Goal: Book appointment/travel/reservation: Book appointment/travel/reservation

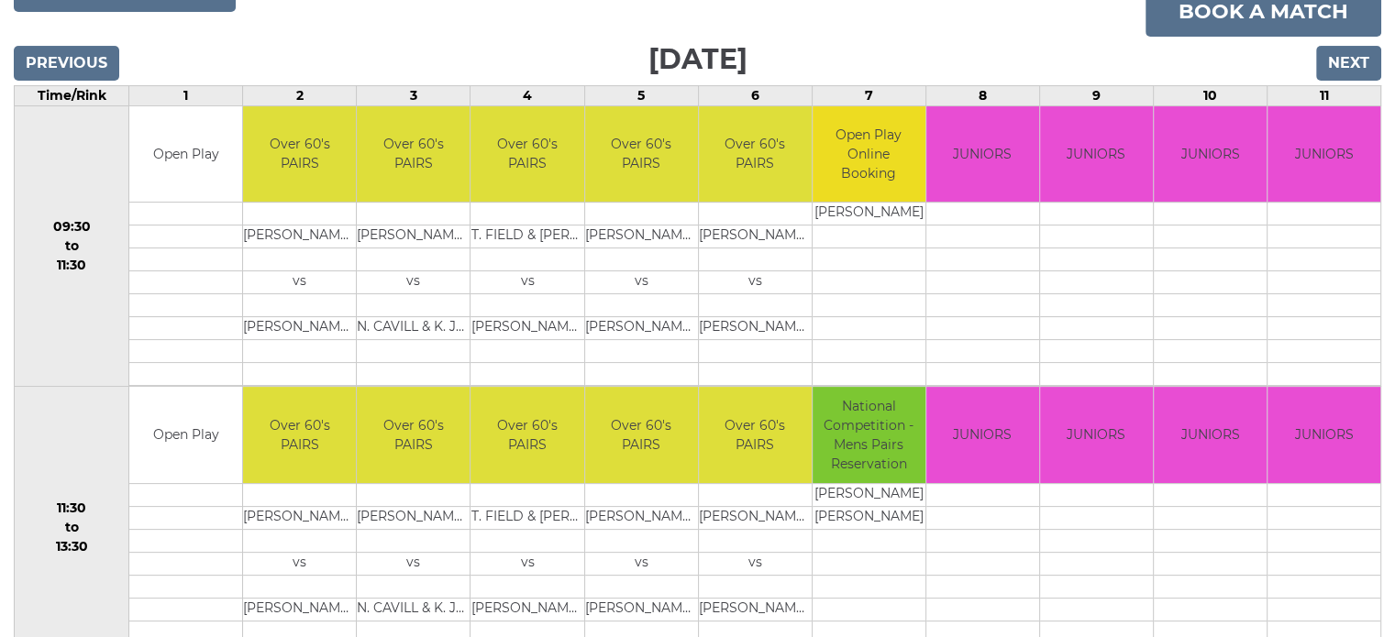
scroll to position [275, 0]
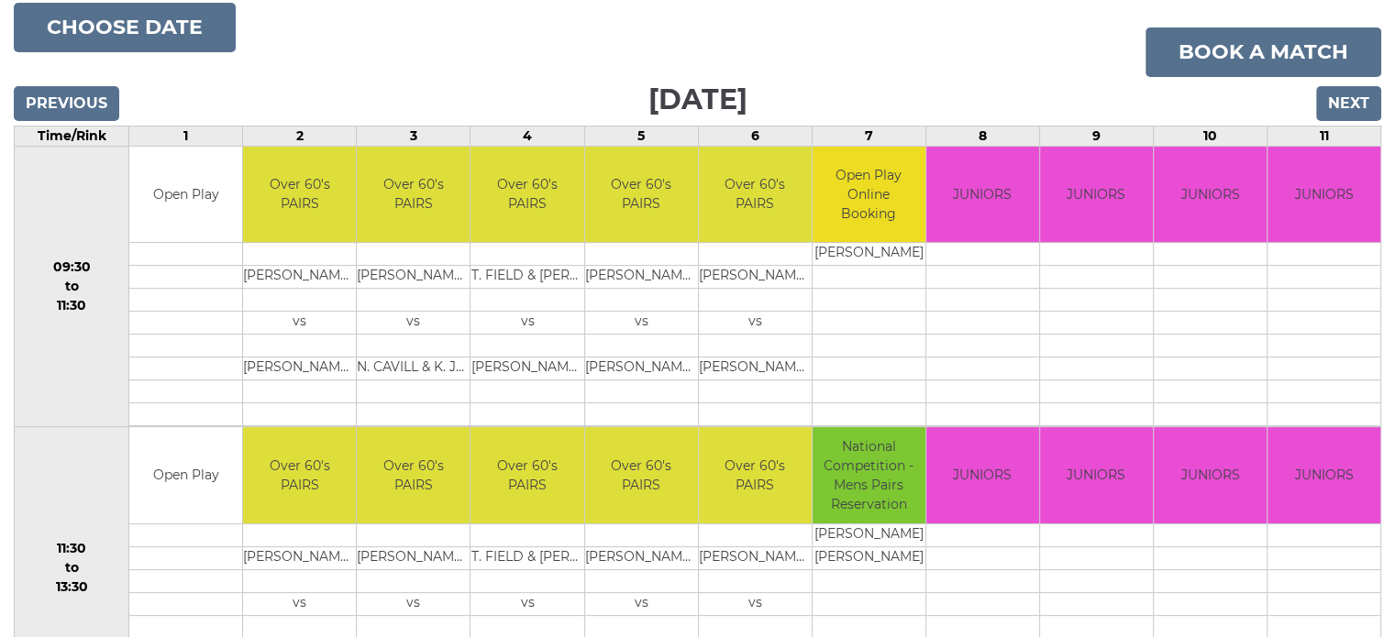
click at [1367, 84] on div "Previous Next" at bounding box center [697, 91] width 1367 height 28
click at [1365, 94] on input "Next" at bounding box center [1348, 103] width 65 height 35
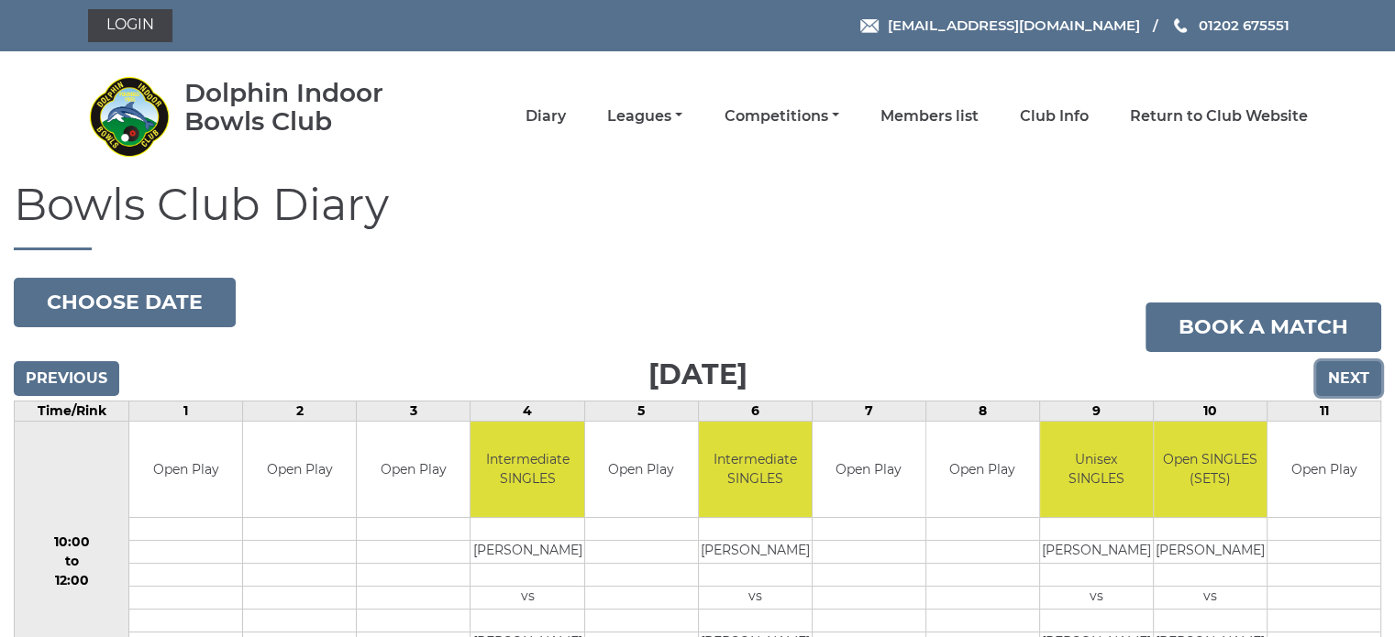
click at [1352, 372] on input "Next" at bounding box center [1348, 378] width 65 height 35
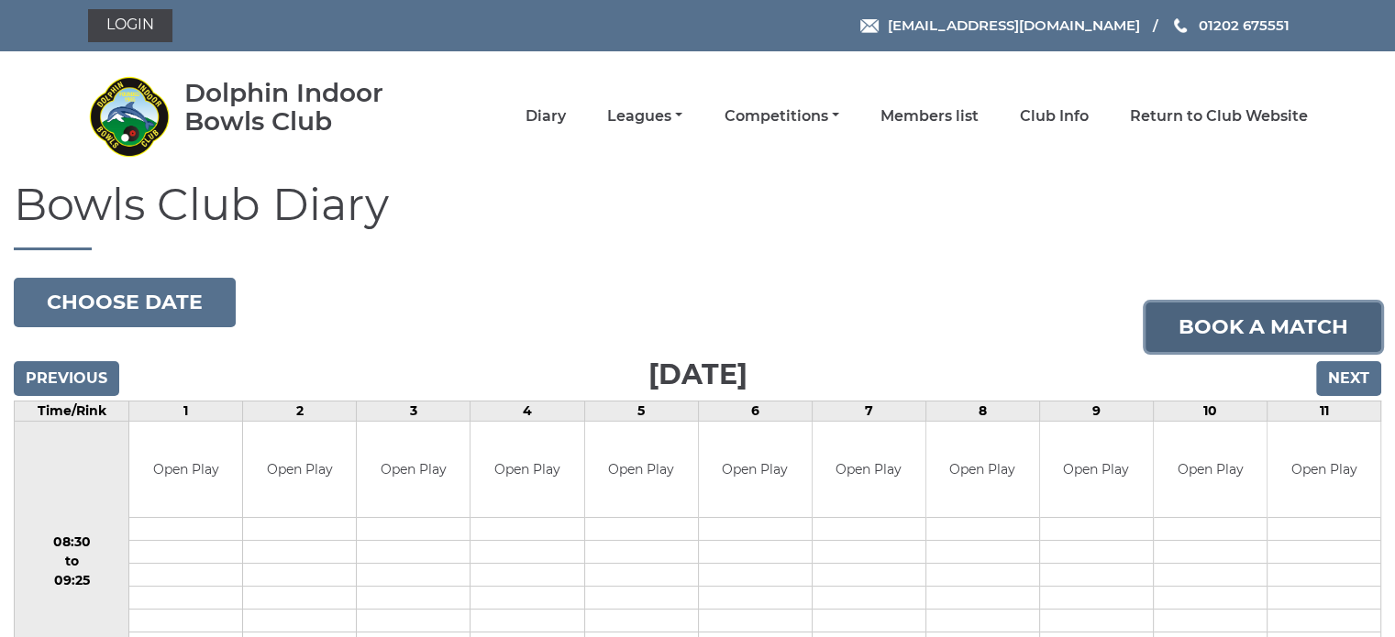
click at [1267, 317] on link "Book a match" at bounding box center [1263, 328] width 236 height 50
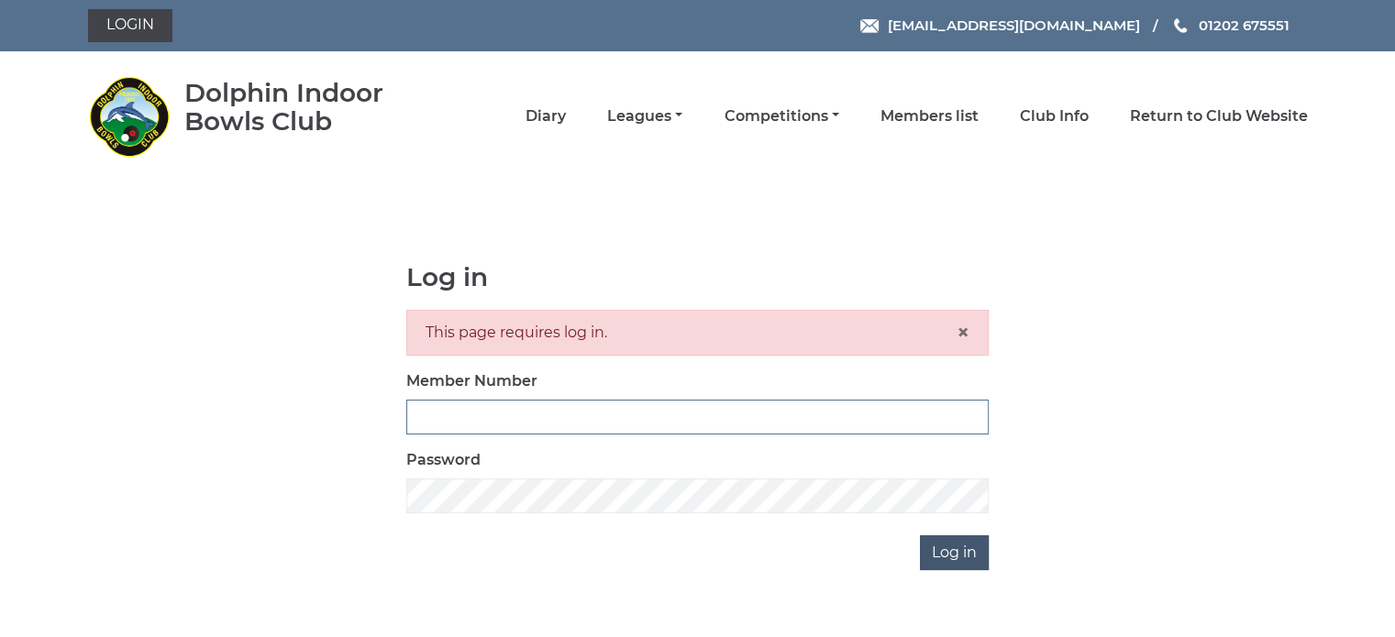
type input "3384"
click at [946, 549] on input "Log in" at bounding box center [954, 553] width 69 height 35
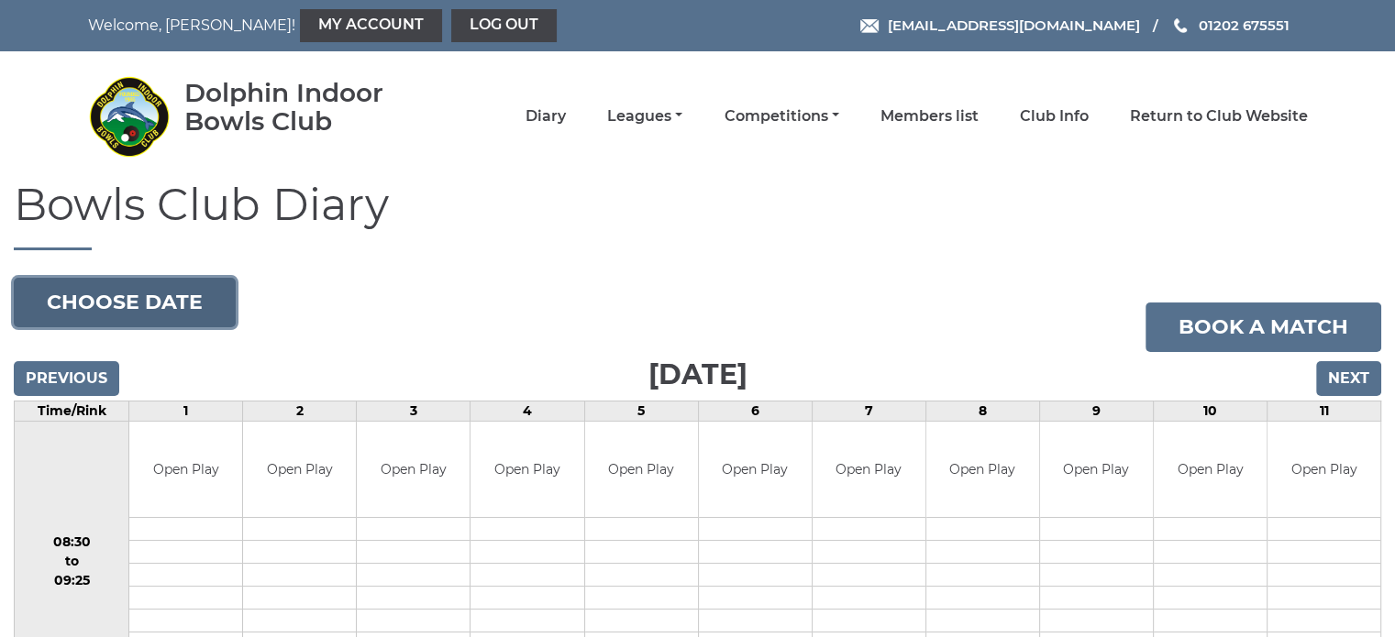
click at [194, 304] on button "Choose date" at bounding box center [125, 303] width 222 height 50
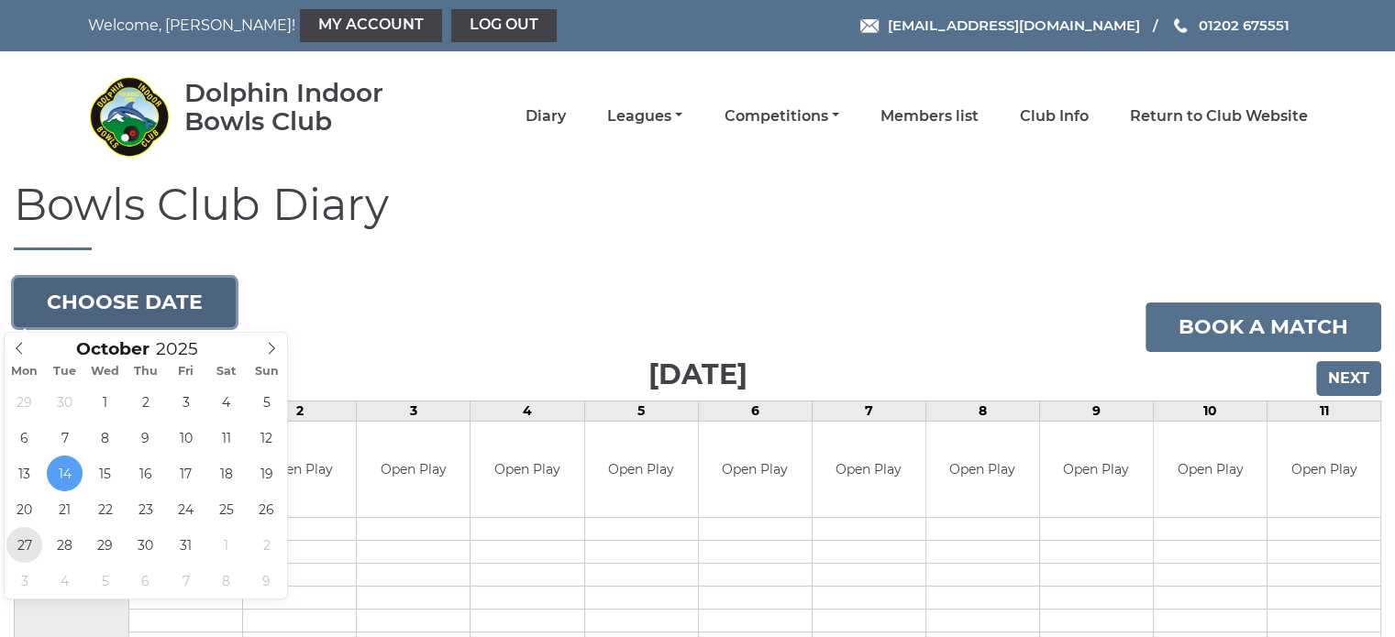
type input "[DATE]"
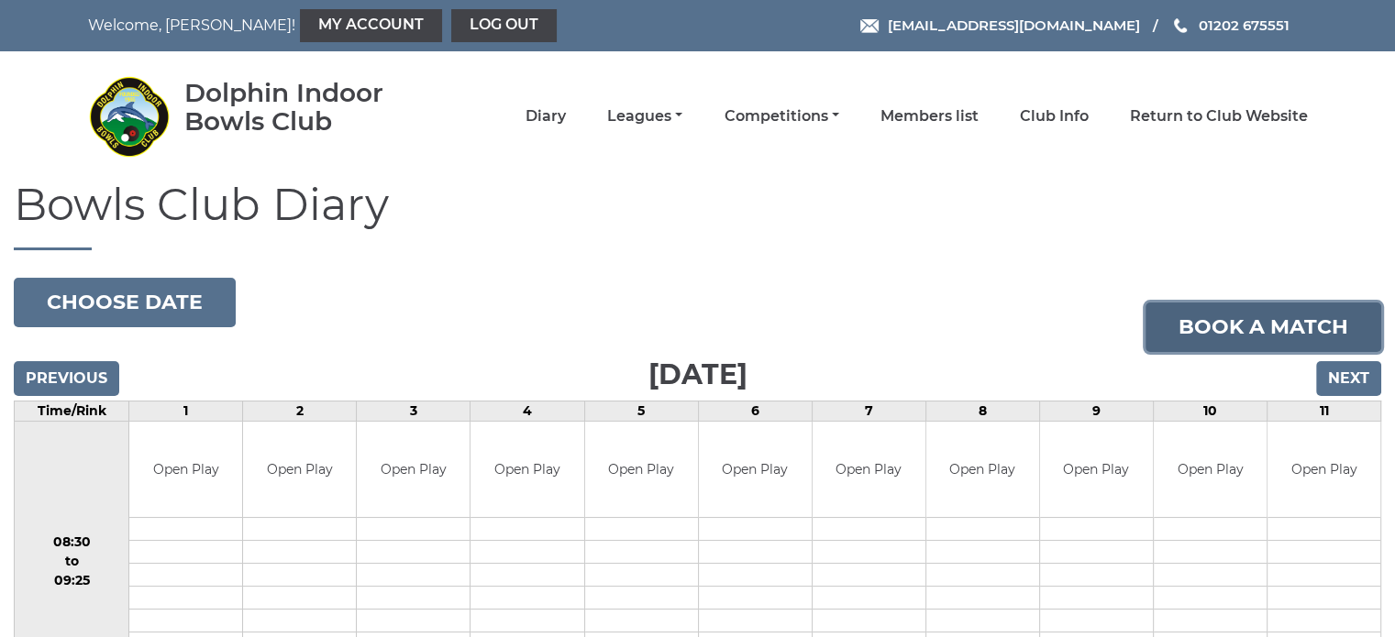
click at [1243, 315] on link "Book a match" at bounding box center [1263, 328] width 236 height 50
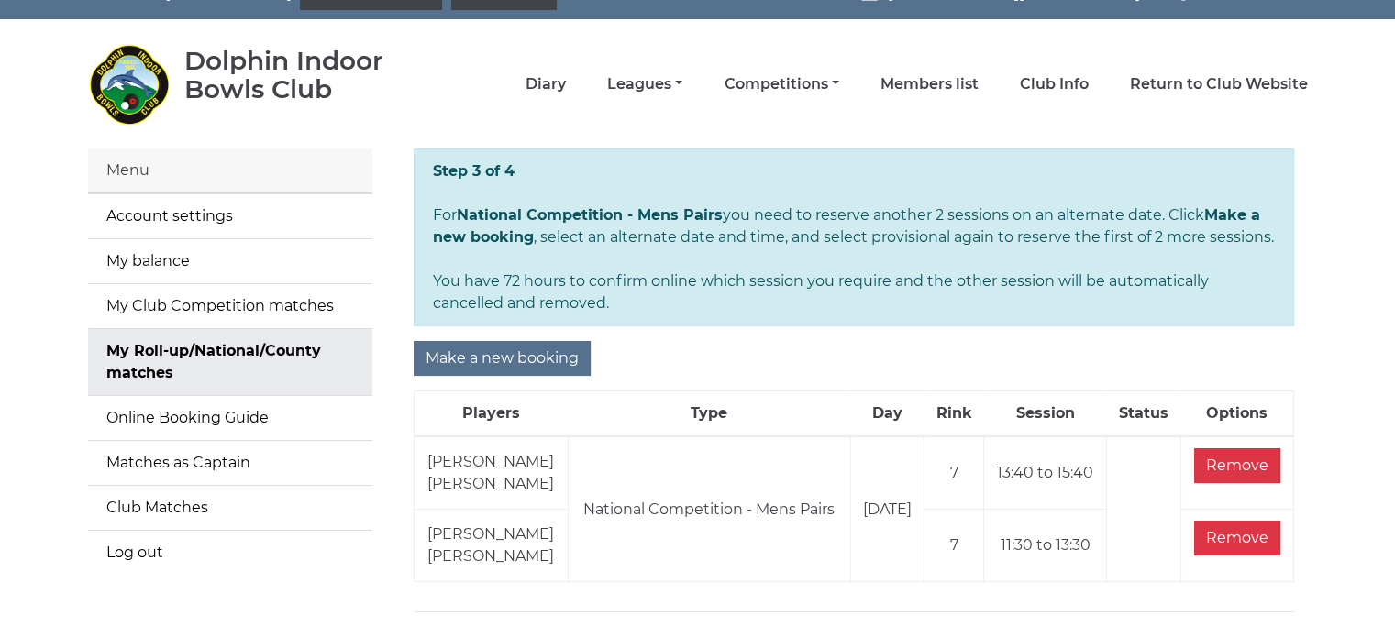
scroll to position [122, 0]
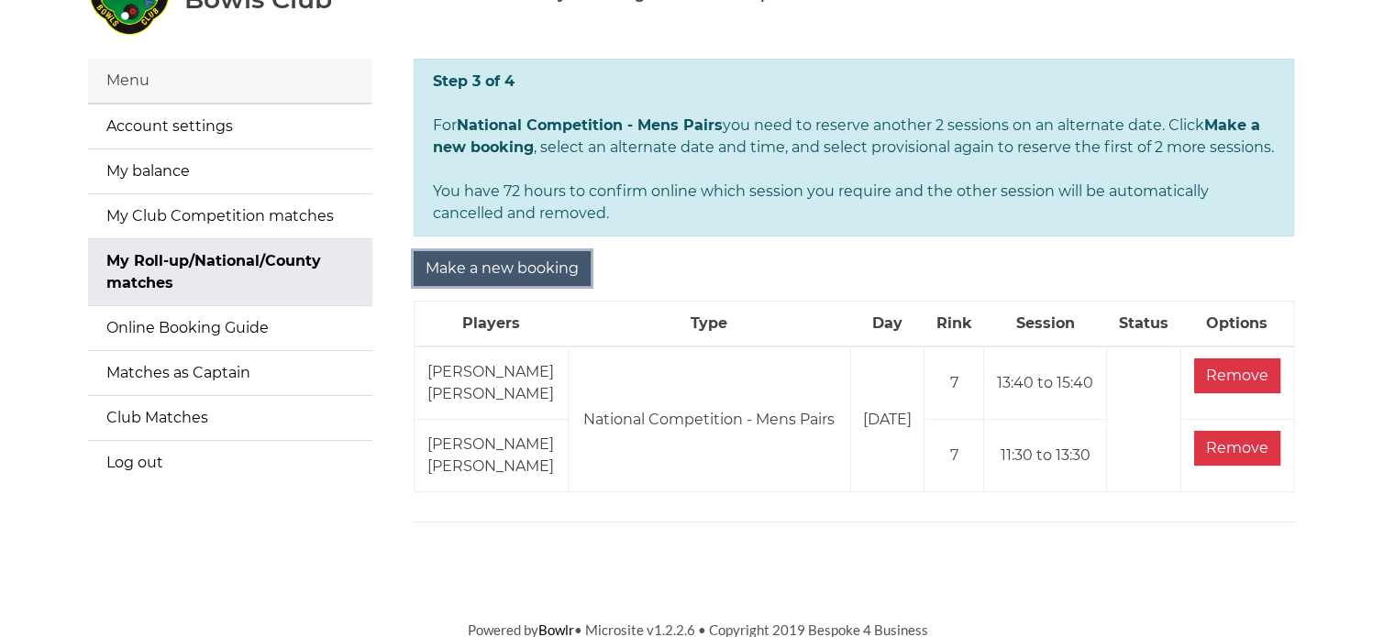
click at [554, 274] on input "Make a new booking" at bounding box center [502, 268] width 177 height 35
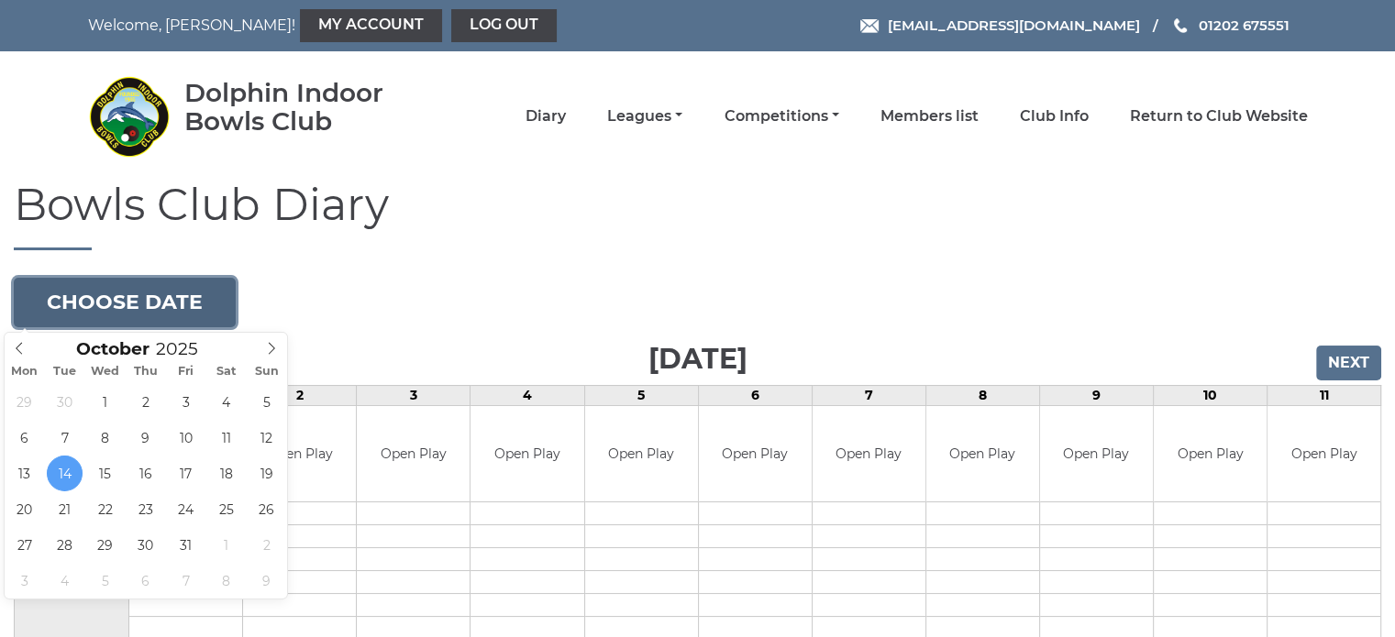
click at [194, 295] on button "Choose date" at bounding box center [125, 303] width 222 height 50
type input "[DATE]"
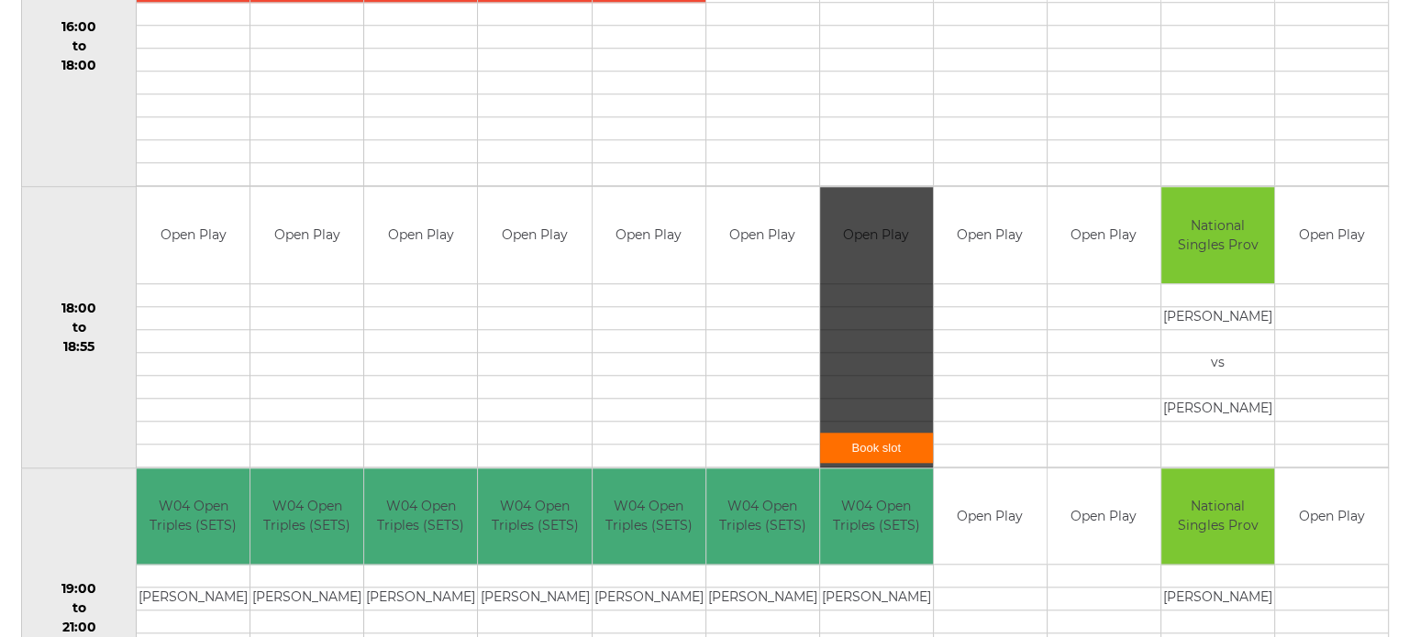
scroll to position [1743, 0]
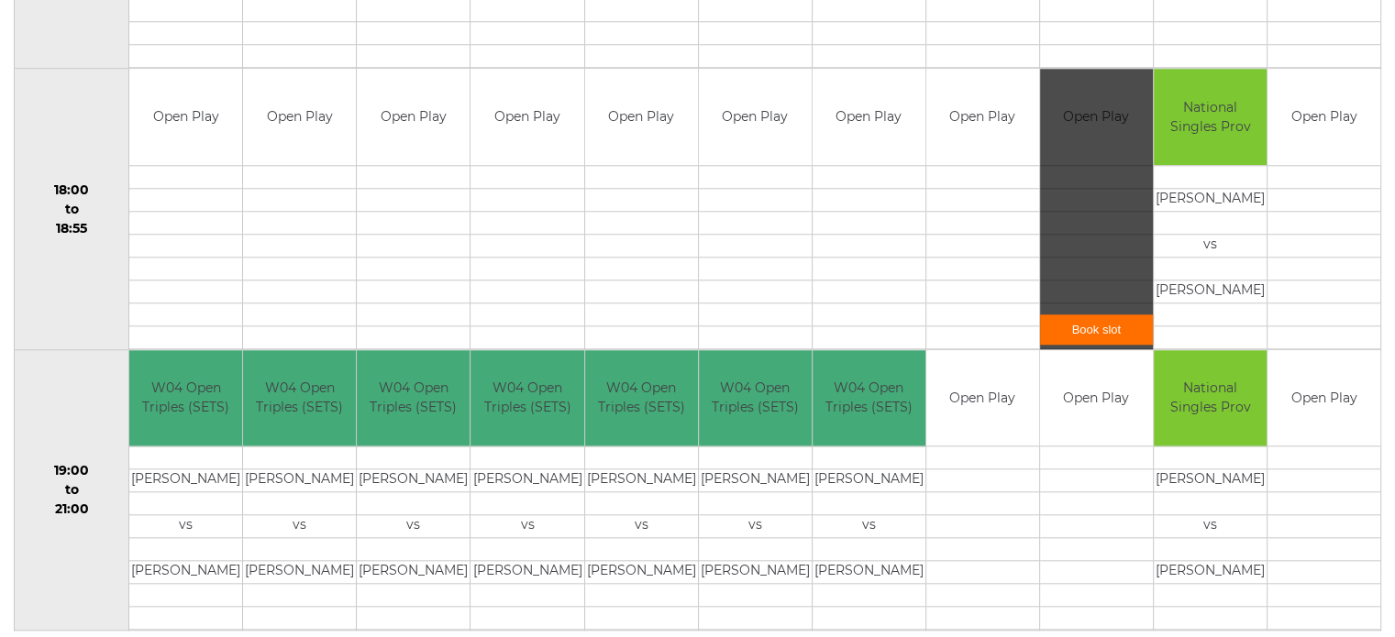
click at [1091, 326] on link "Book slot" at bounding box center [1096, 330] width 113 height 30
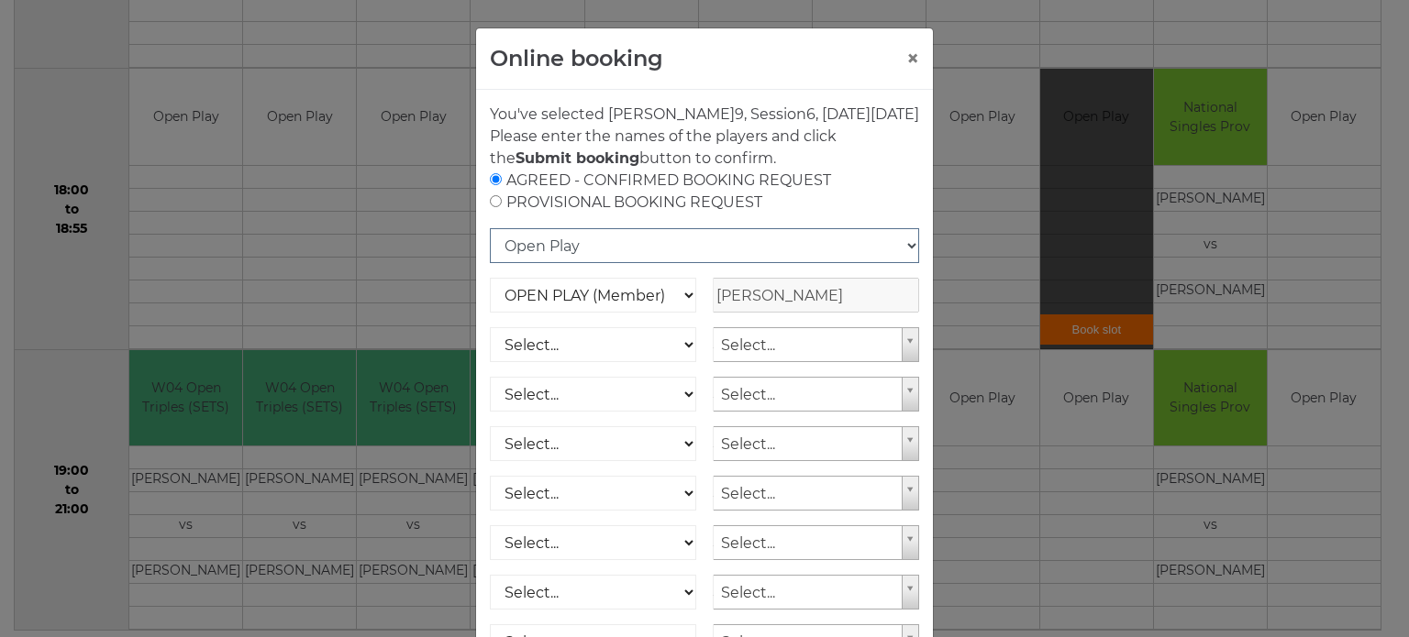
click at [736, 263] on select "Open Play National Competition - Singles National Competition - Pairs National …" at bounding box center [704, 245] width 429 height 35
select select "10"
click at [490, 249] on select "Open Play National Competition - Singles National Competition - Pairs National …" at bounding box center [704, 245] width 429 height 35
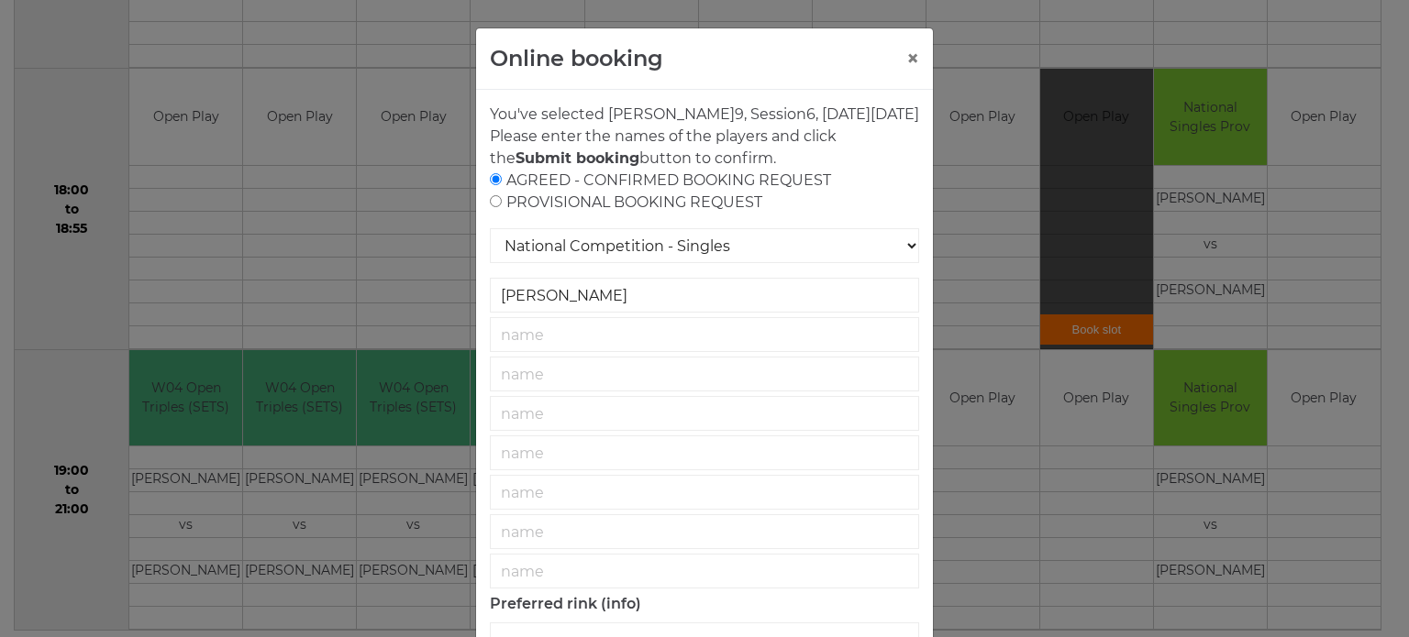
click at [642, 214] on div "AGREED - CONFIRMED BOOKING REQUEST PROVISIONAL BOOKING REQUEST" at bounding box center [704, 192] width 429 height 44
click at [490, 207] on input "radio" at bounding box center [496, 201] width 12 height 12
radio input "true"
click at [581, 263] on select "National Competition - Singles National Competition - Pairs National Competitio…" at bounding box center [704, 245] width 429 height 35
click at [490, 249] on select "National Competition - Singles National Competition - Pairs National Competitio…" at bounding box center [704, 245] width 429 height 35
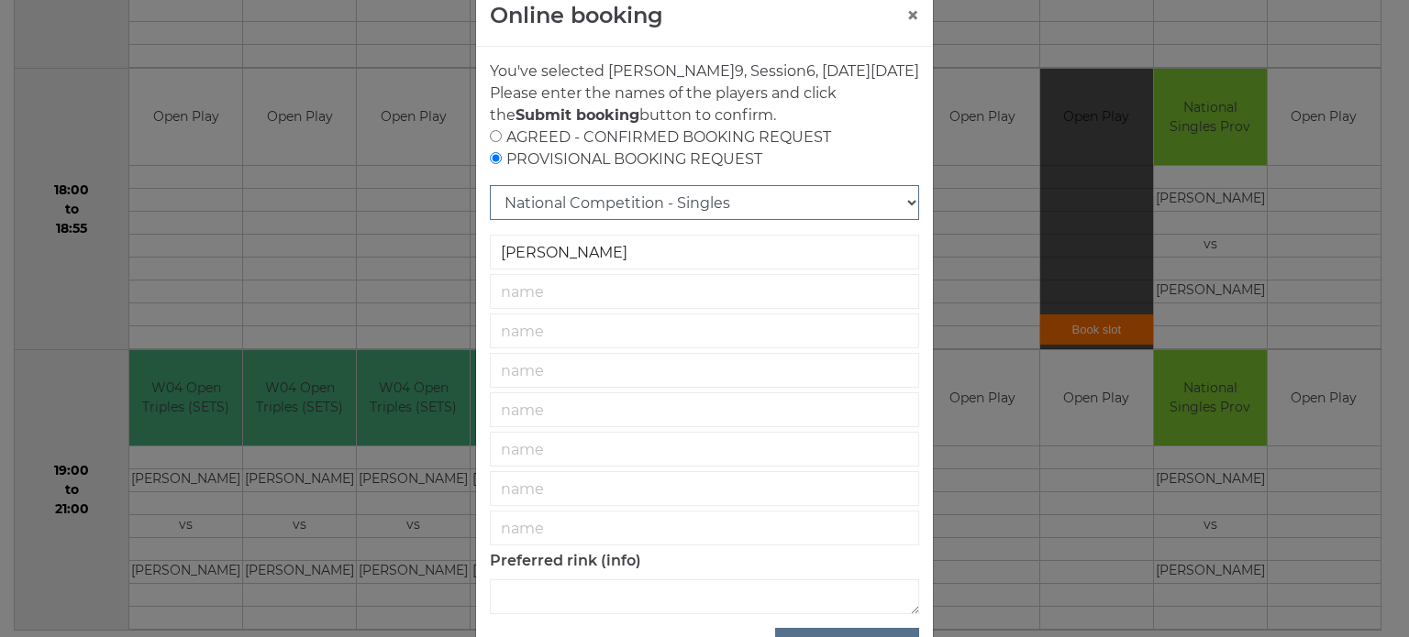
scroll to position [132, 0]
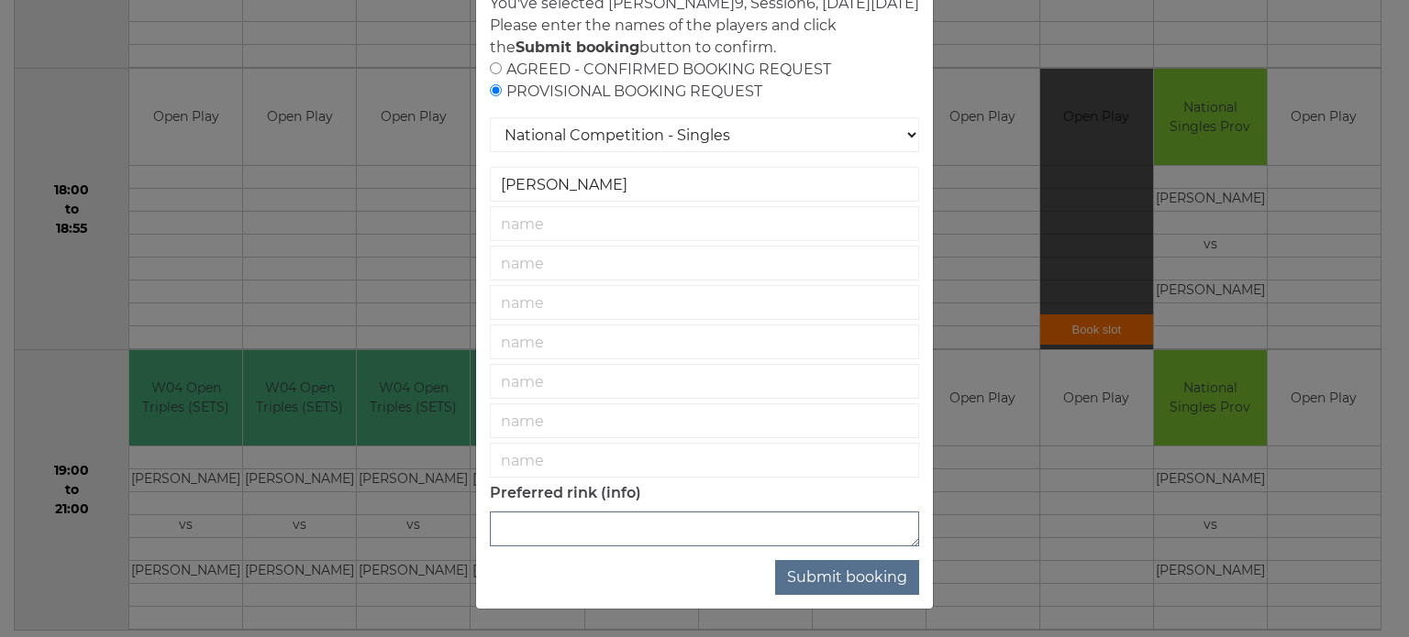
click at [758, 542] on textarea at bounding box center [704, 529] width 429 height 35
type textarea "9"
click at [846, 579] on button "Submit booking" at bounding box center [847, 577] width 144 height 35
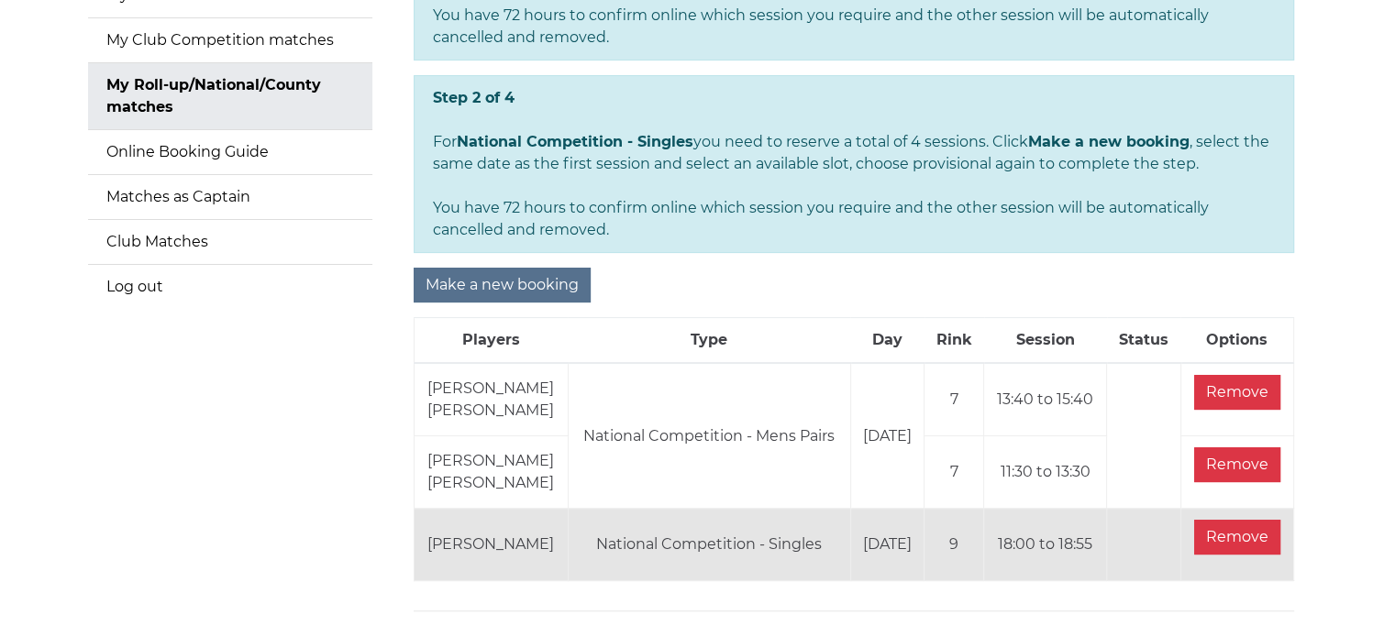
scroll to position [386, 0]
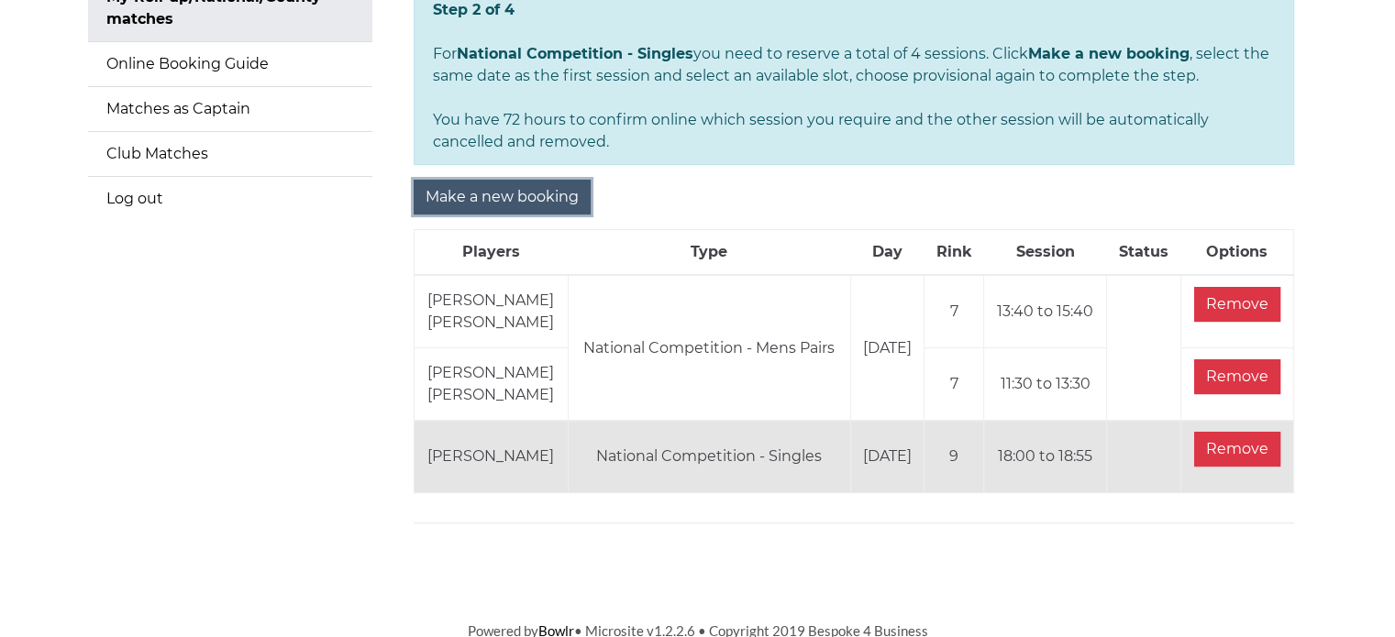
click at [537, 191] on input "Make a new booking" at bounding box center [502, 197] width 177 height 35
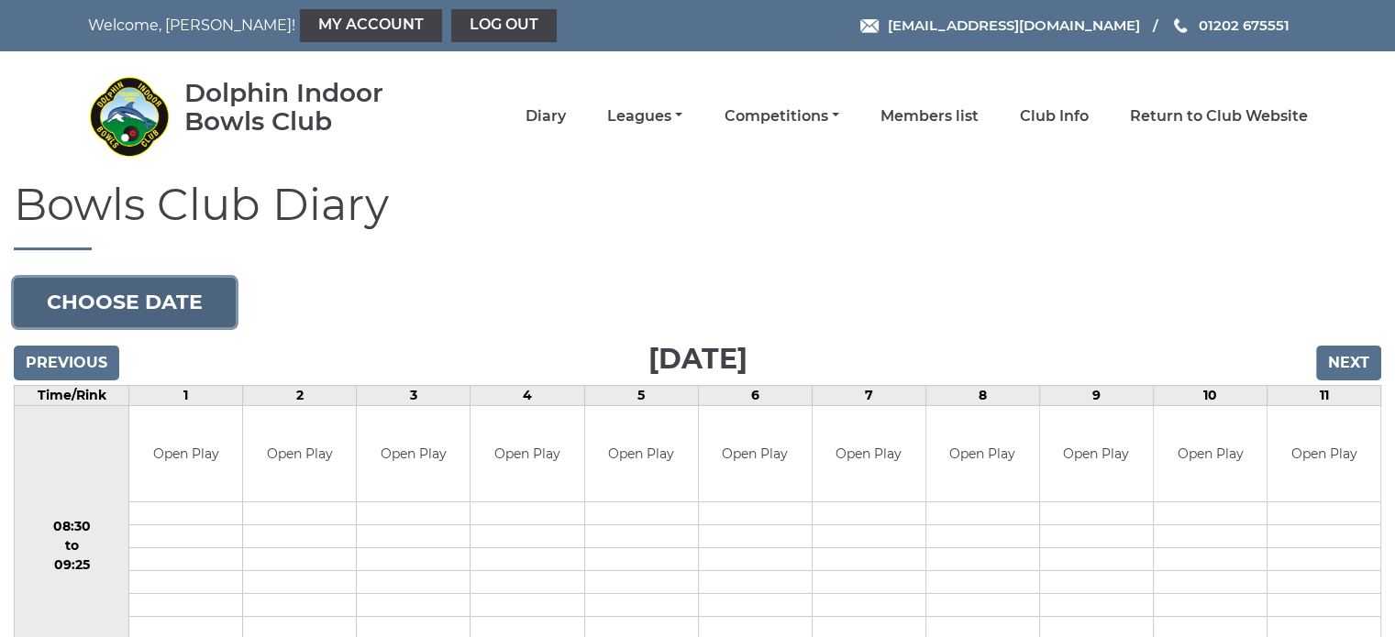
click at [151, 307] on button "Choose date" at bounding box center [125, 303] width 222 height 50
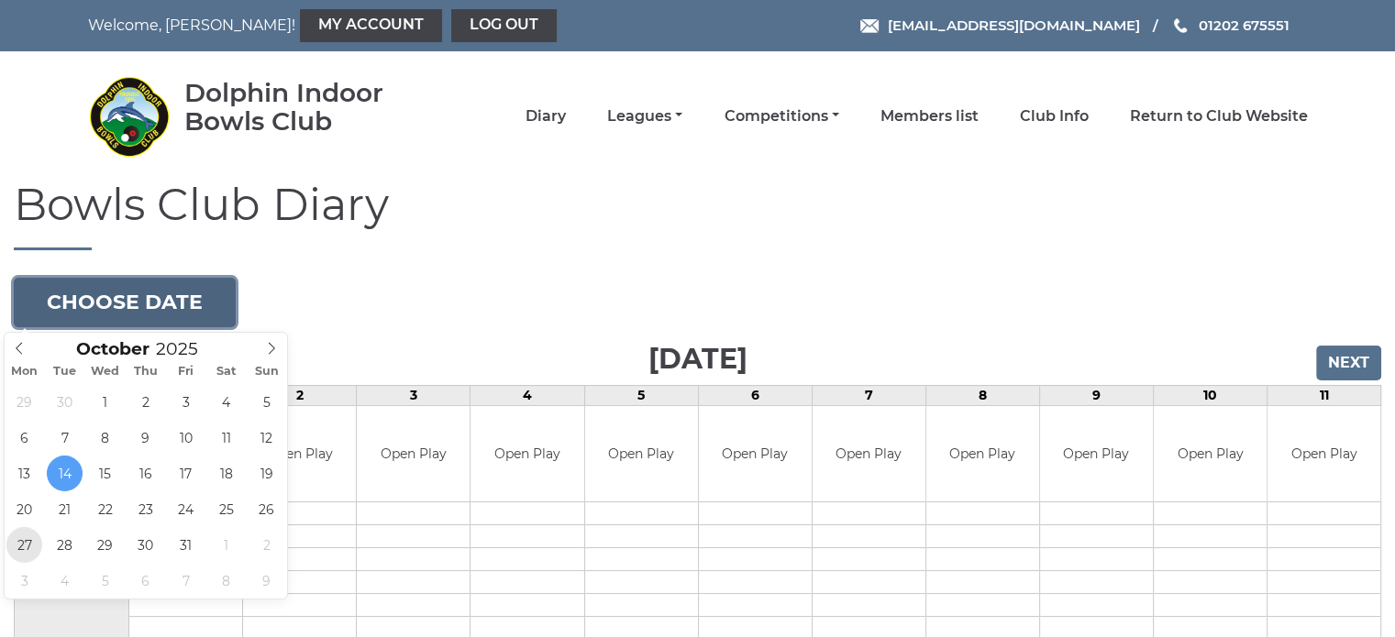
type input "2025-10-27"
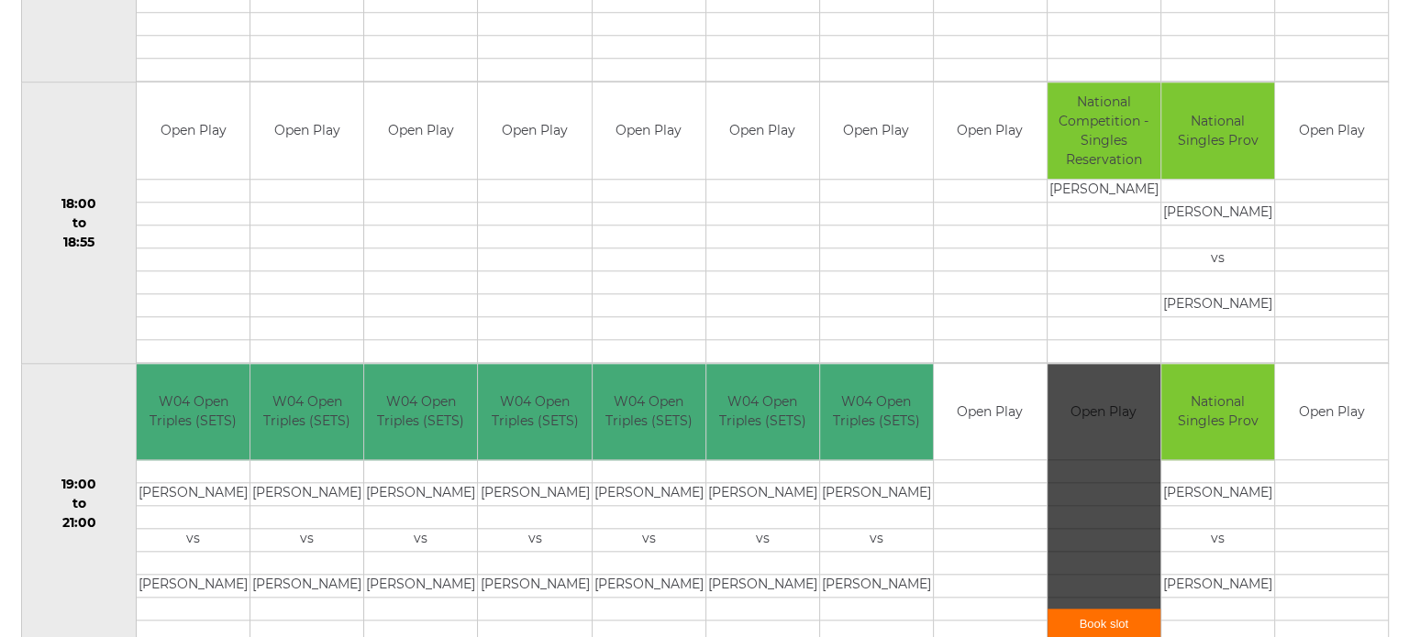
scroll to position [1781, 0]
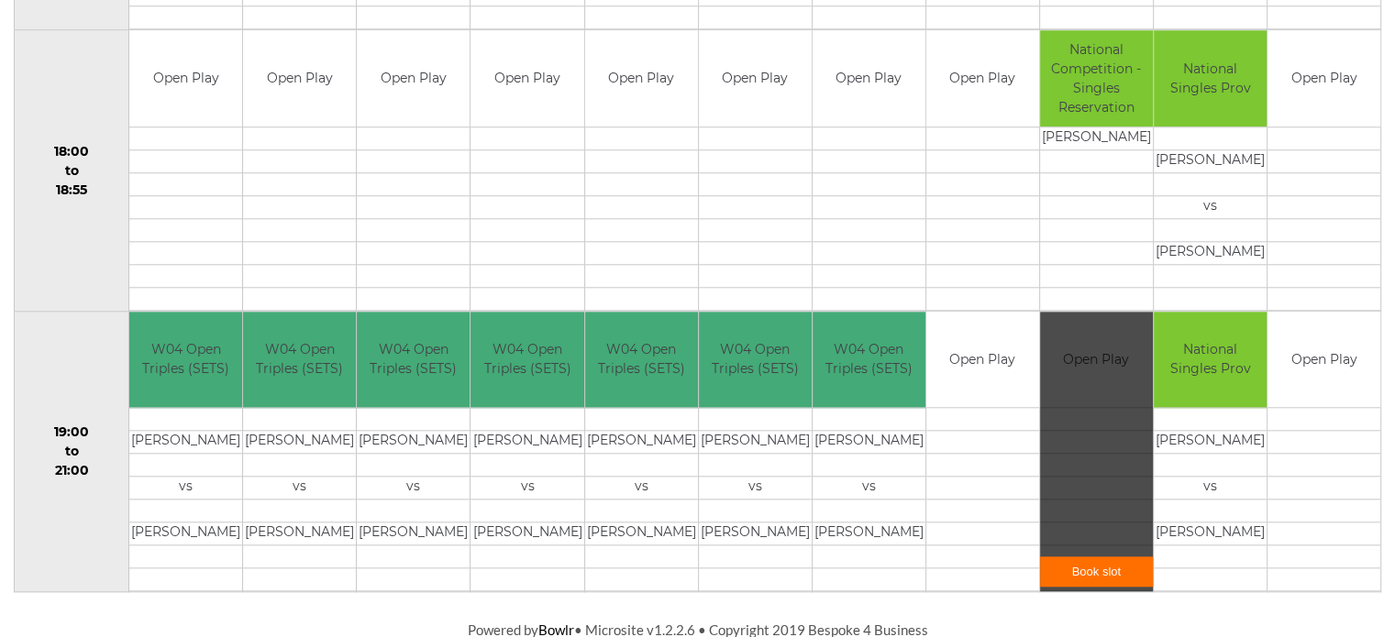
click at [1102, 568] on link "Book slot" at bounding box center [1096, 572] width 113 height 30
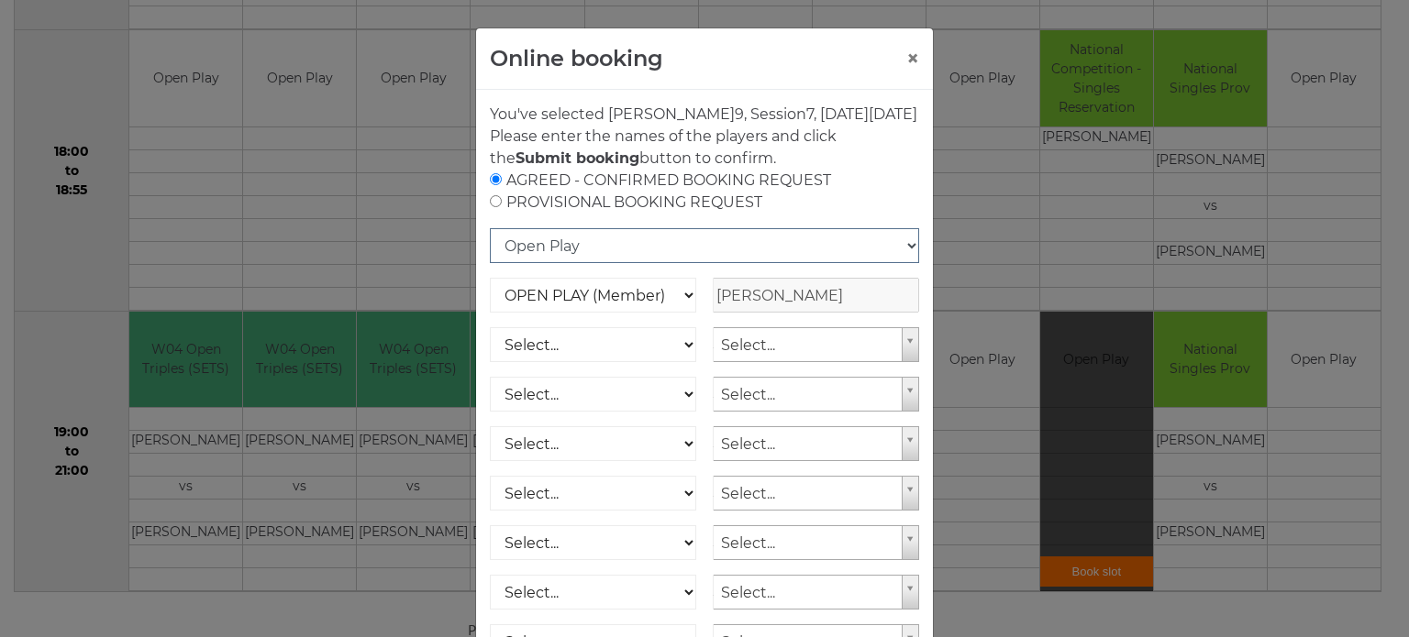
click at [764, 263] on select "Open Play National Competition - Singles National Competition - Pairs National …" at bounding box center [704, 245] width 429 height 35
select select "10"
click at [490, 249] on select "Open Play National Competition - Singles National Competition - Pairs National …" at bounding box center [704, 245] width 429 height 35
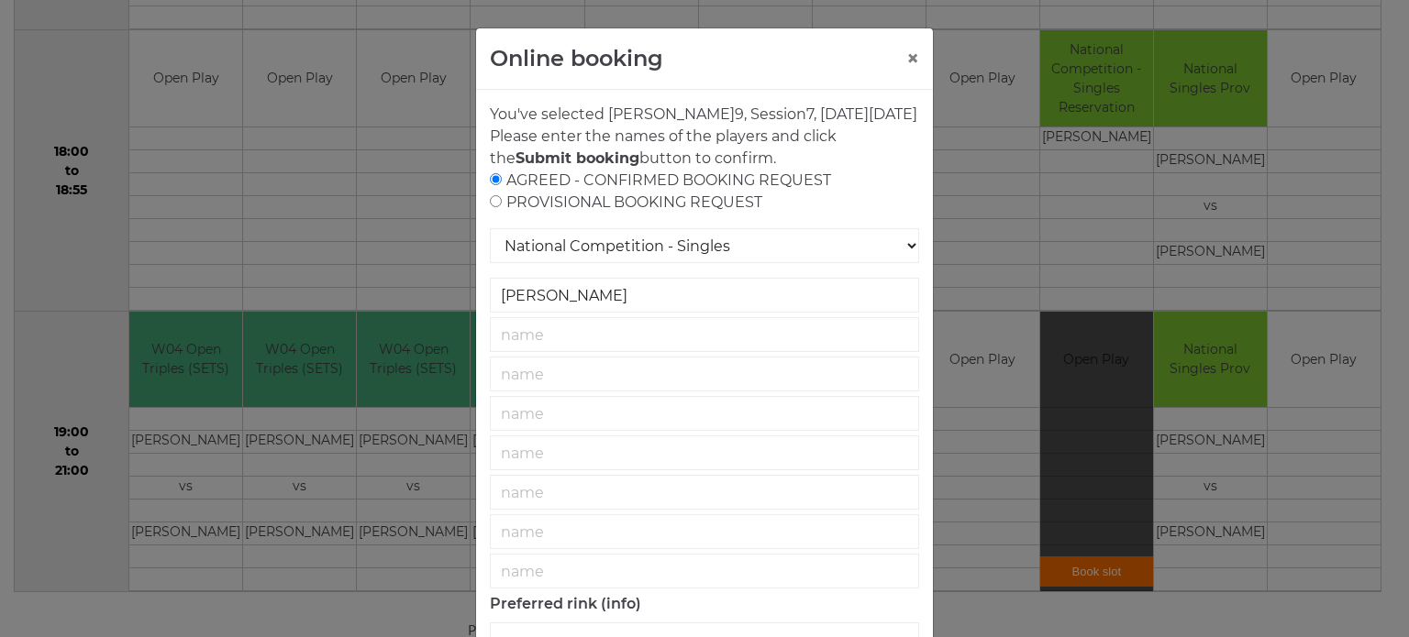
click at [490, 207] on input "radio" at bounding box center [496, 201] width 12 height 12
radio input "true"
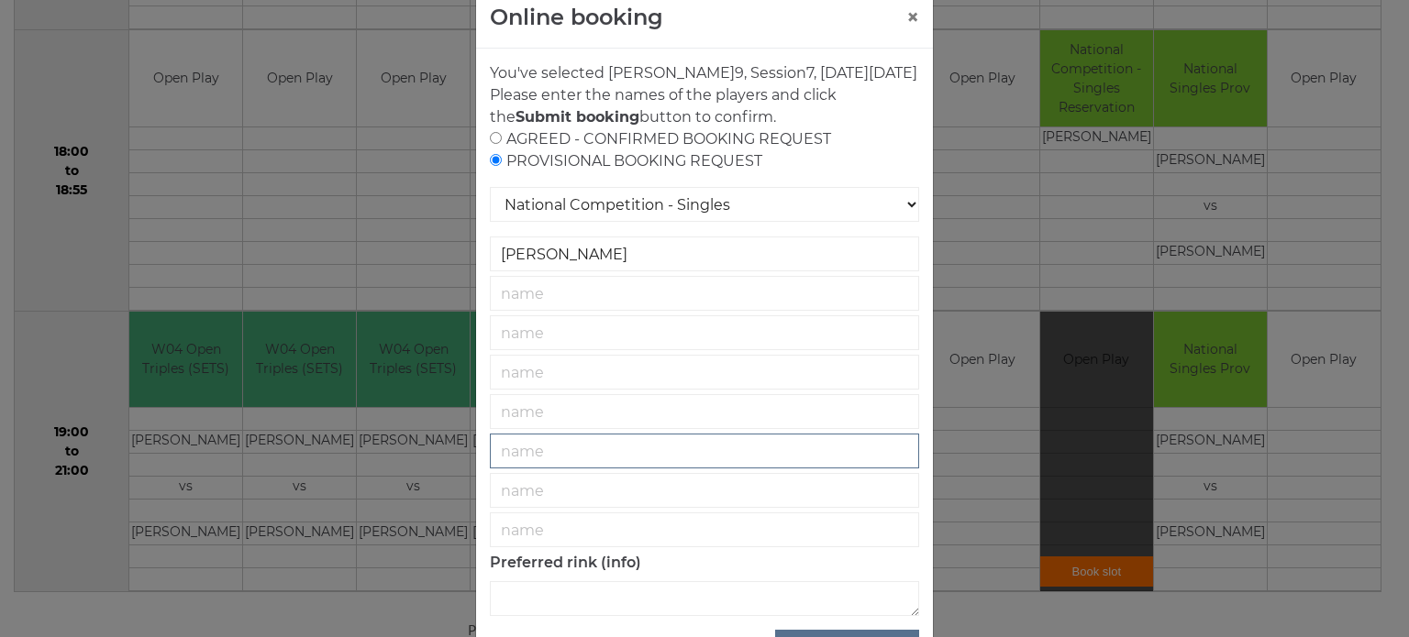
scroll to position [132, 0]
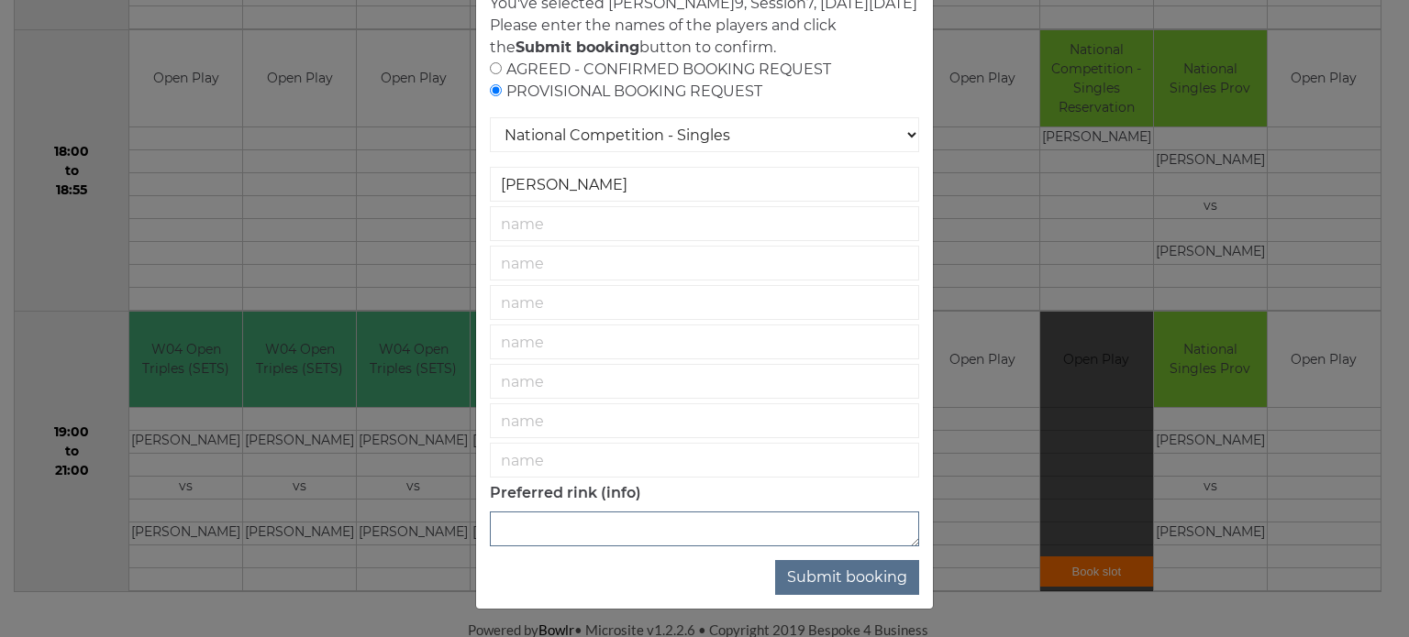
click at [800, 541] on textarea at bounding box center [704, 529] width 429 height 35
type textarea "9"
click at [869, 569] on button "Submit booking" at bounding box center [847, 577] width 144 height 35
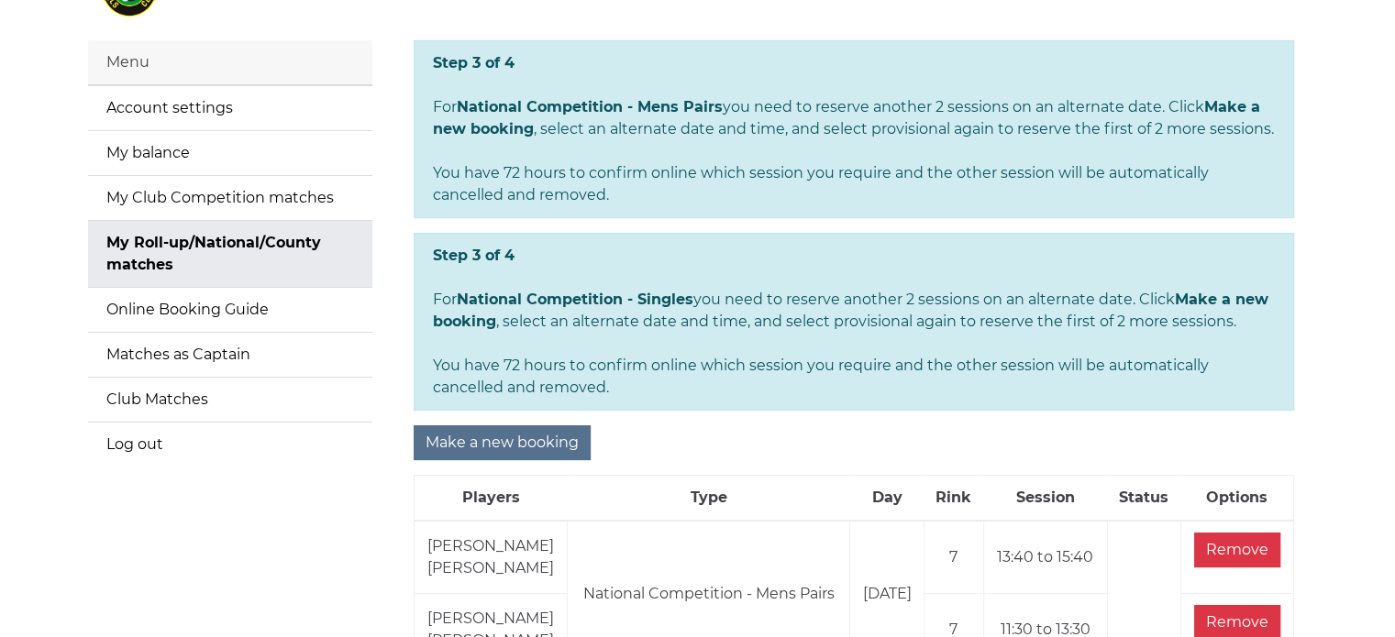
scroll to position [459, 0]
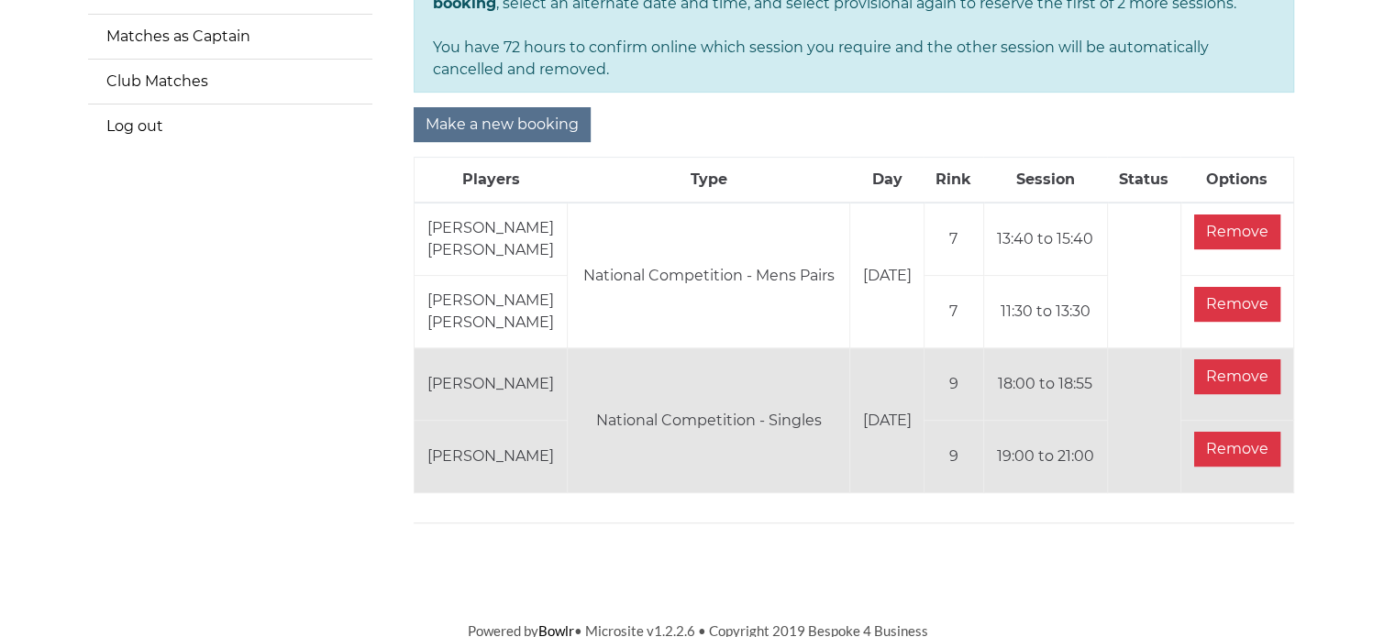
click at [930, 525] on div "Step 3 of 4 For National Competition - Mens Pairs you need to reserve another 2…" at bounding box center [853, 130] width 935 height 816
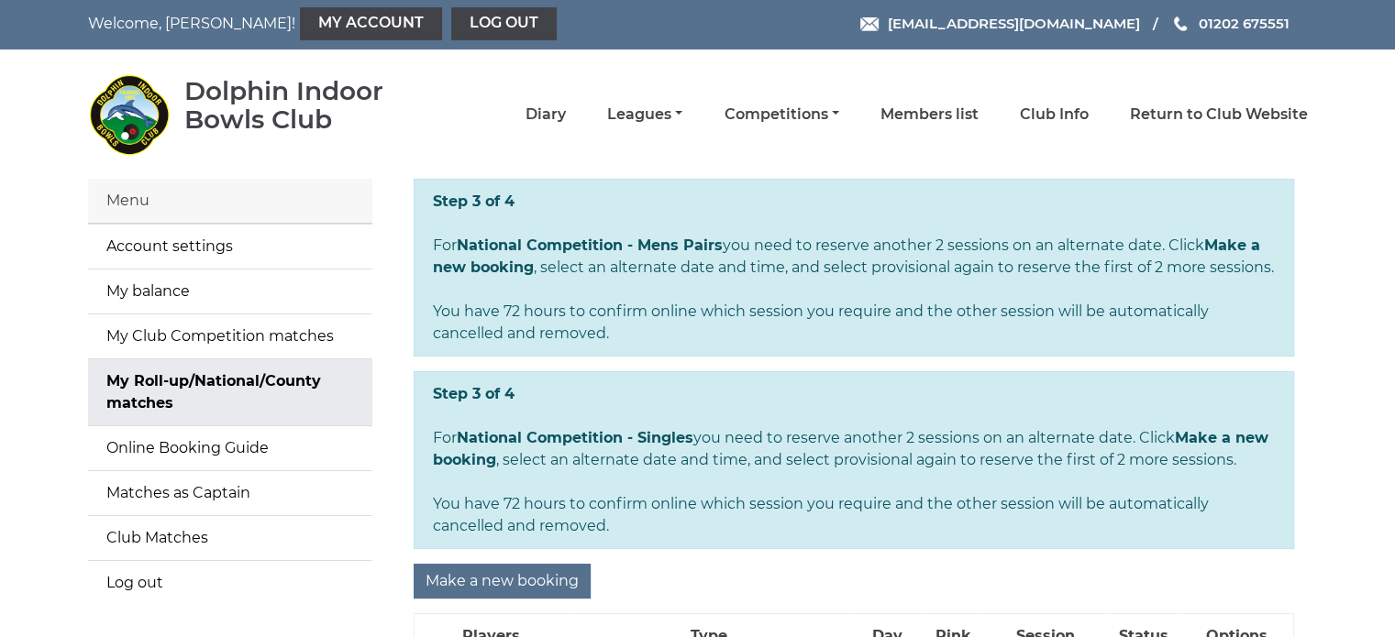
scroll to position [0, 0]
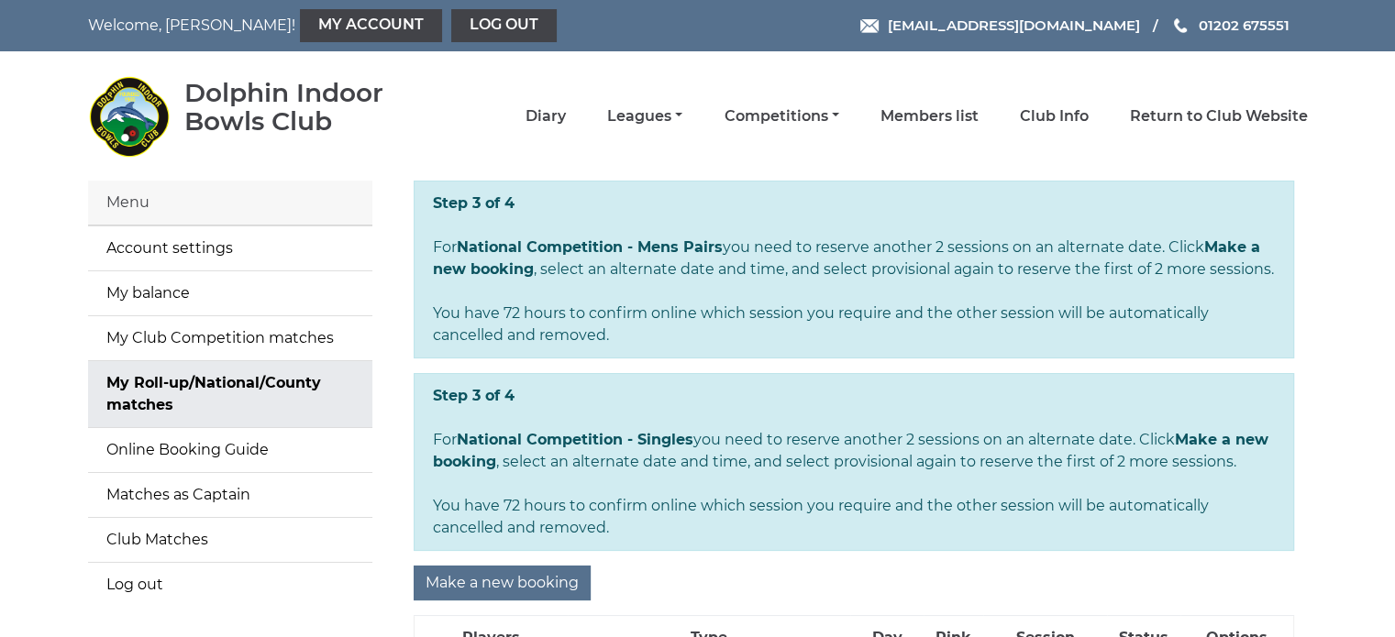
click at [1326, 187] on main "Menu Account settings My balance My Club Competition matches My Roll-up/Nationa…" at bounding box center [697, 589] width 1395 height 816
click at [540, 104] on li "Diary" at bounding box center [525, 116] width 82 height 39
click at [540, 110] on link "Diary" at bounding box center [546, 118] width 40 height 20
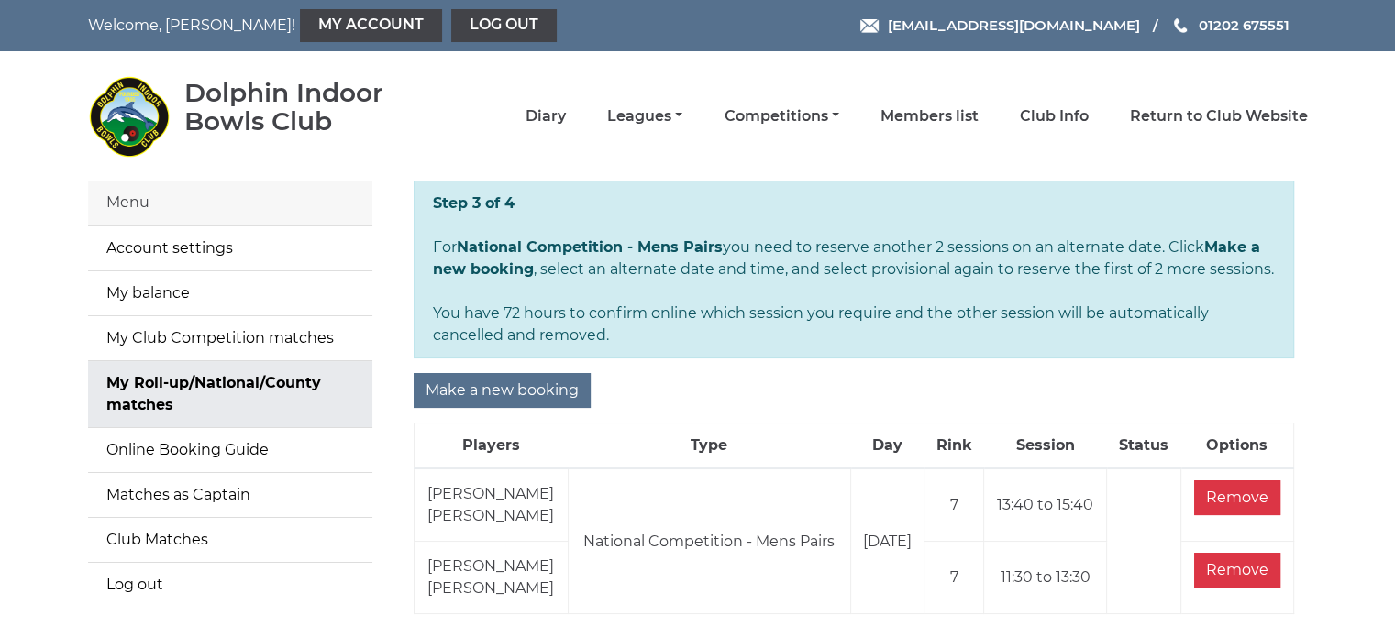
click at [71, 112] on nav "Dolphin Indoor Bowls Club Diary Leagues Club leagues - Winter 2025/2026 Club le…" at bounding box center [697, 115] width 1395 height 129
click at [120, 111] on img at bounding box center [129, 116] width 83 height 83
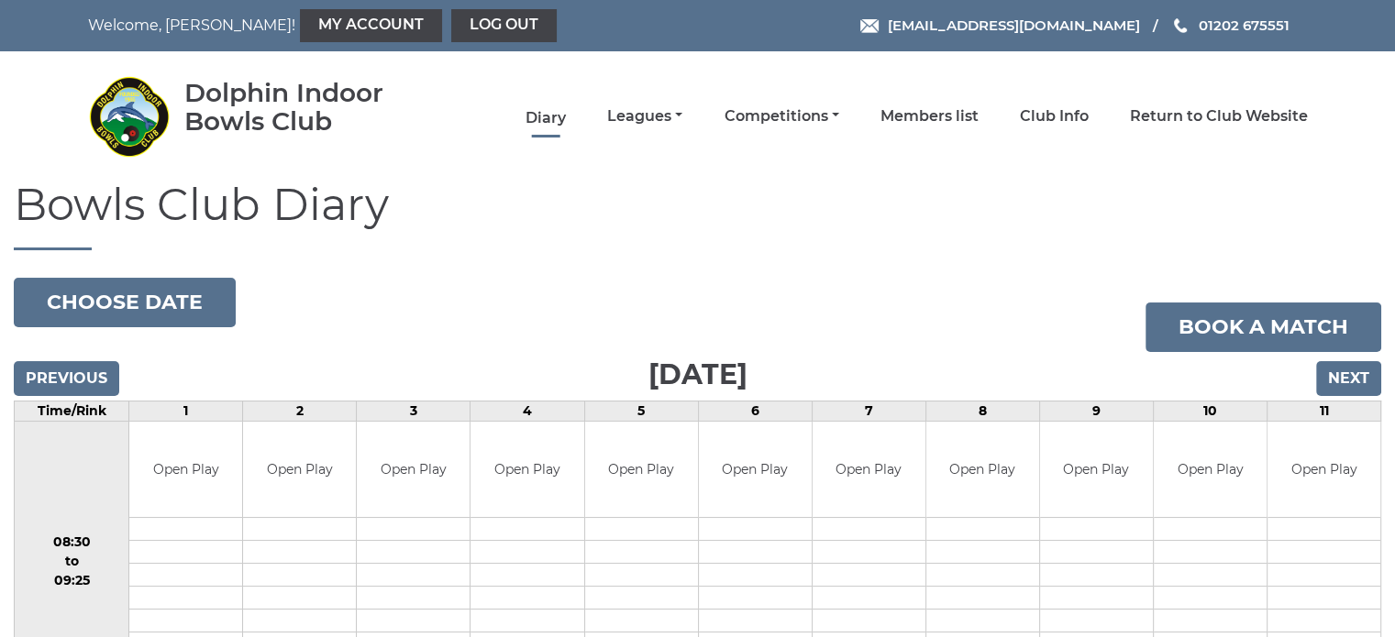
click at [535, 108] on link "Diary" at bounding box center [546, 118] width 40 height 20
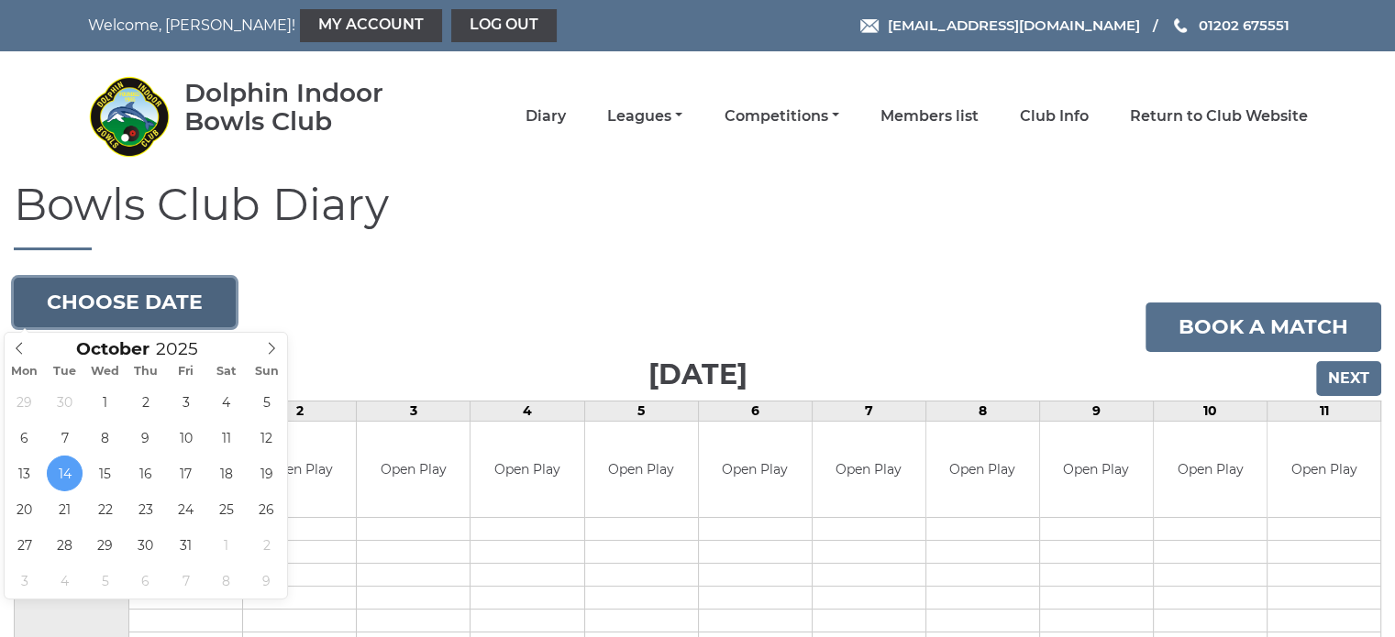
click at [183, 293] on button "Choose date" at bounding box center [125, 303] width 222 height 50
type input "2025-11-04"
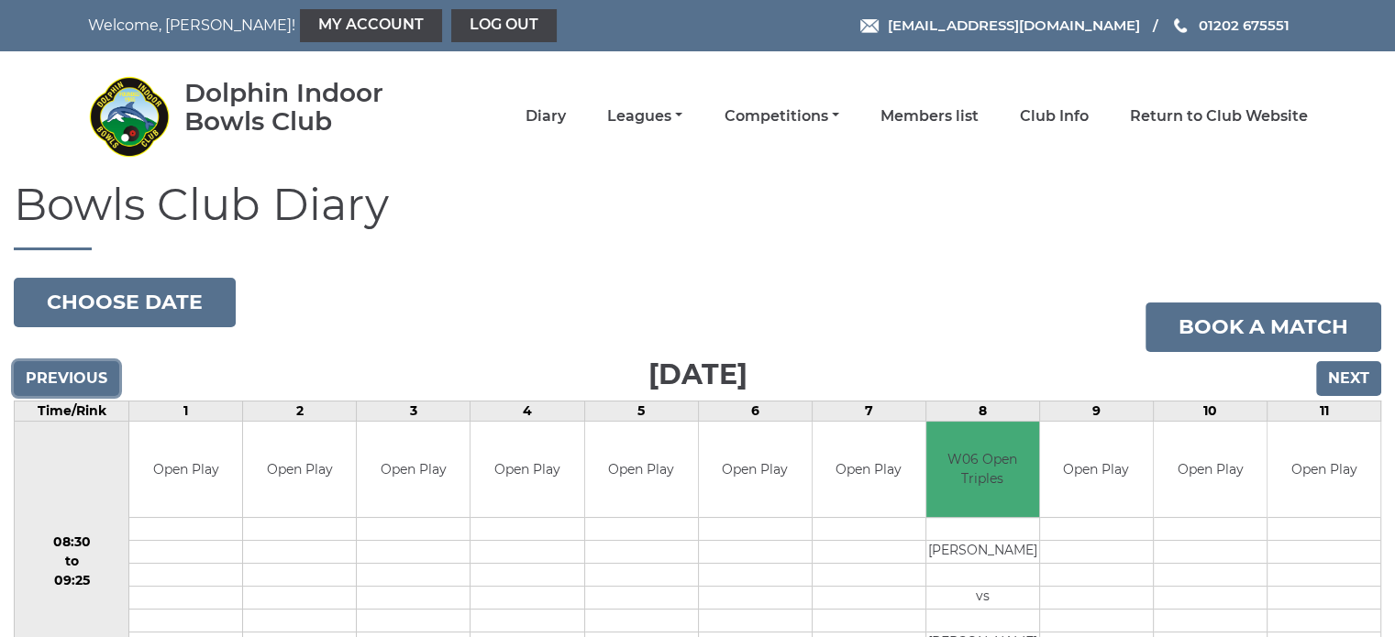
click at [72, 377] on input "Previous" at bounding box center [66, 378] width 105 height 35
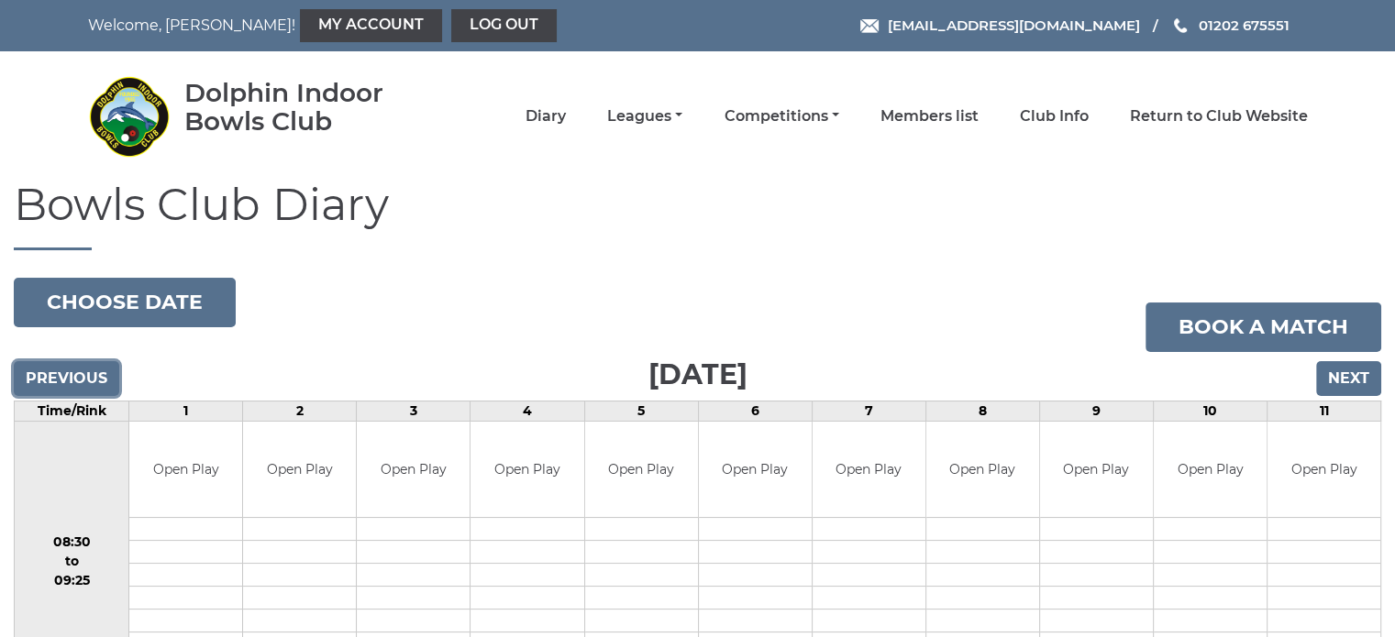
click at [98, 381] on input "Previous" at bounding box center [66, 378] width 105 height 35
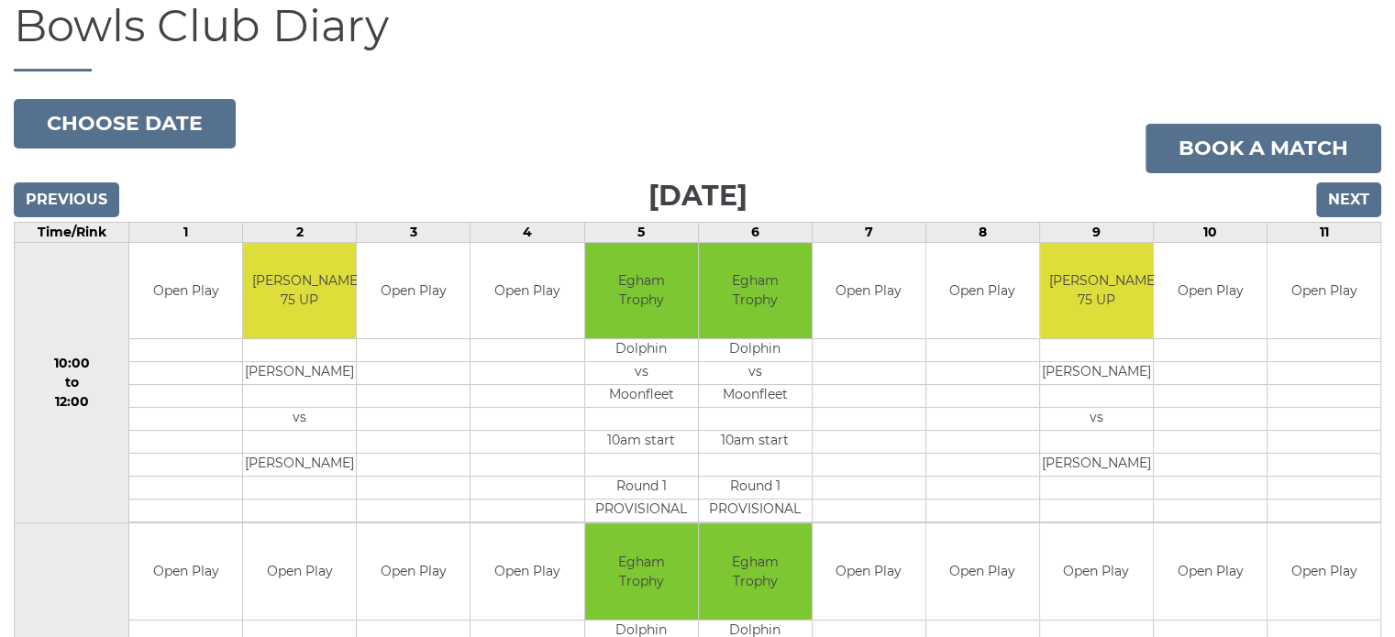
scroll to position [183, 0]
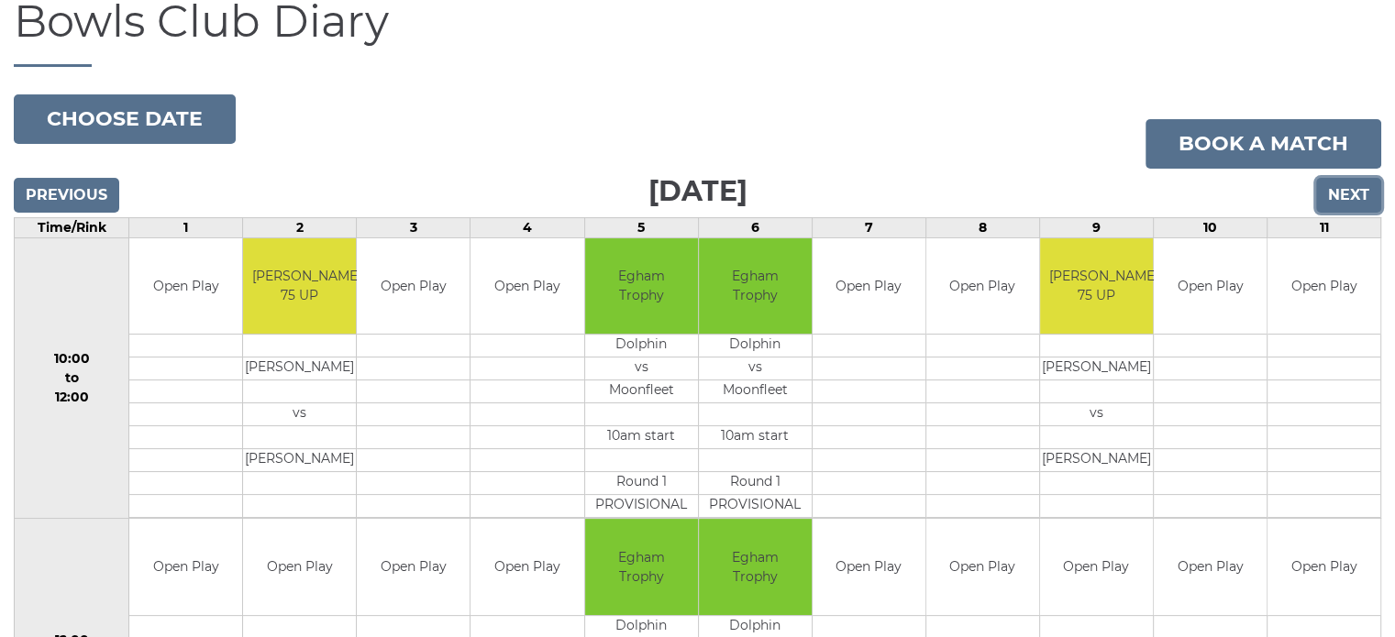
click at [1363, 193] on input "Next" at bounding box center [1348, 195] width 65 height 35
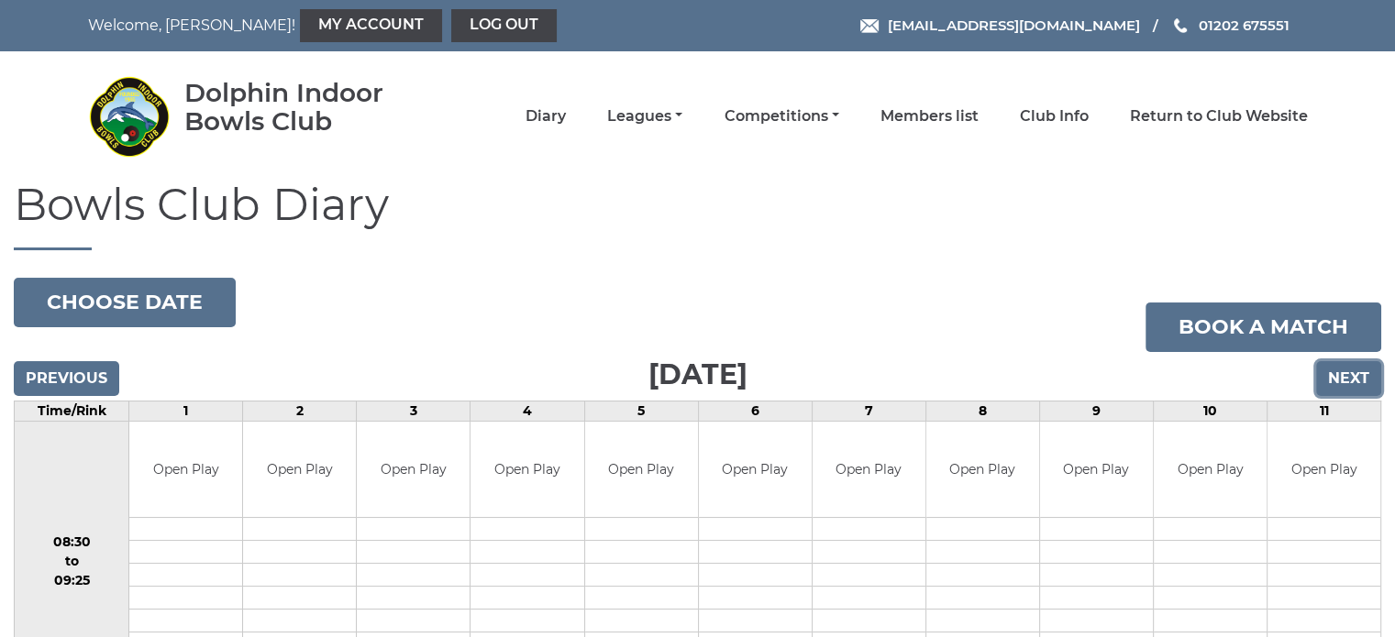
click at [1344, 367] on input "Next" at bounding box center [1348, 378] width 65 height 35
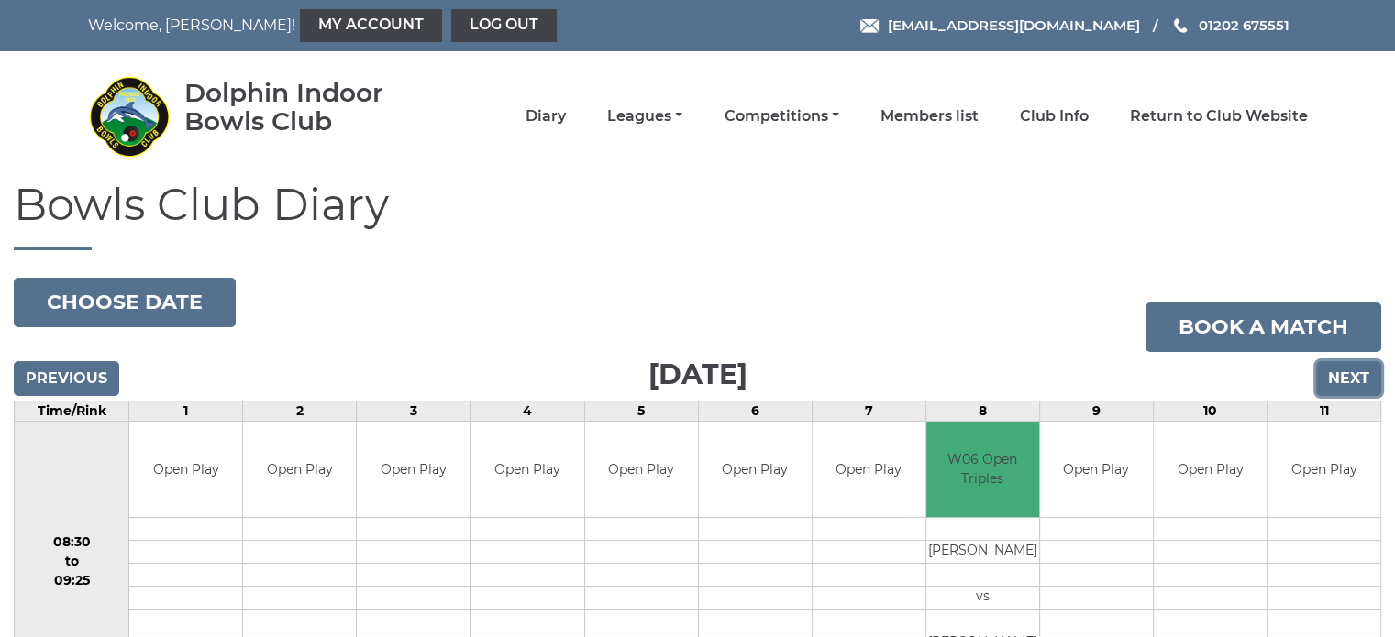
click at [1345, 383] on input "Next" at bounding box center [1348, 378] width 65 height 35
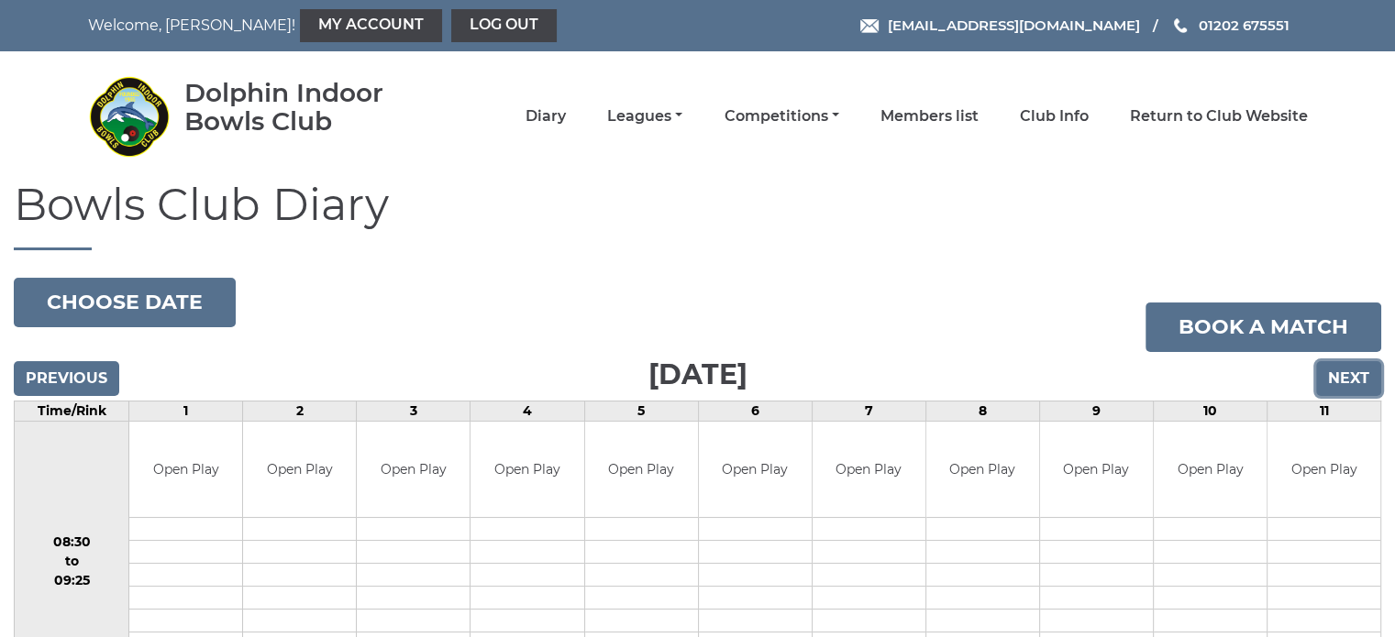
click at [1345, 383] on input "Next" at bounding box center [1348, 378] width 65 height 35
click at [1347, 383] on input "Next" at bounding box center [1348, 378] width 65 height 35
click at [94, 388] on input "Previous" at bounding box center [66, 378] width 105 height 35
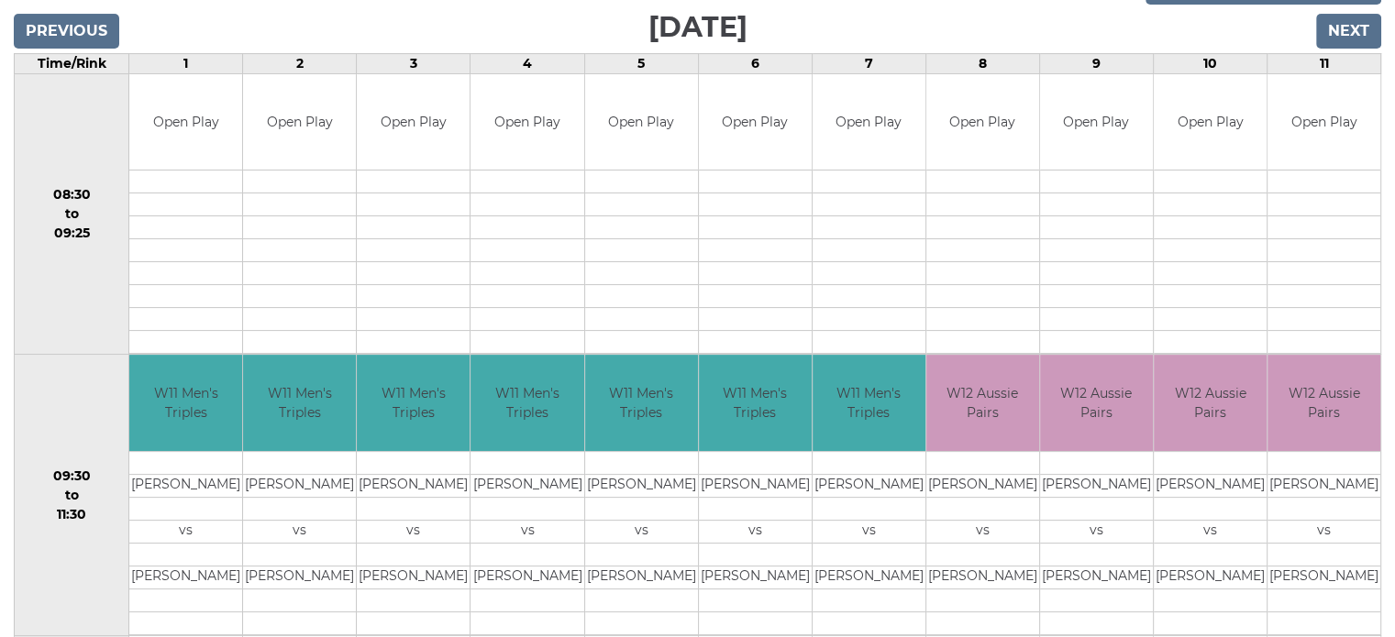
scroll to position [55, 0]
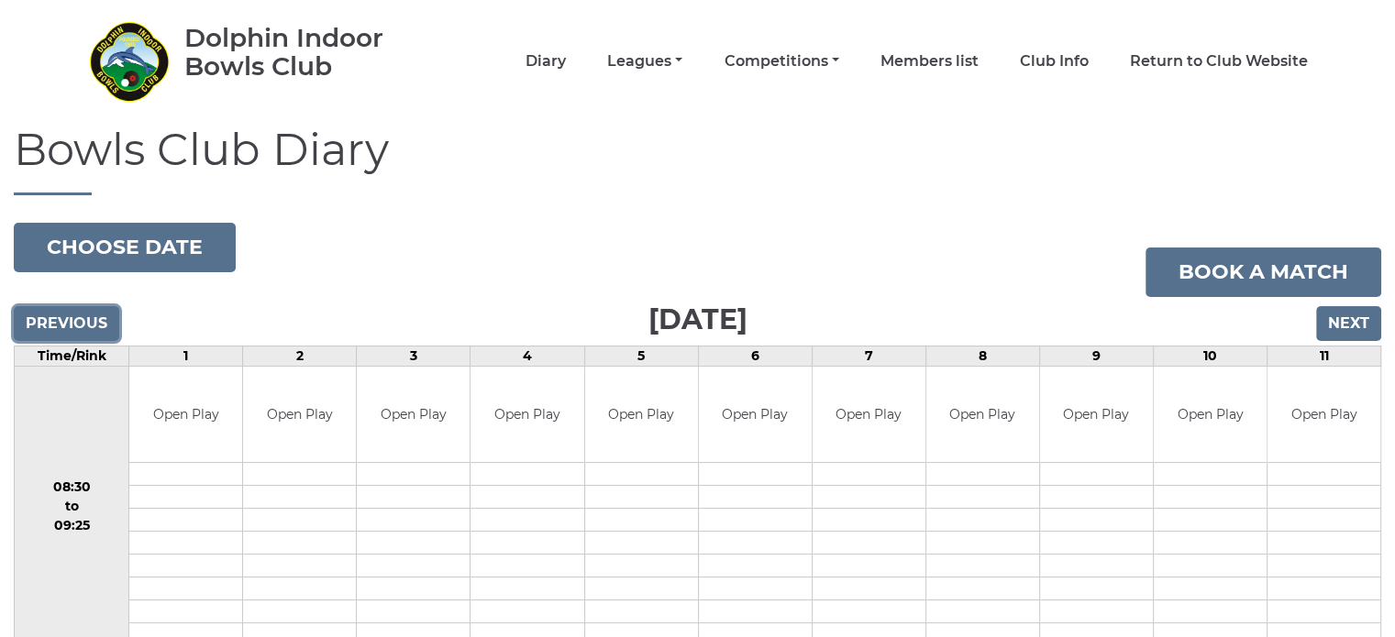
click at [85, 324] on input "Previous" at bounding box center [66, 323] width 105 height 35
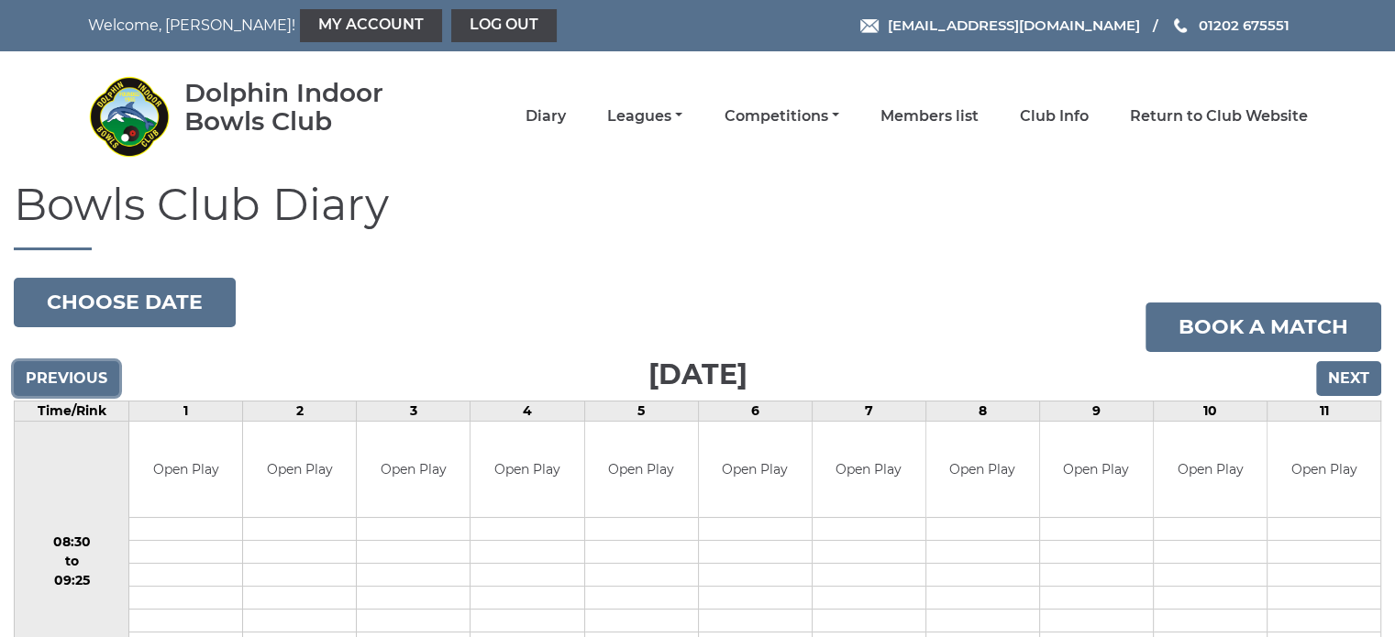
click at [77, 371] on input "Previous" at bounding box center [66, 378] width 105 height 35
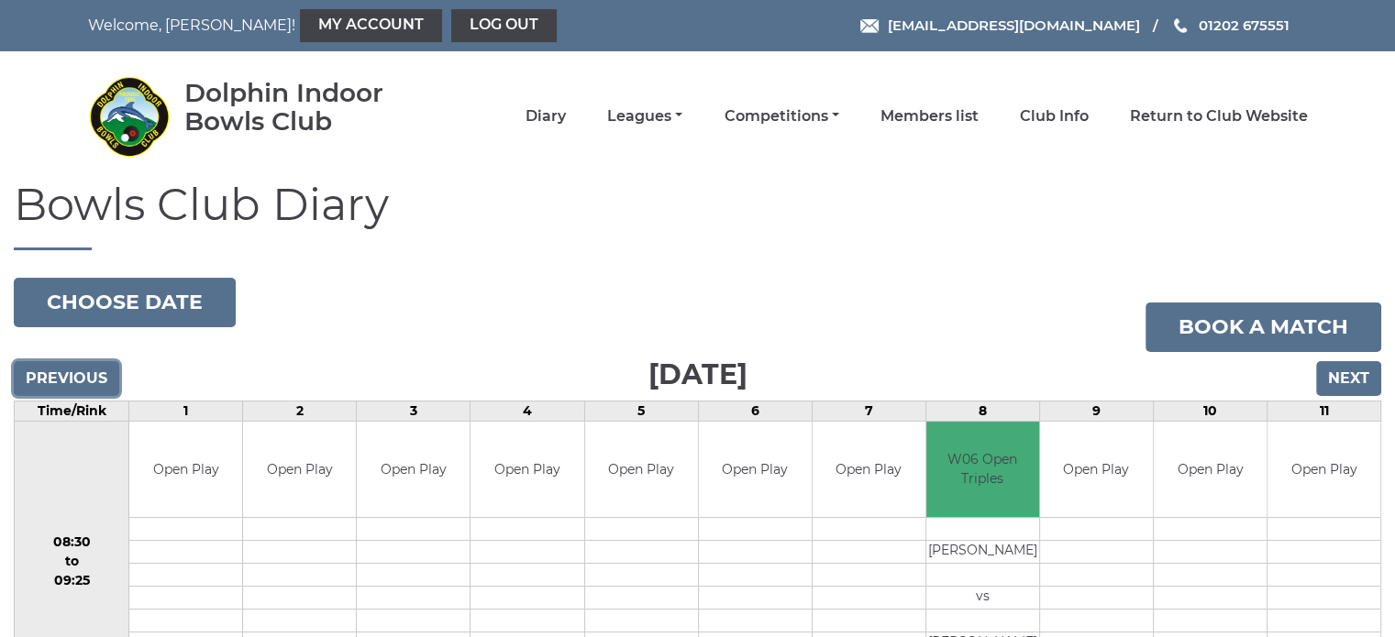
click at [77, 371] on input "Previous" at bounding box center [66, 378] width 105 height 35
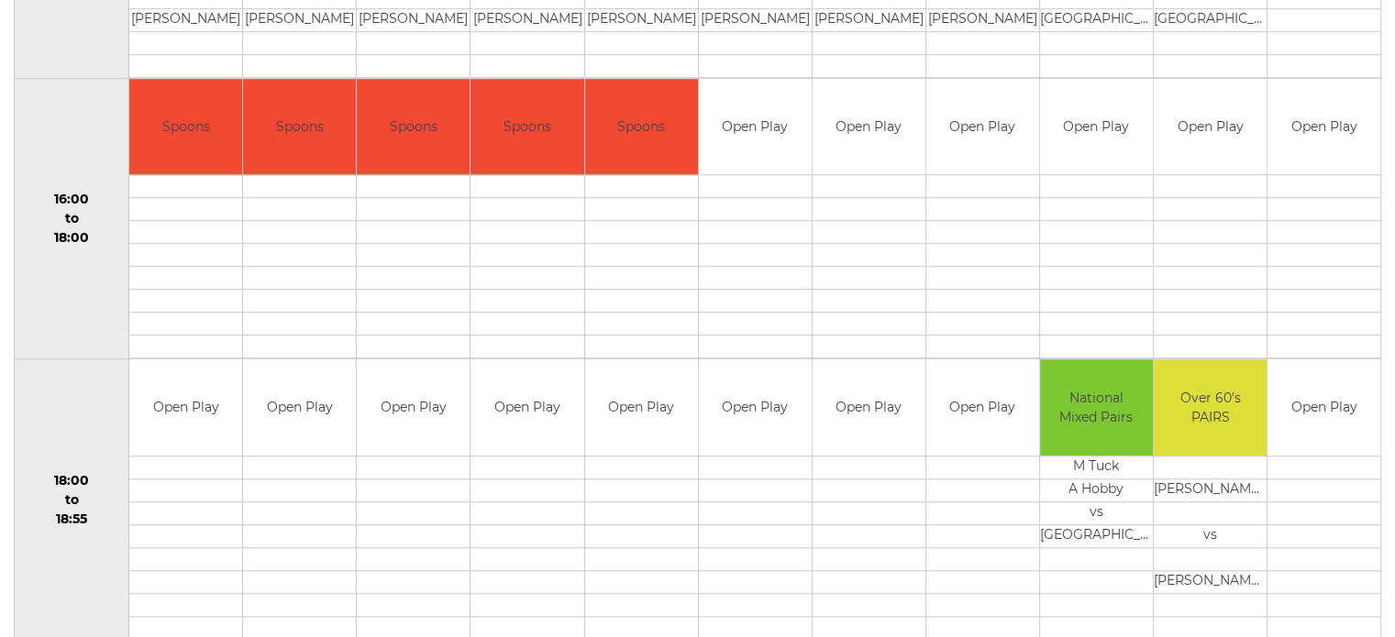
scroll to position [1798, 0]
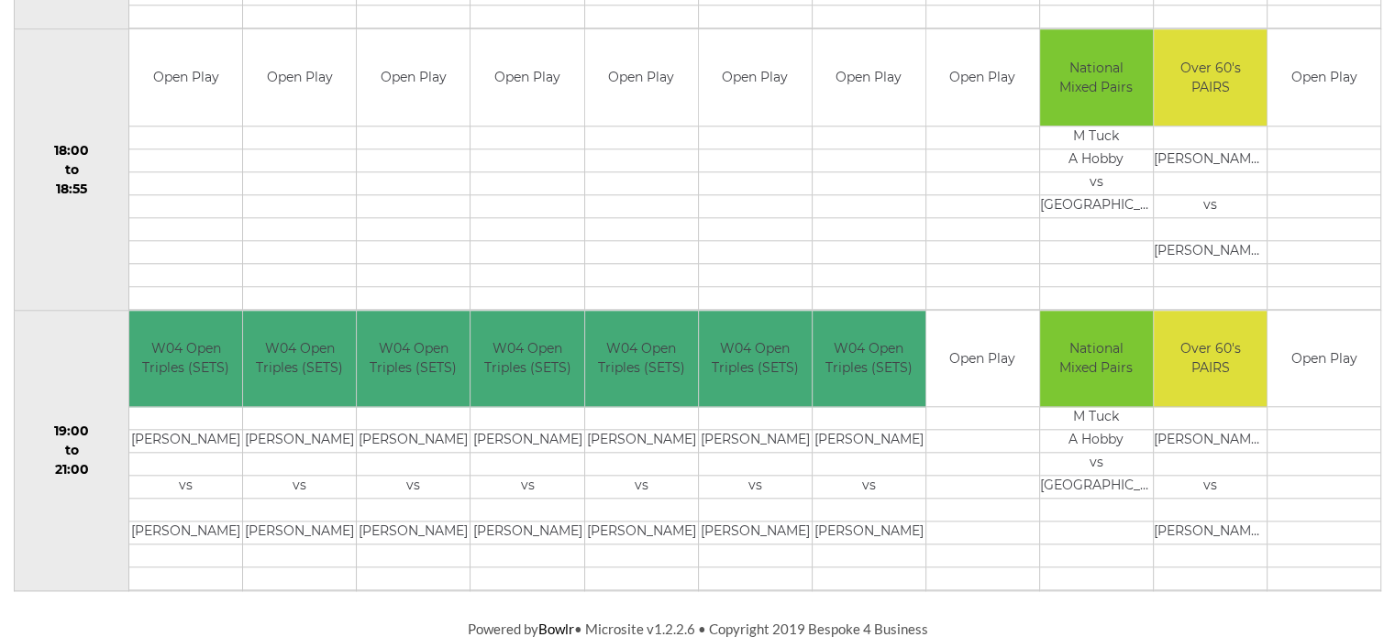
click at [1218, 190] on td at bounding box center [1210, 183] width 113 height 23
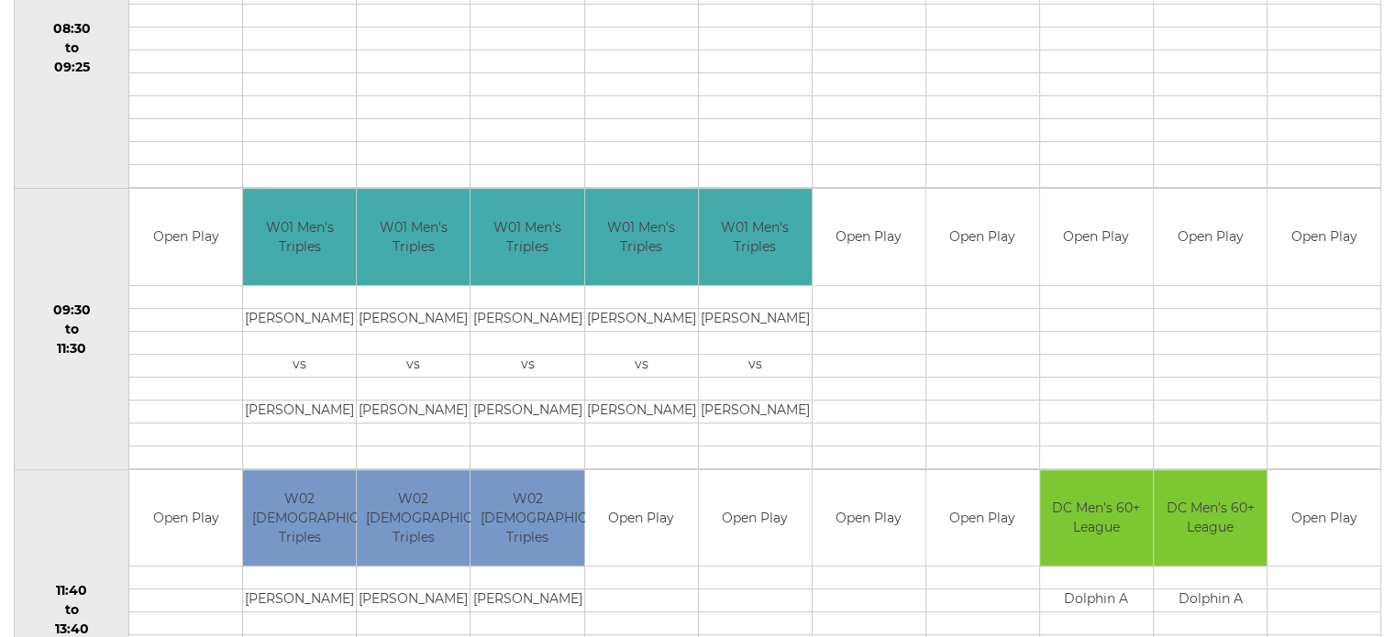
scroll to position [0, 0]
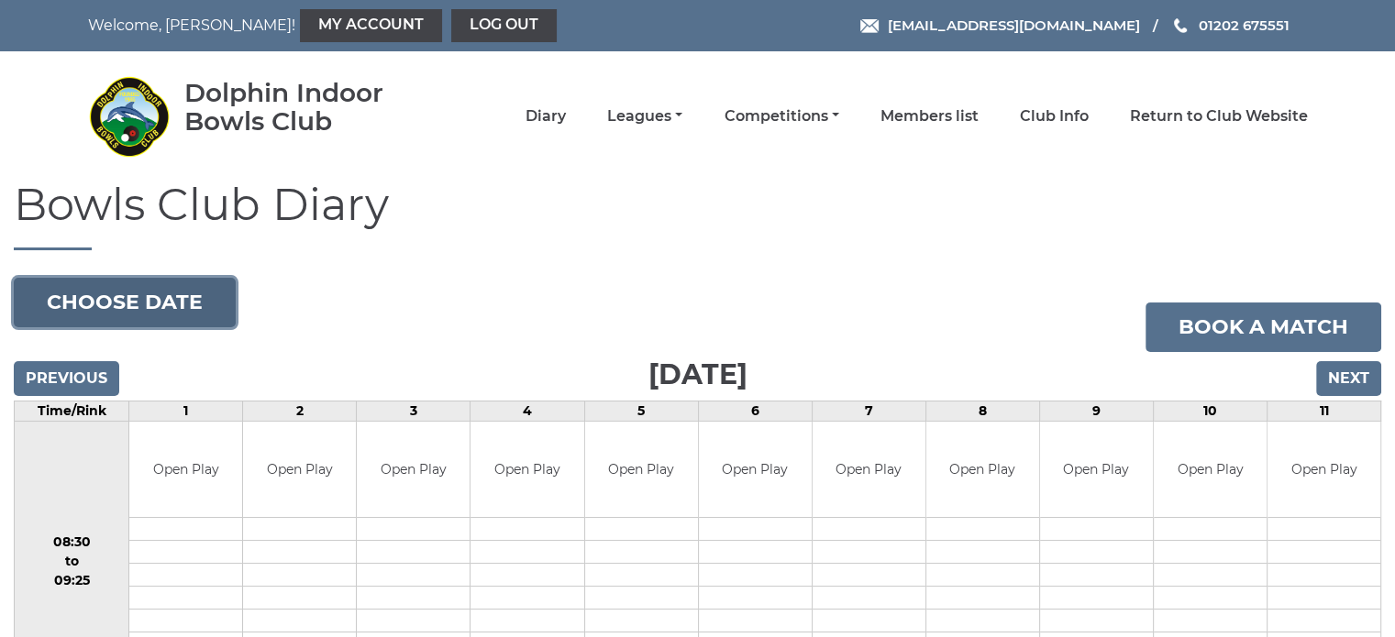
click at [134, 304] on button "Choose date" at bounding box center [125, 303] width 222 height 50
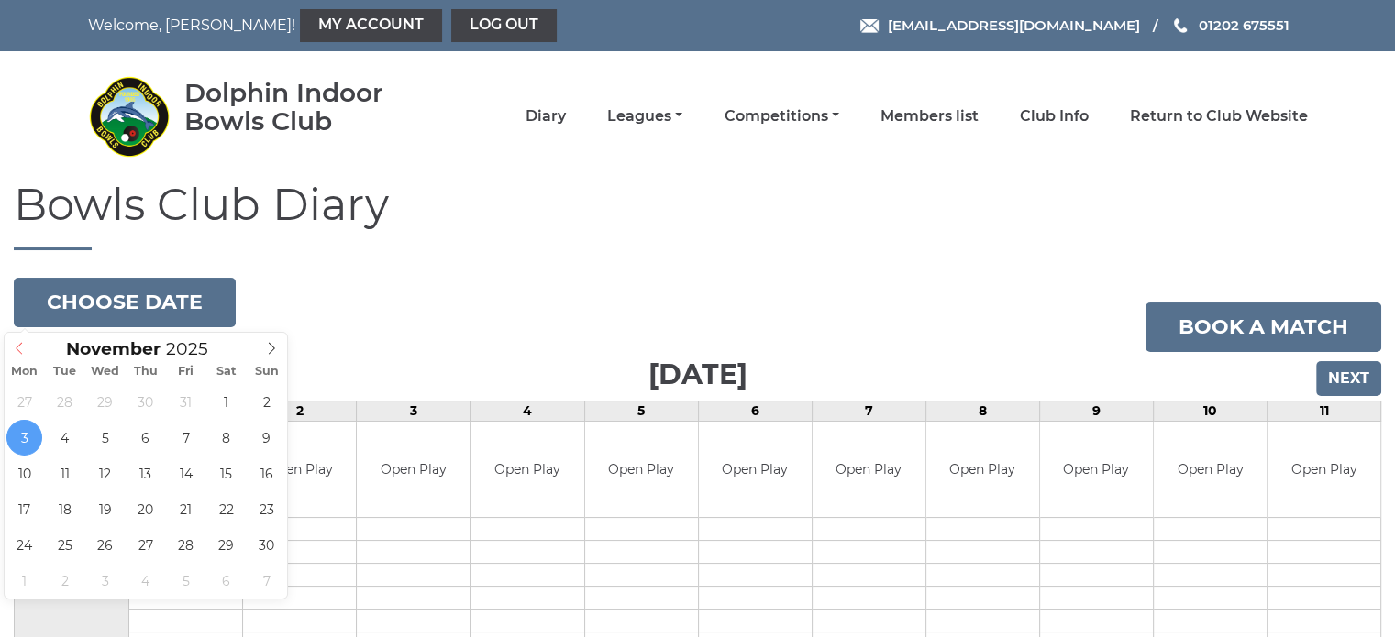
click at [21, 349] on icon at bounding box center [19, 348] width 13 height 13
click at [262, 349] on span at bounding box center [272, 346] width 30 height 26
type input "2025-11-23"
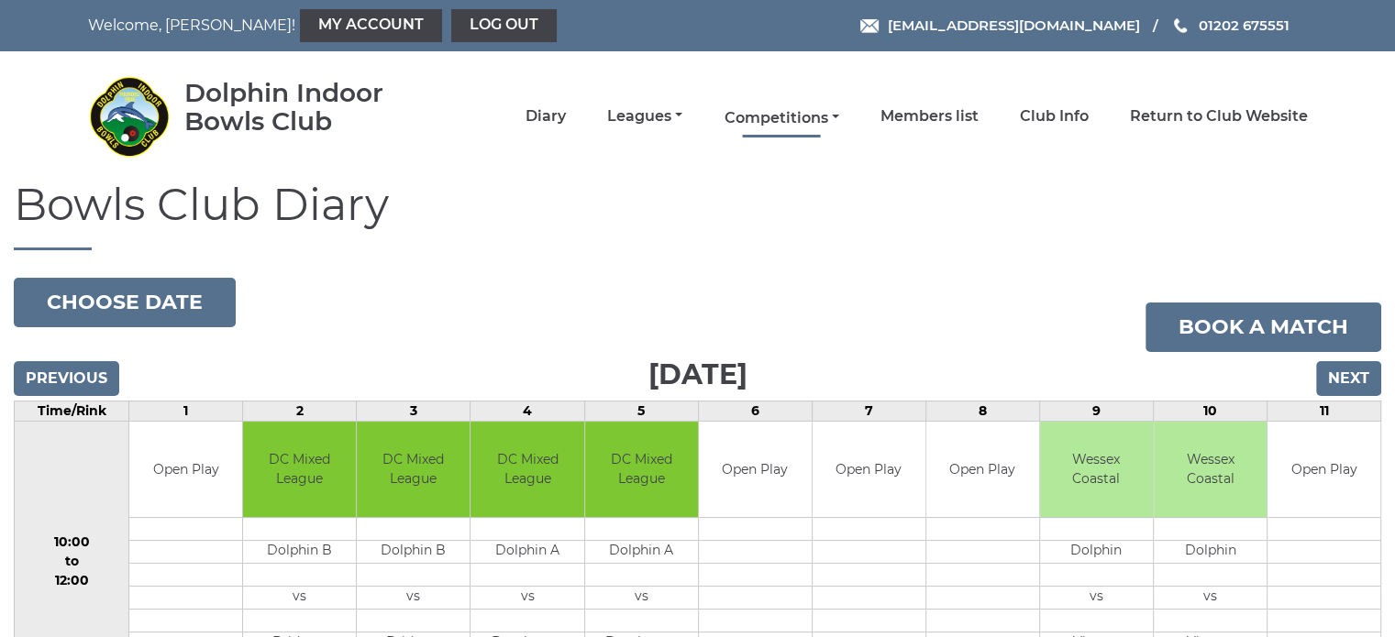
click at [820, 110] on link "Competitions" at bounding box center [781, 118] width 115 height 20
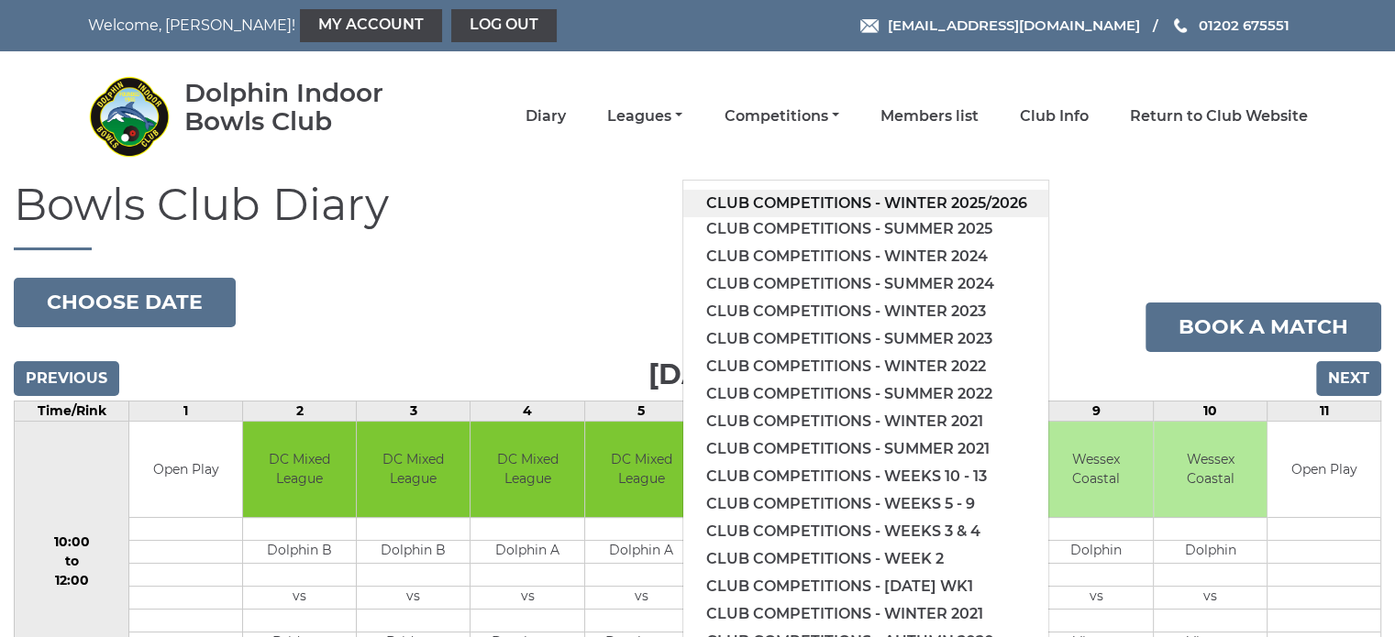
click at [899, 202] on link "Club competitions - Winter 2025/2026" at bounding box center [865, 204] width 365 height 28
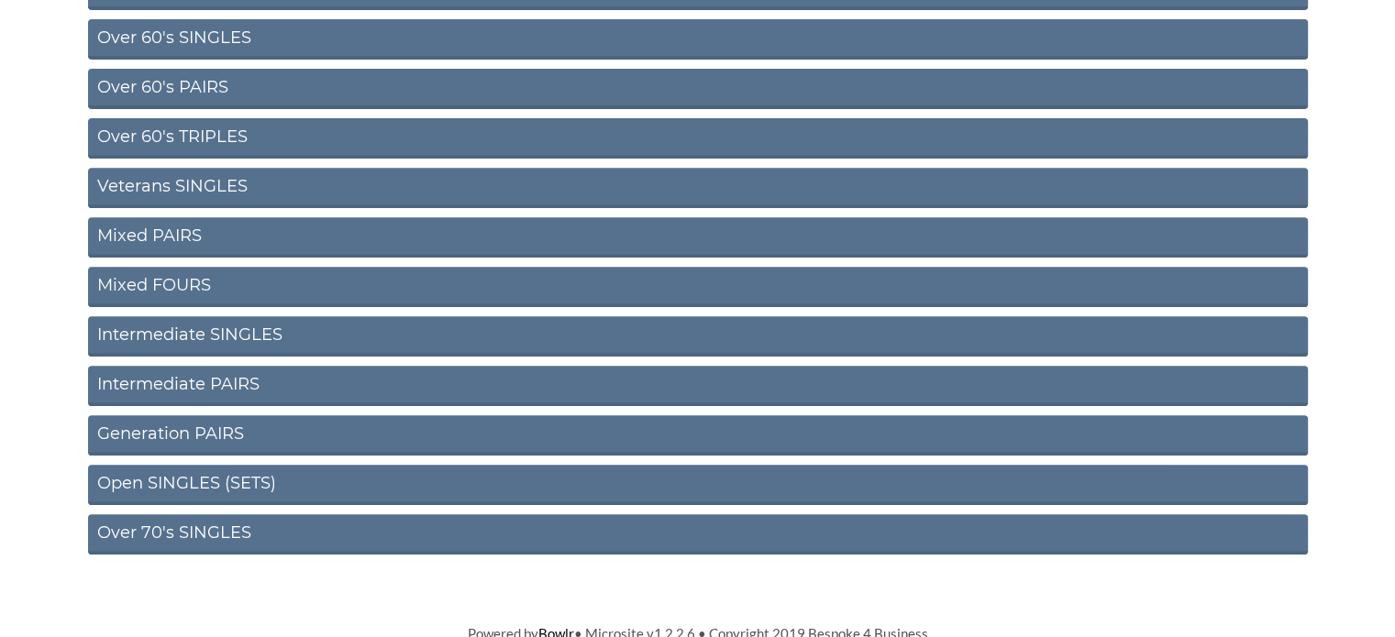
scroll to position [729, 0]
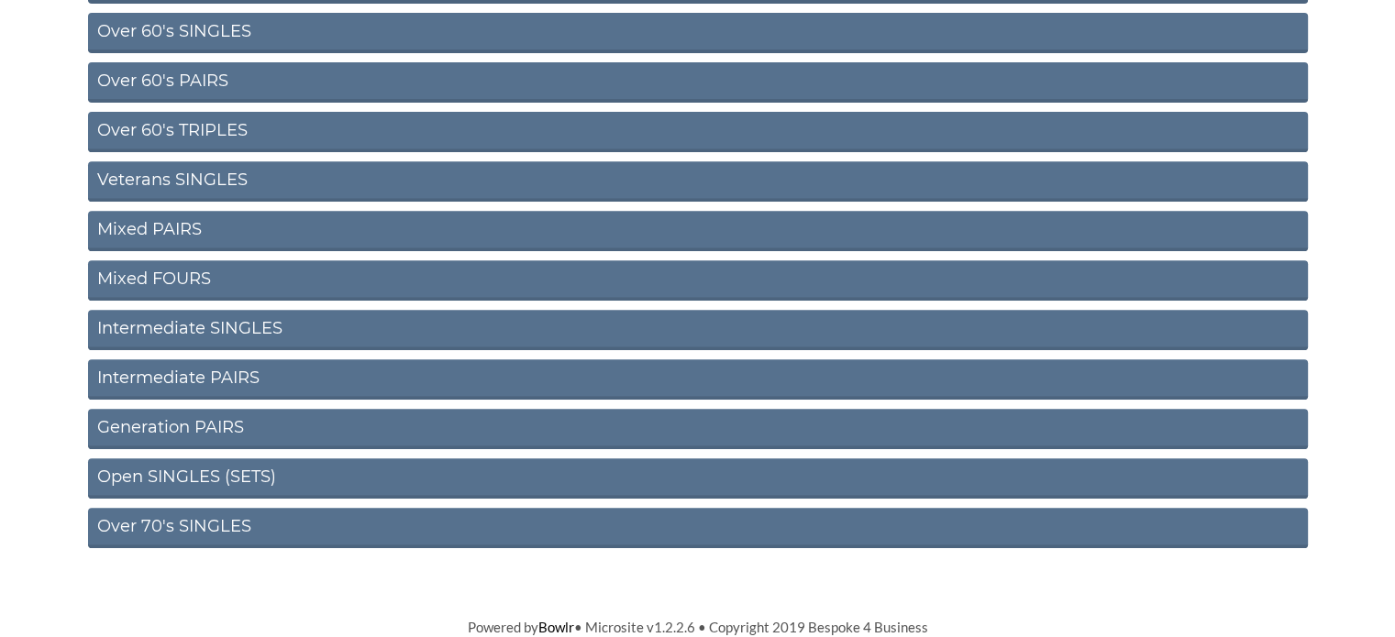
click at [211, 421] on link "Generation PAIRS" at bounding box center [698, 429] width 1220 height 40
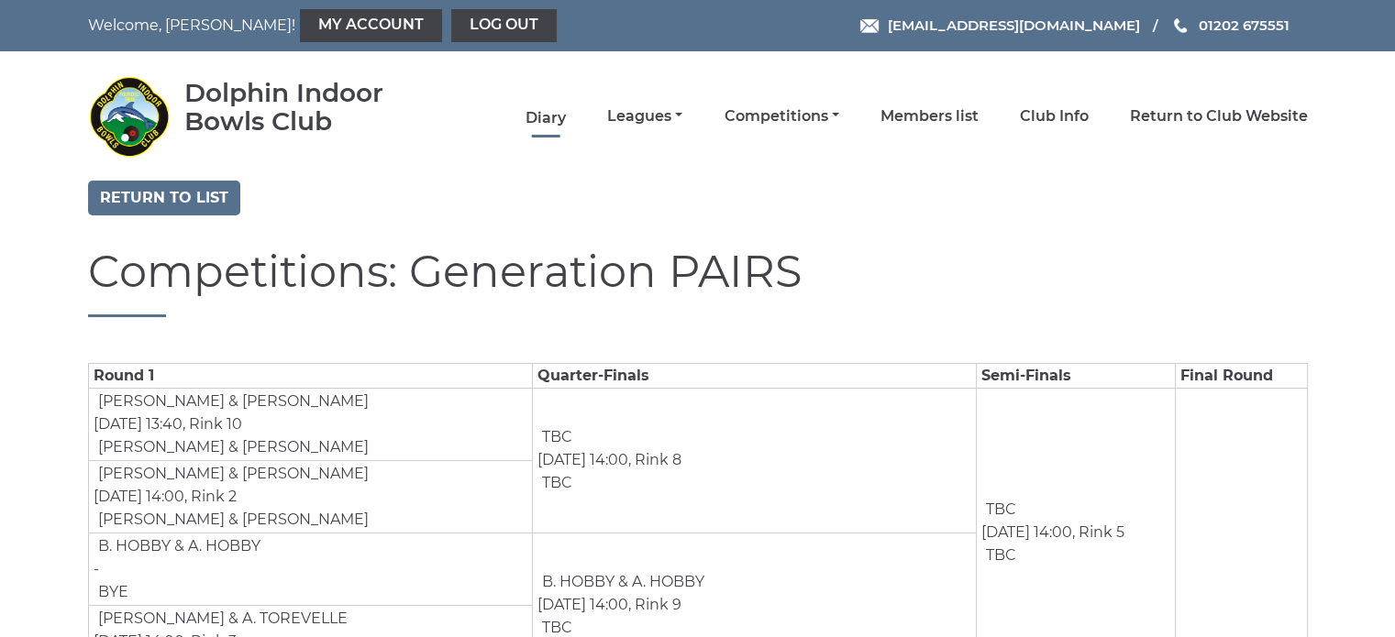
click at [530, 112] on link "Diary" at bounding box center [546, 118] width 40 height 20
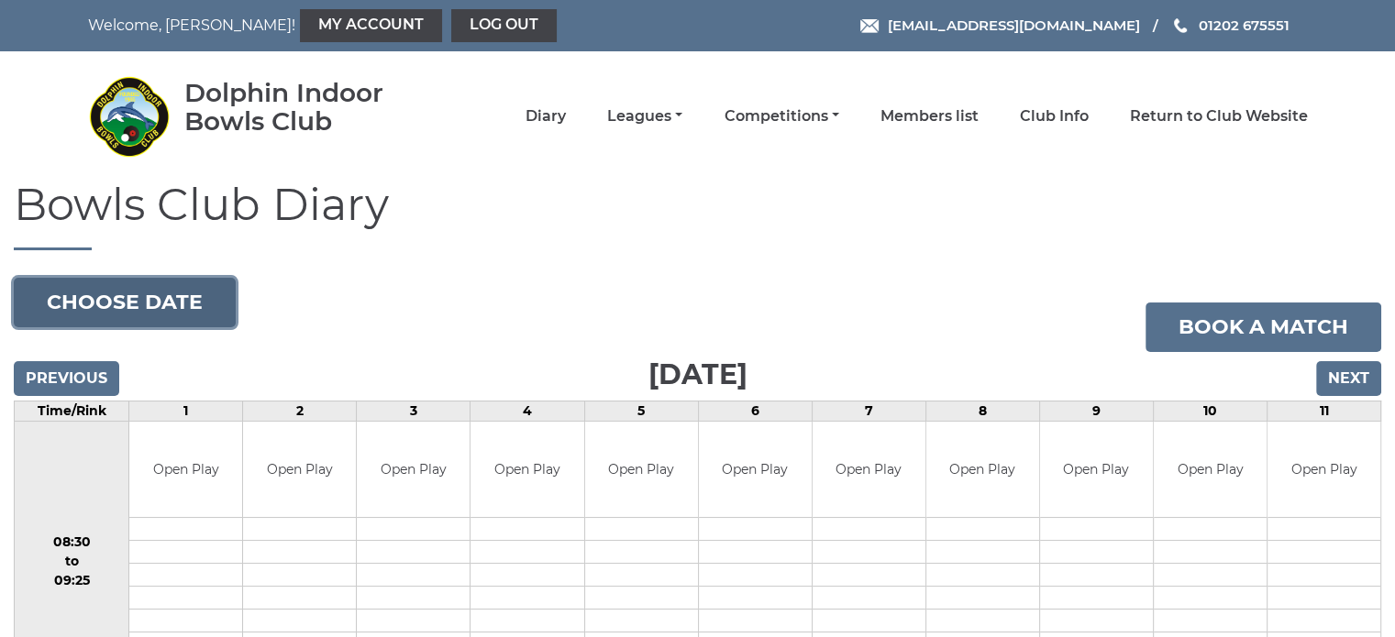
click at [138, 308] on button "Choose date" at bounding box center [125, 303] width 222 height 50
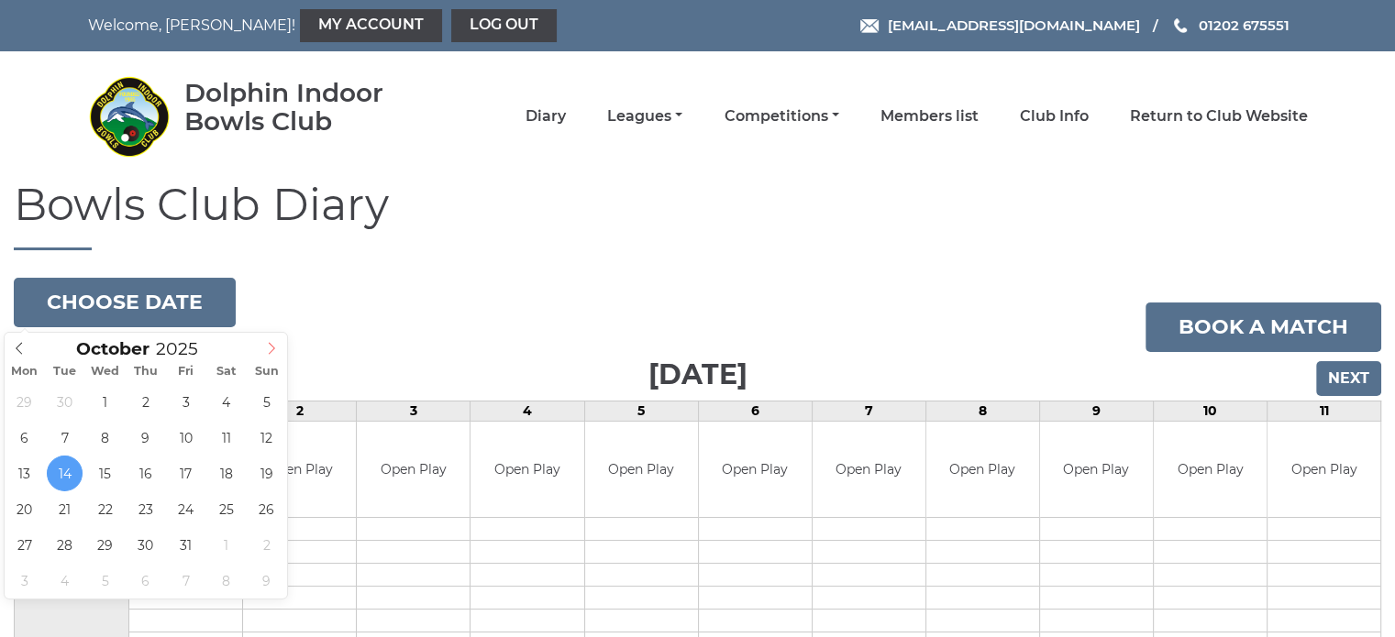
click at [279, 349] on span at bounding box center [272, 346] width 30 height 26
type input "2025-11-27"
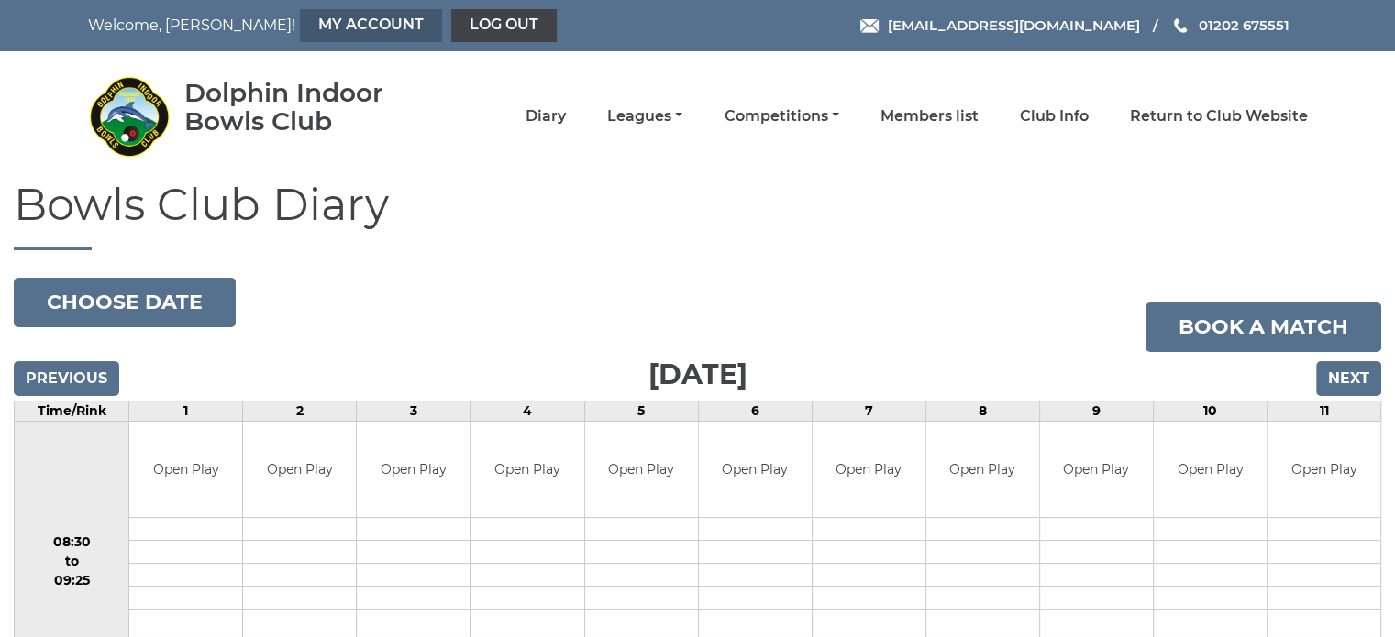
click at [300, 27] on link "My Account" at bounding box center [371, 25] width 142 height 33
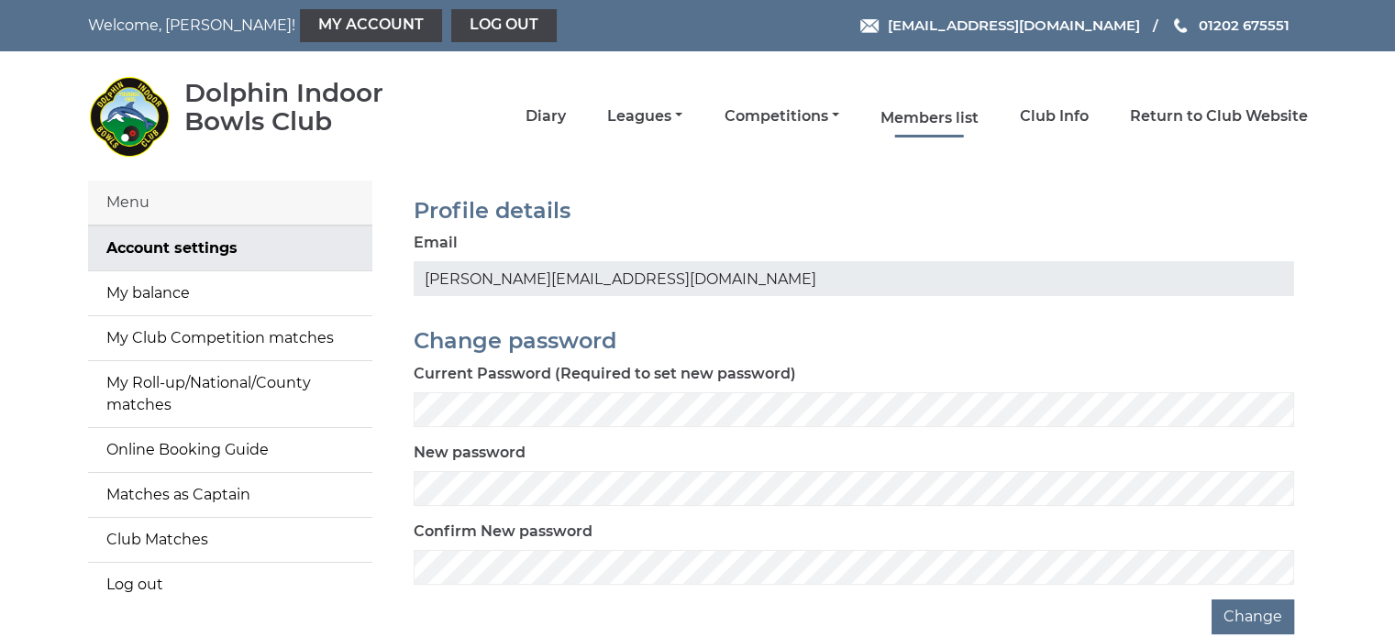
click at [937, 116] on link "Members list" at bounding box center [929, 118] width 98 height 20
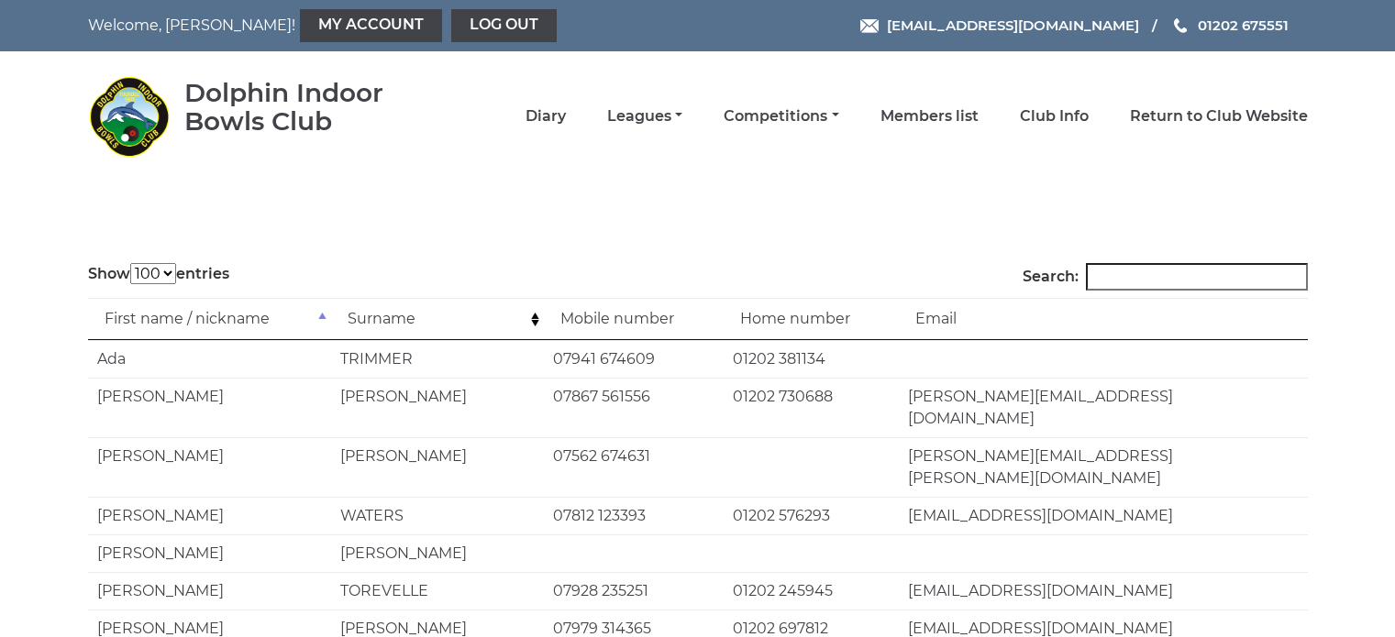
select select "100"
click at [1236, 278] on input "Search:" at bounding box center [1197, 277] width 222 height 28
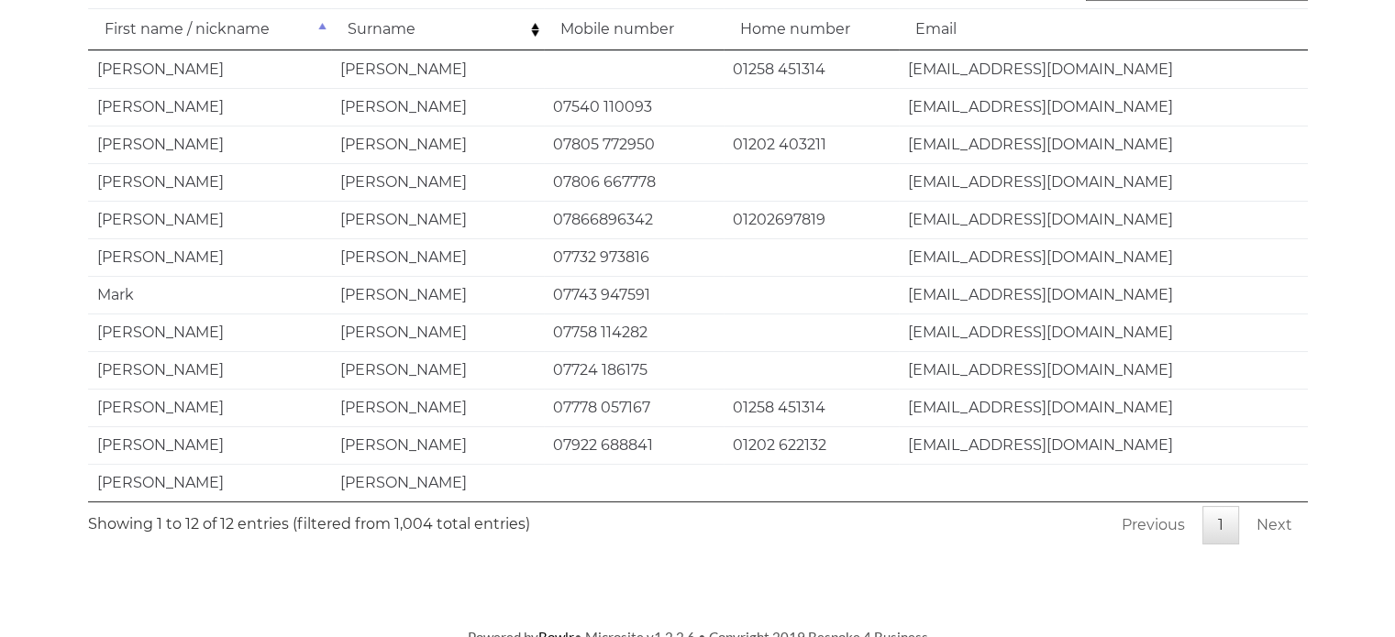
scroll to position [296, 0]
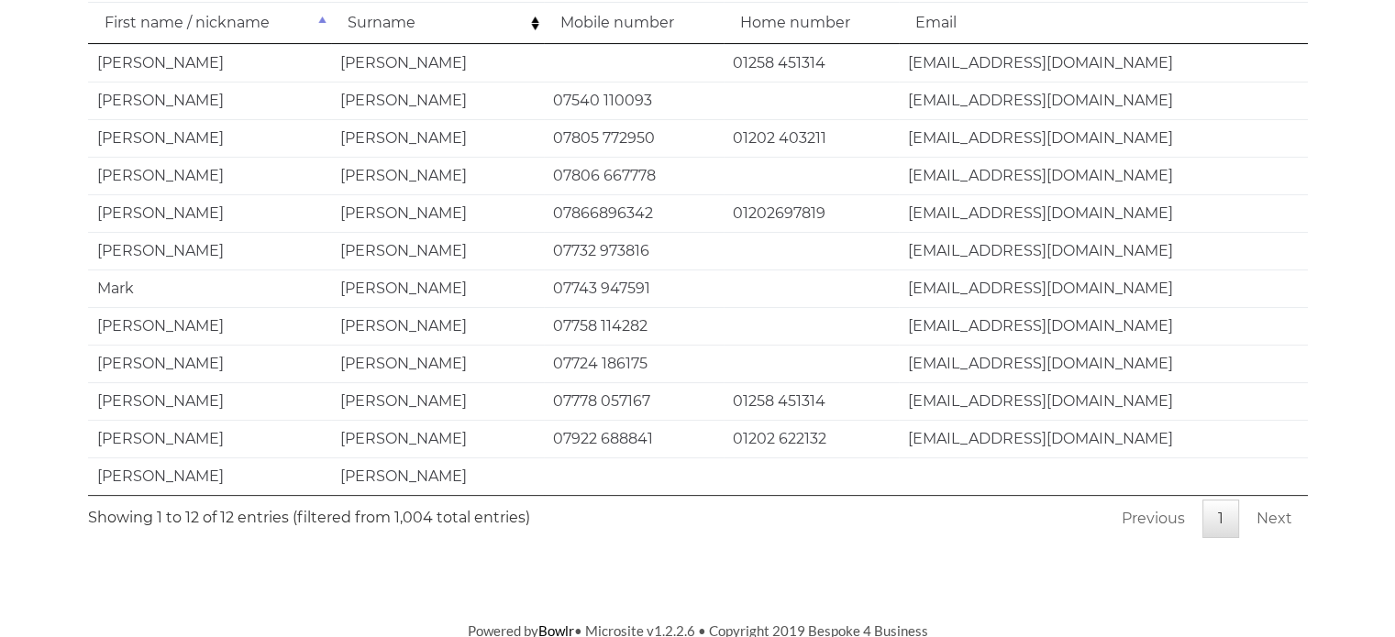
type input "[PERSON_NAME]"
drag, startPoint x: 1021, startPoint y: 400, endPoint x: 906, endPoint y: 406, distance: 114.8
click at [906, 406] on td "[EMAIL_ADDRESS][DOMAIN_NAME]" at bounding box center [1103, 401] width 409 height 38
click at [609, 405] on td "07778 057167" at bounding box center [634, 401] width 180 height 38
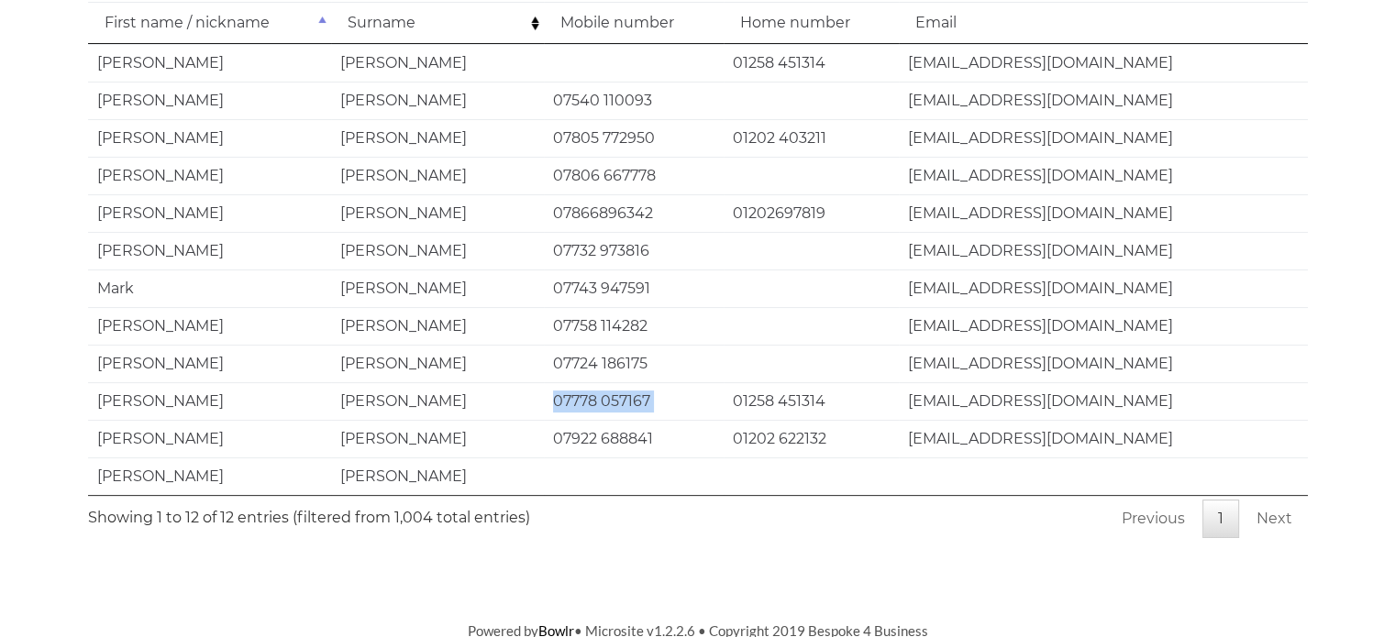
click at [609, 405] on td "07778 057167" at bounding box center [634, 401] width 180 height 38
copy tr "07778 057167"
click at [1279, 323] on td "peterandlizp@btinternet.com" at bounding box center [1103, 326] width 409 height 38
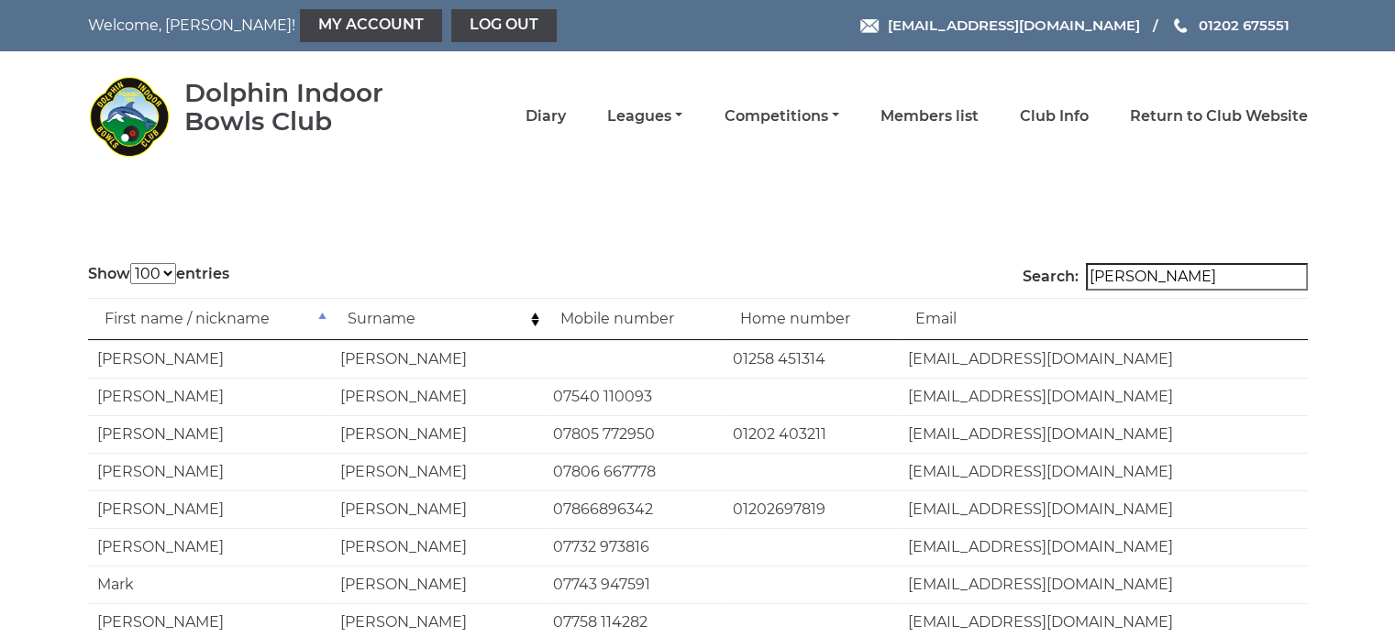
click at [160, 100] on img at bounding box center [129, 116] width 83 height 83
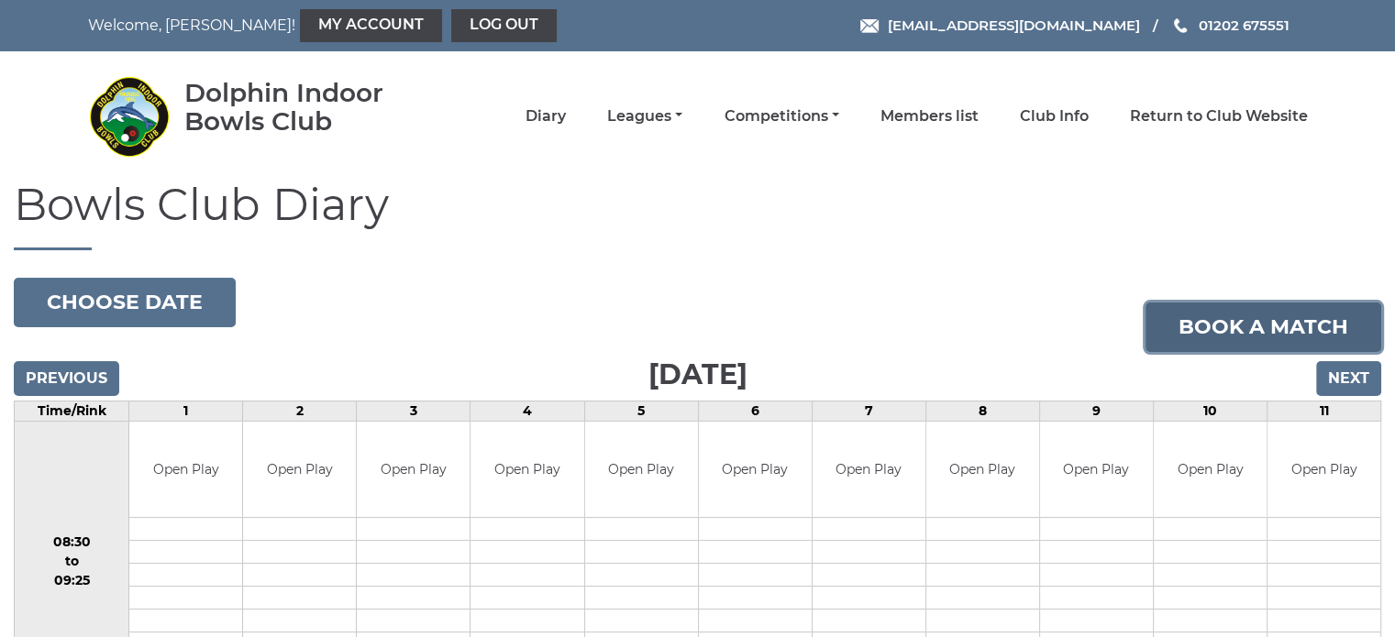
click at [1311, 319] on link "Book a match" at bounding box center [1263, 328] width 236 height 50
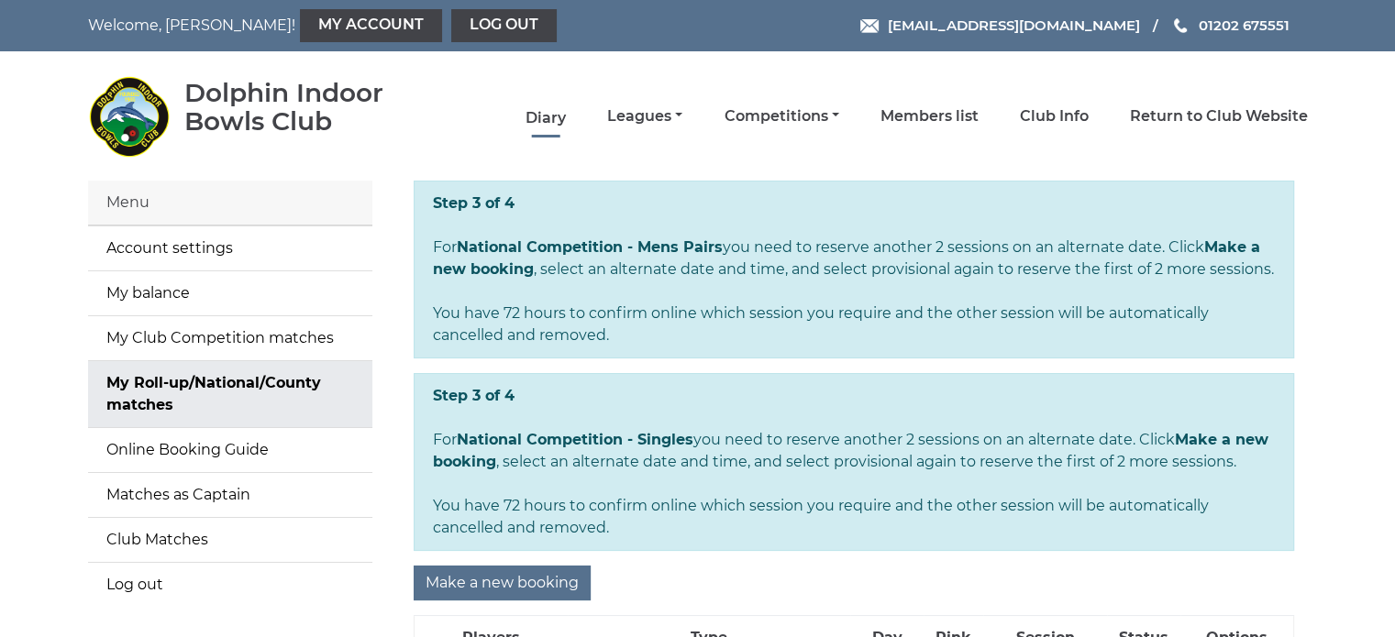
click at [543, 116] on link "Diary" at bounding box center [546, 118] width 40 height 20
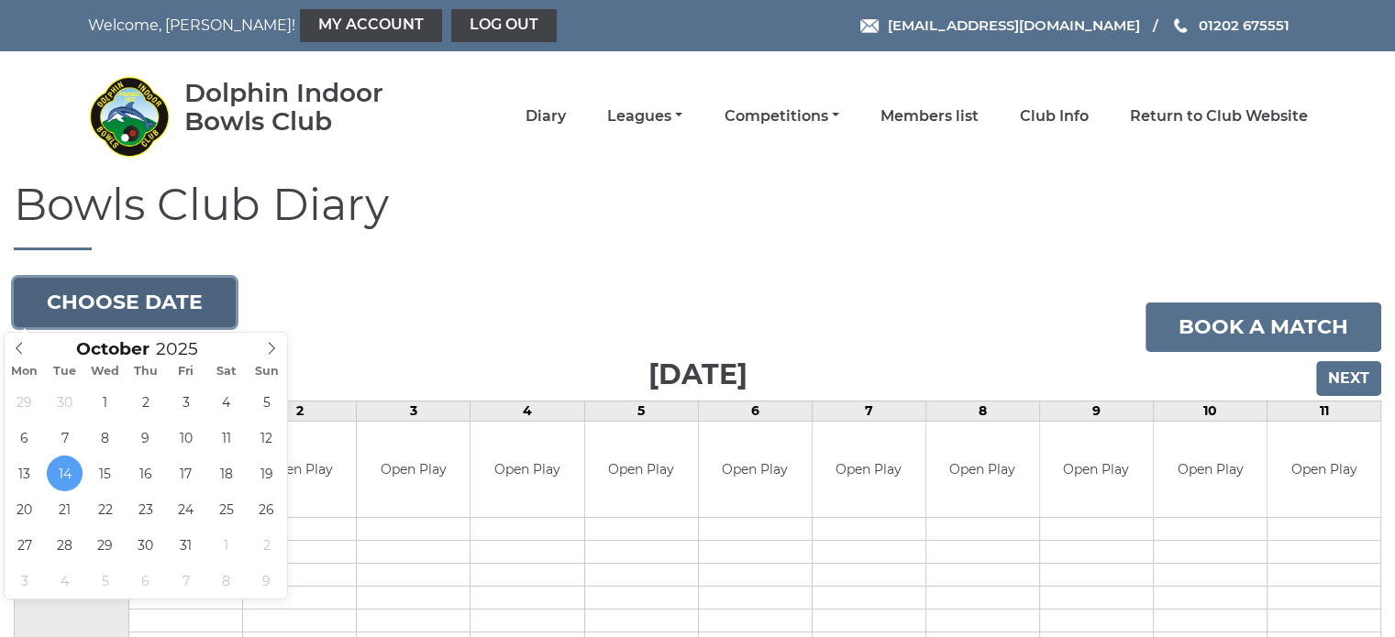
click at [139, 300] on button "Choose date" at bounding box center [125, 303] width 222 height 50
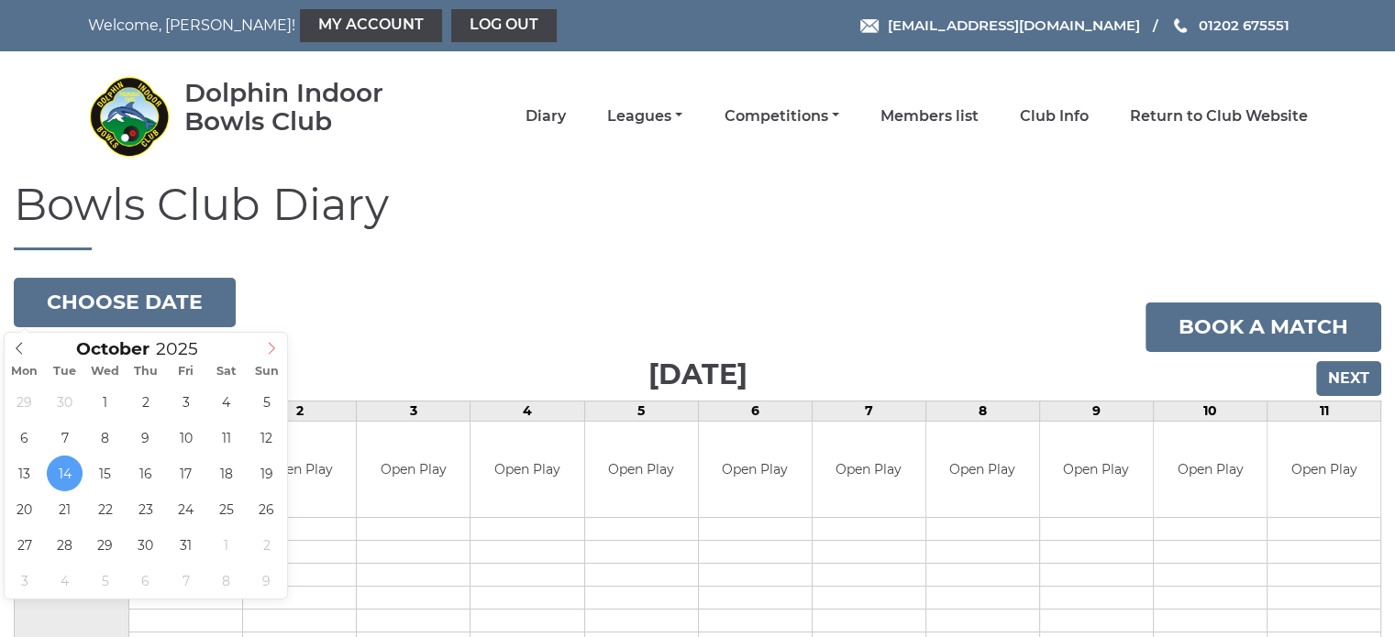
click at [267, 349] on icon at bounding box center [271, 348] width 13 height 13
type input "2025-11-29"
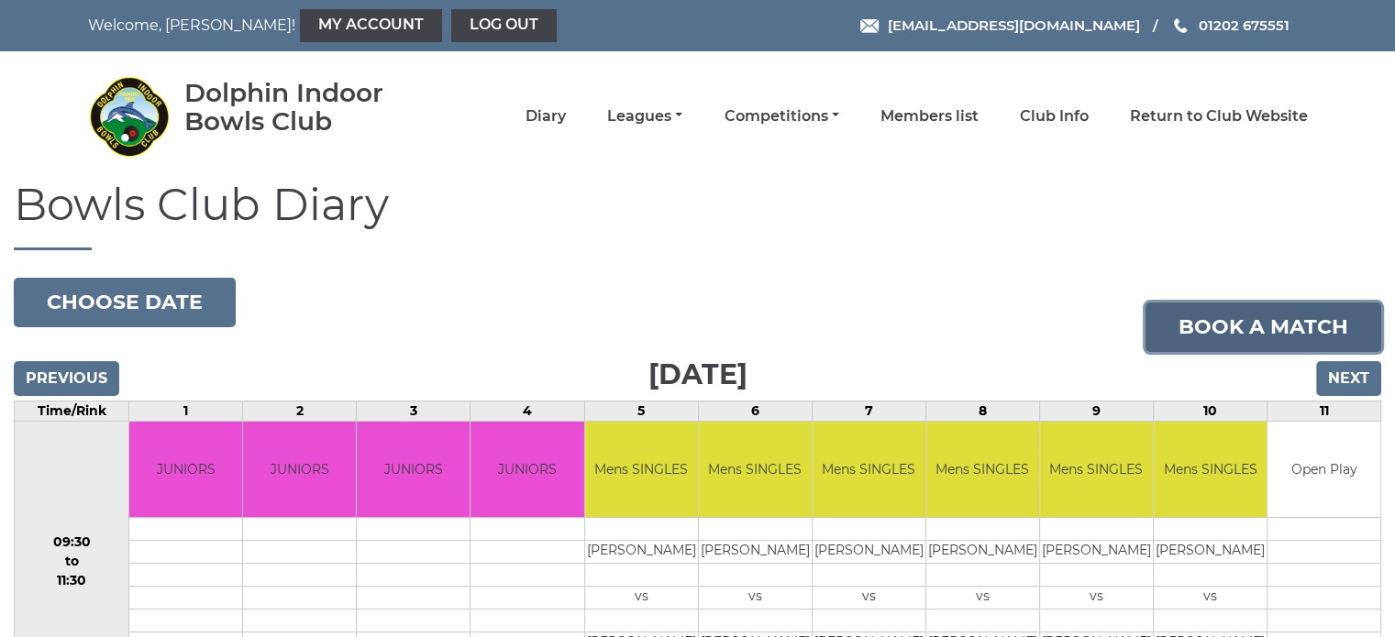
click at [1278, 328] on link "Book a match" at bounding box center [1263, 328] width 236 height 50
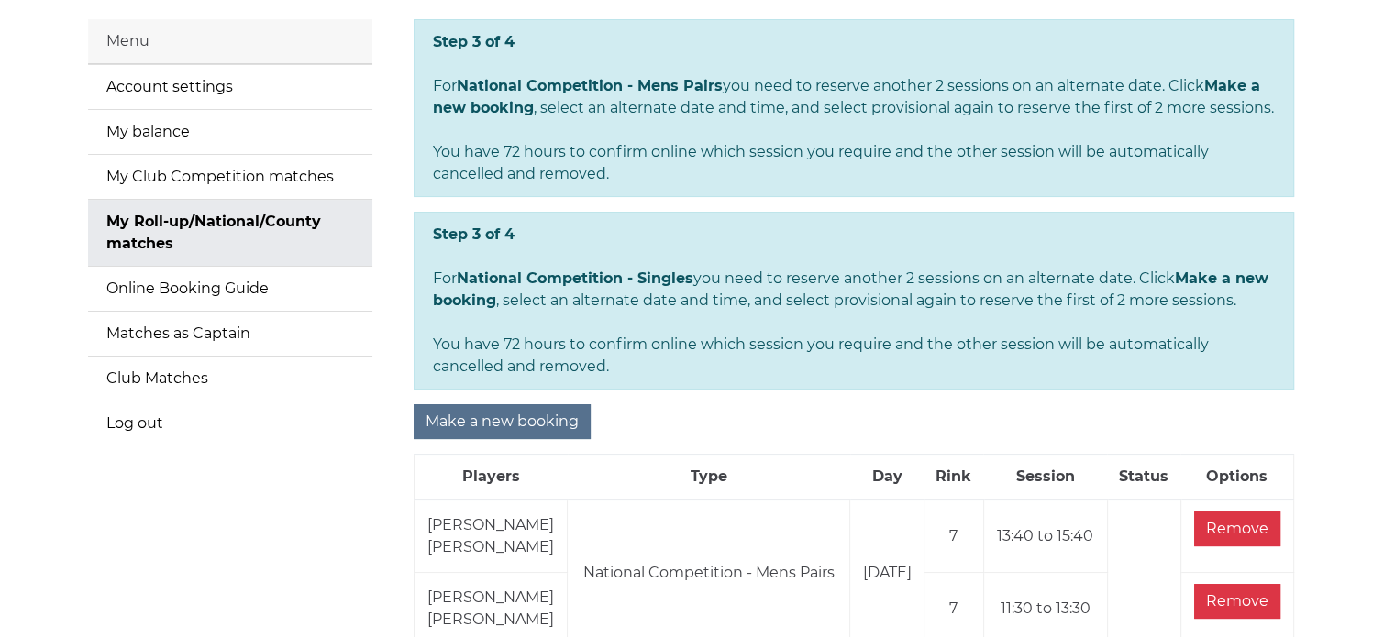
scroll to position [183, 0]
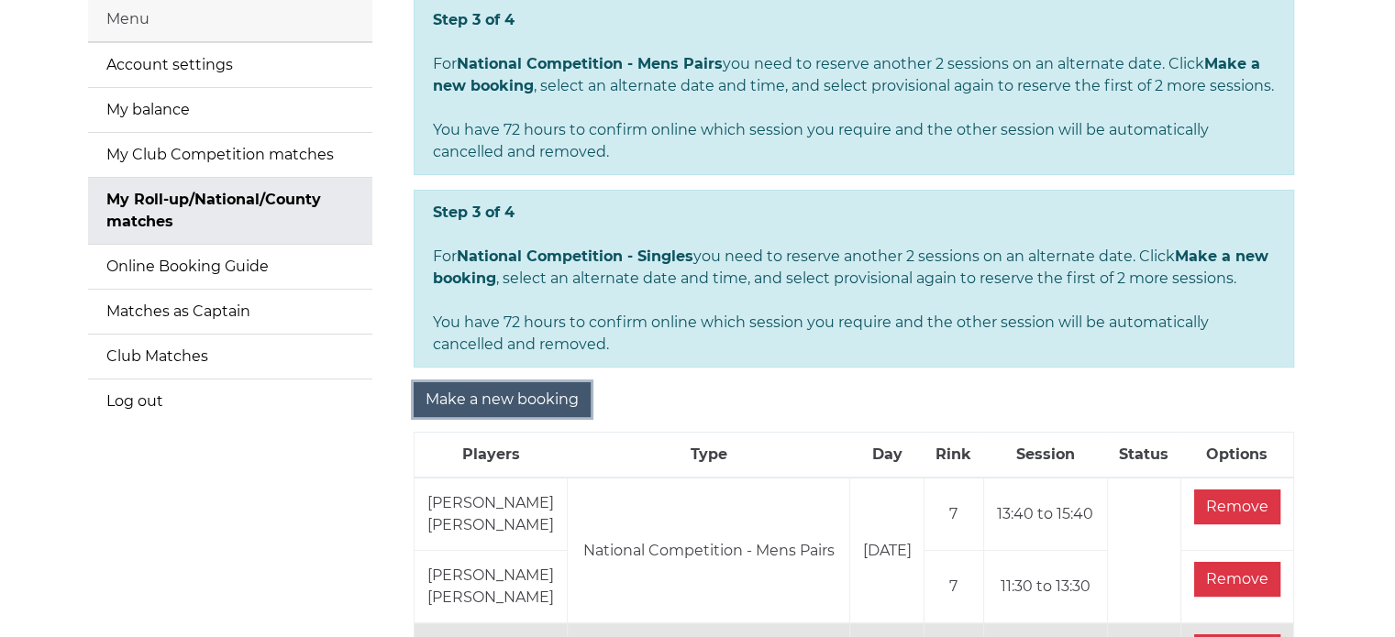
click at [553, 396] on input "Make a new booking" at bounding box center [502, 399] width 177 height 35
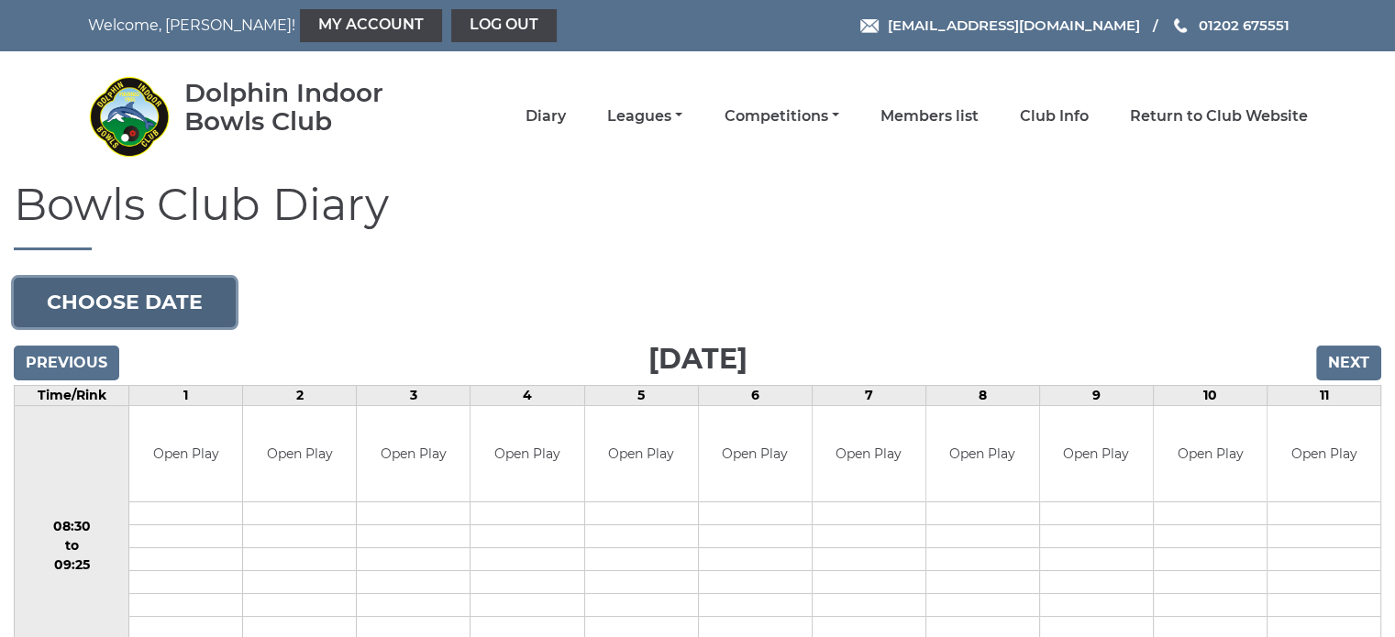
click at [150, 315] on button "Choose date" at bounding box center [125, 303] width 222 height 50
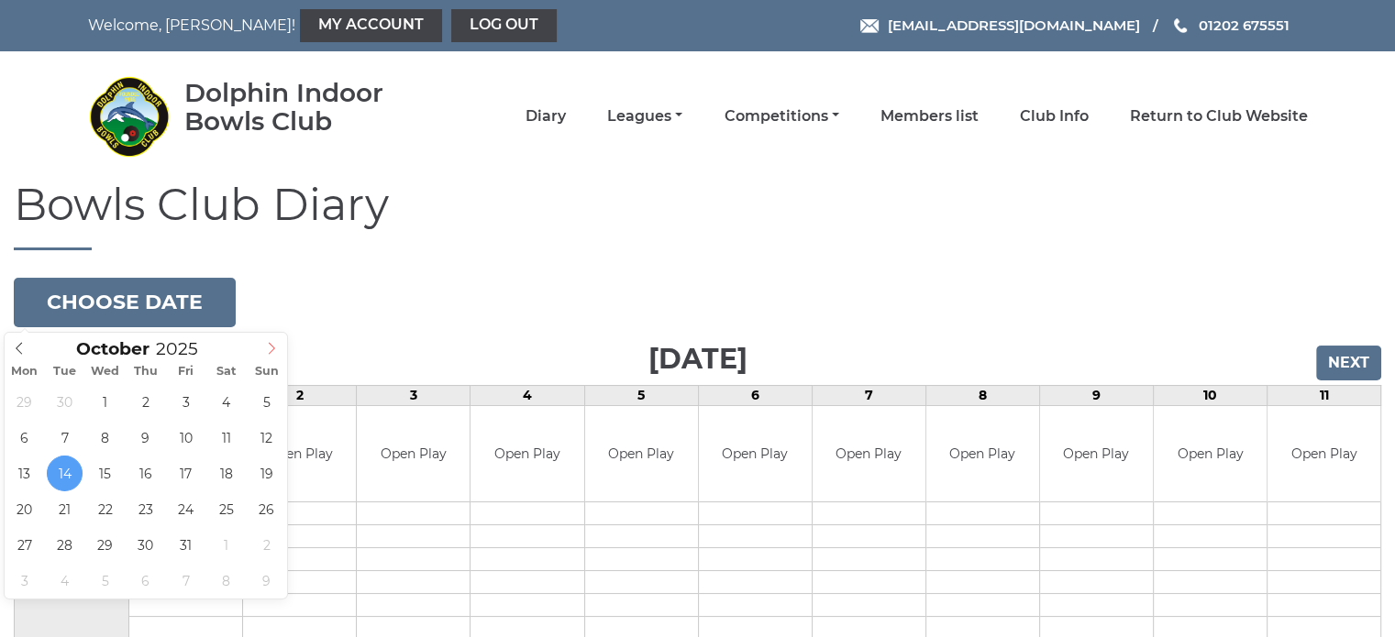
click at [270, 340] on span at bounding box center [272, 346] width 30 height 26
click at [15, 349] on icon at bounding box center [19, 348] width 13 height 13
type input "2025-11-29"
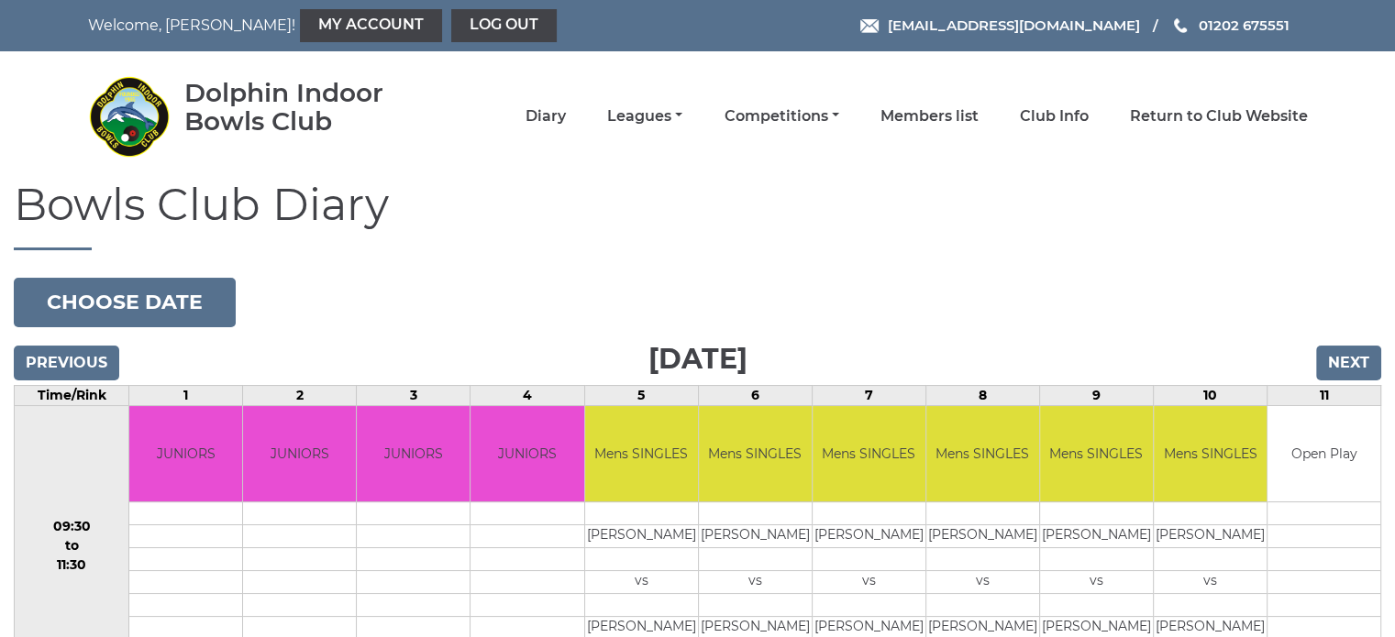
click at [1329, 454] on td "Open Play" at bounding box center [1323, 454] width 113 height 96
click at [798, 112] on link "Competitions" at bounding box center [781, 118] width 115 height 20
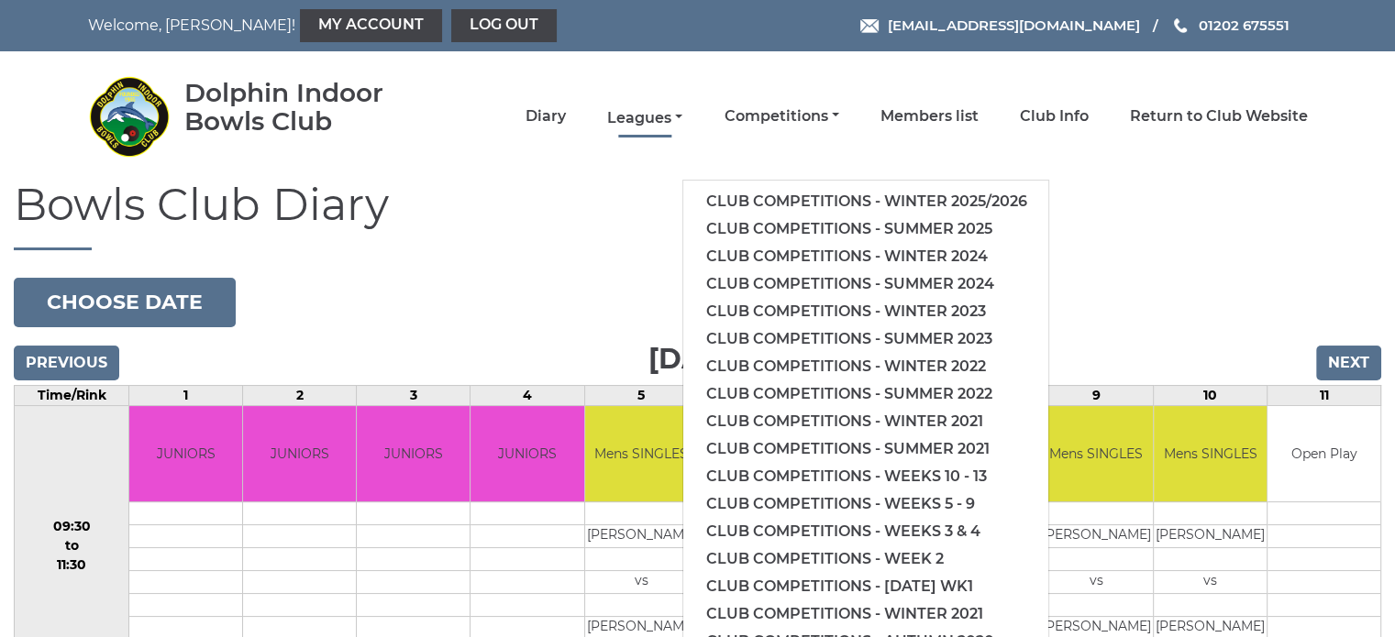
click at [636, 112] on link "Leagues" at bounding box center [644, 118] width 75 height 20
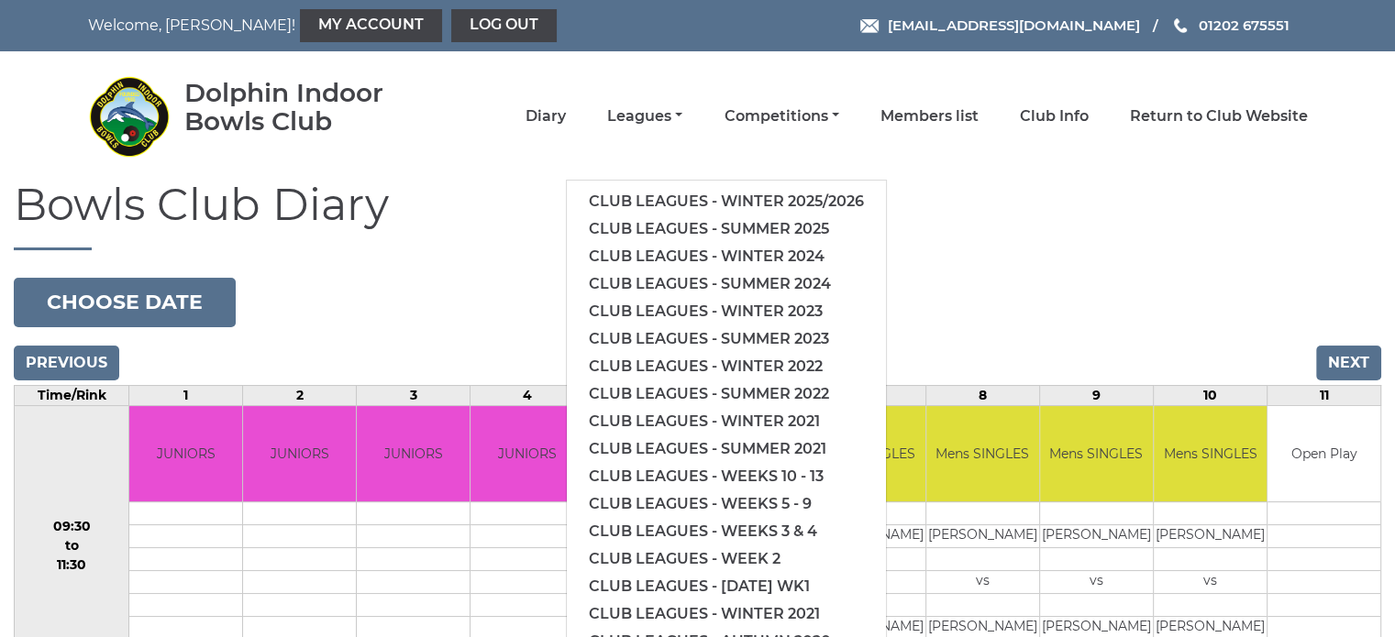
click at [817, 186] on ul "Club leagues - Winter 2025/2026 Club leagues - Summer 2025 Club leagues - Winte…" at bounding box center [726, 422] width 321 height 484
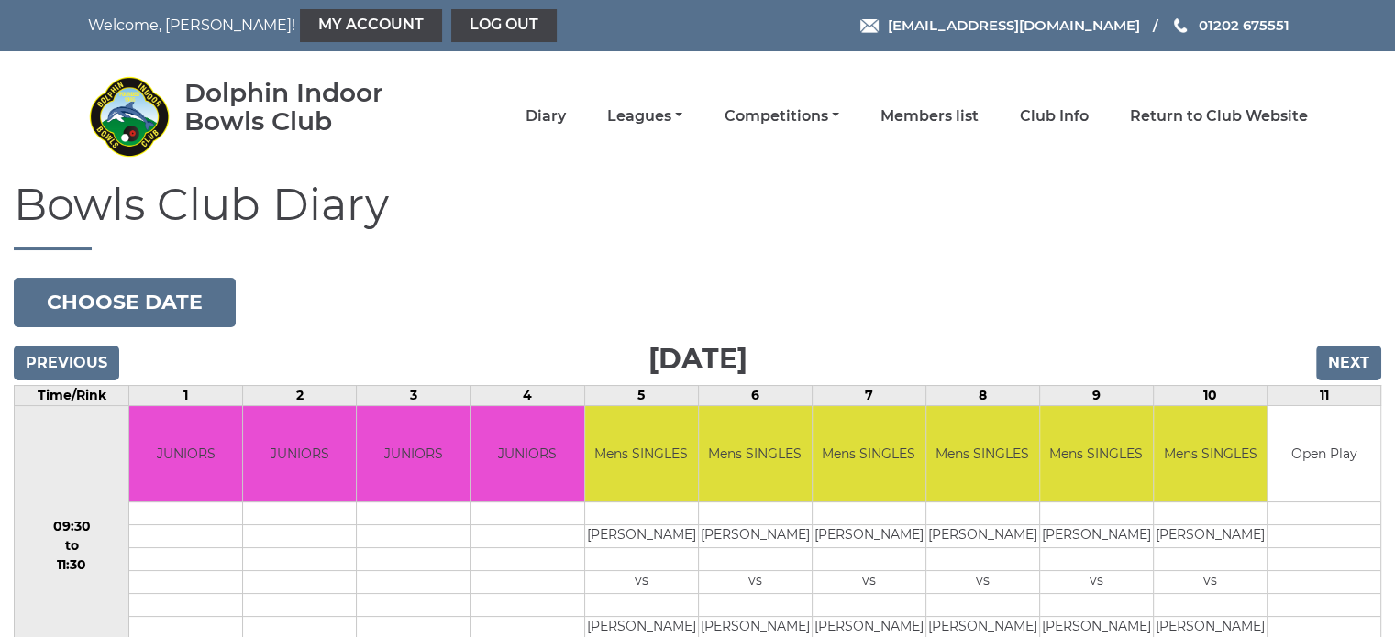
click at [814, 194] on h1 "Bowls Club Diary" at bounding box center [697, 216] width 1367 height 70
click at [662, 127] on li "Leagues Club leagues - Winter 2025/2026 Club leagues - Summer 2025 Club leagues…" at bounding box center [624, 116] width 116 height 39
click at [668, 124] on link "Leagues" at bounding box center [644, 118] width 75 height 20
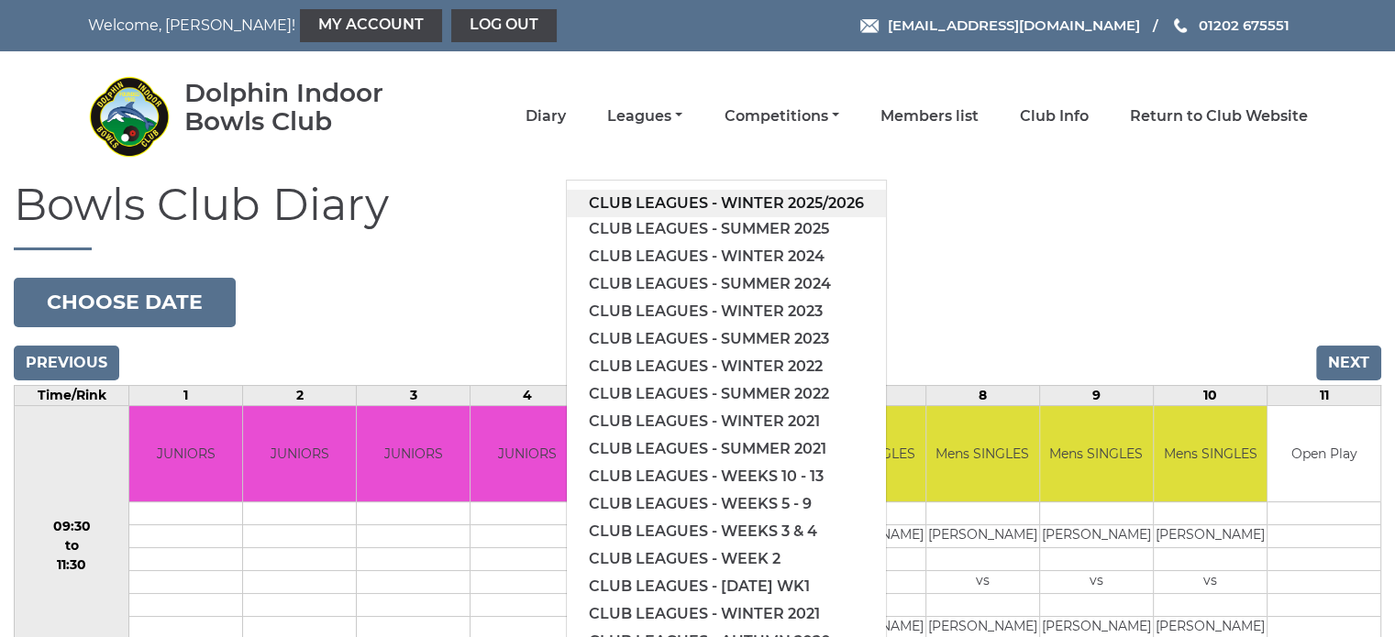
click at [826, 204] on link "Club leagues - Winter 2025/2026" at bounding box center [726, 204] width 319 height 28
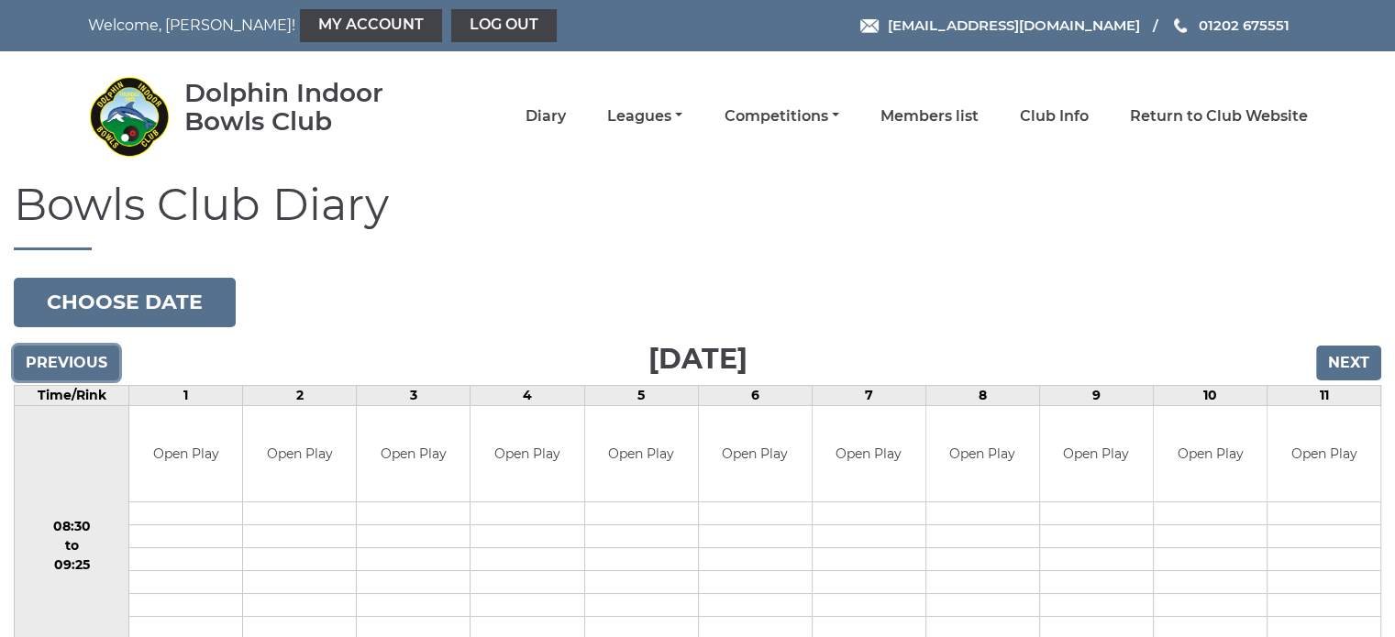
click at [56, 358] on input "Previous" at bounding box center [66, 363] width 105 height 35
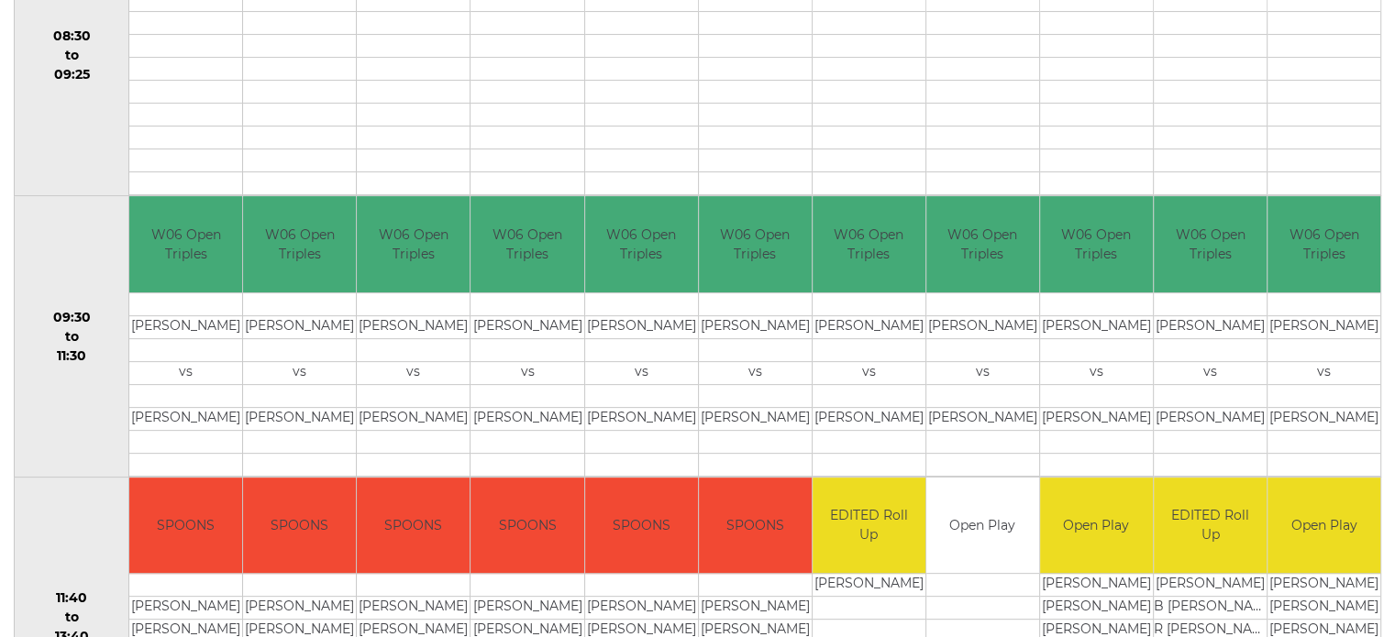
scroll to position [550, 0]
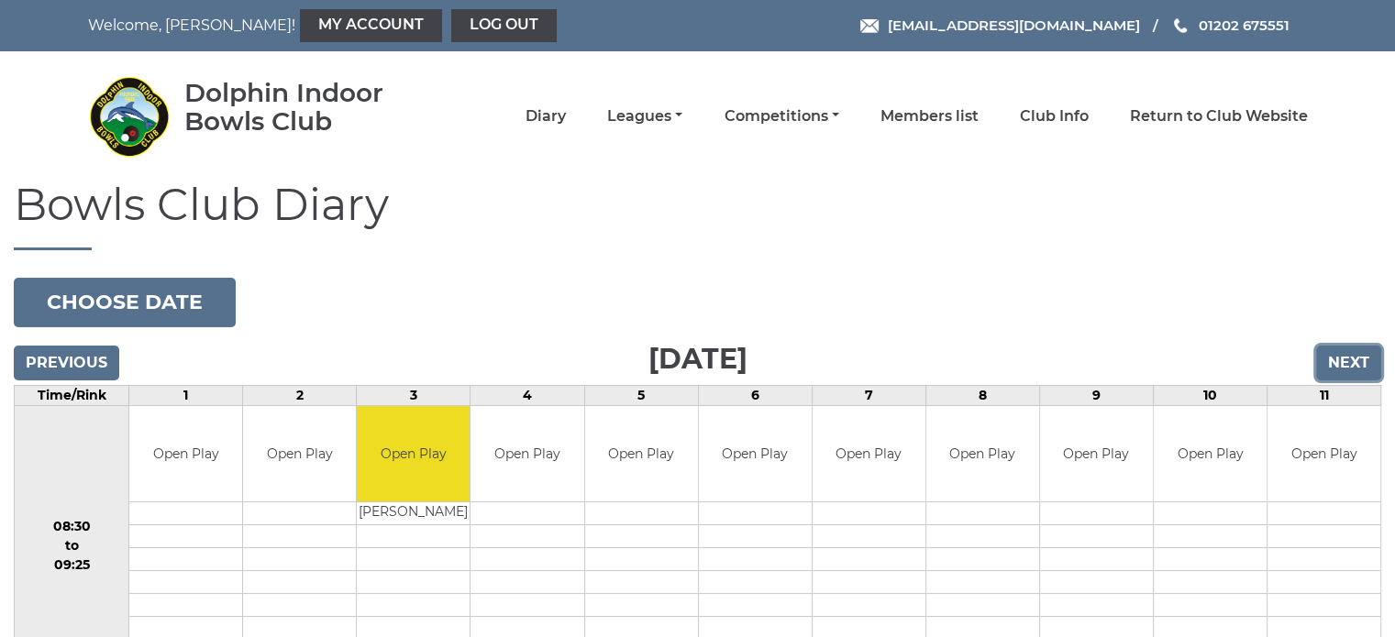
click at [1357, 349] on input "Next" at bounding box center [1348, 363] width 65 height 35
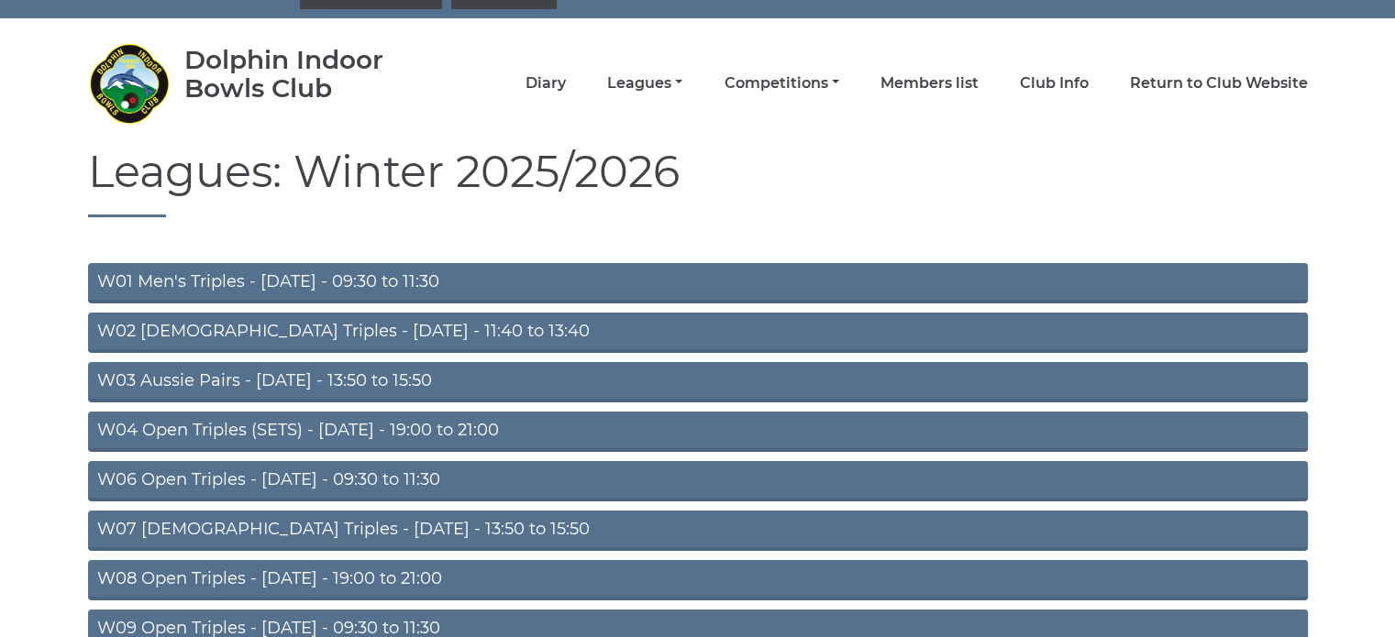
scroll to position [92, 0]
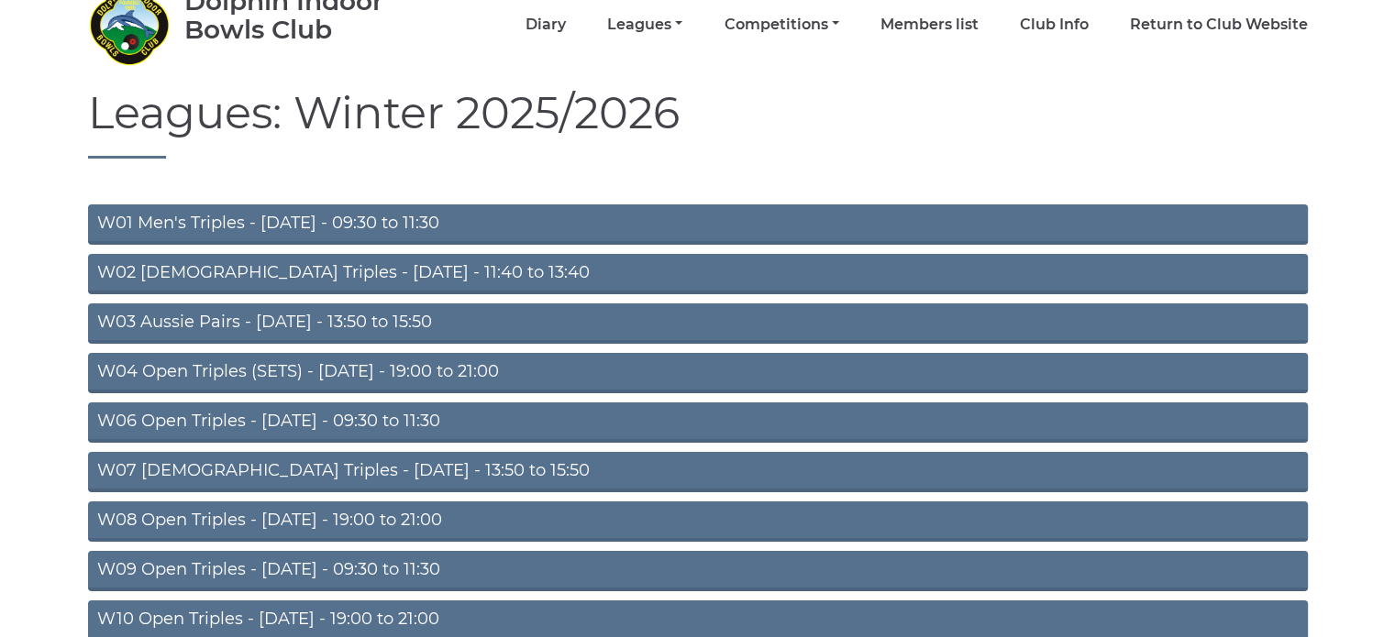
click at [470, 377] on link "W04 Open Triples (SETS) - Monday - 19:00 to 21:00" at bounding box center [698, 373] width 1220 height 40
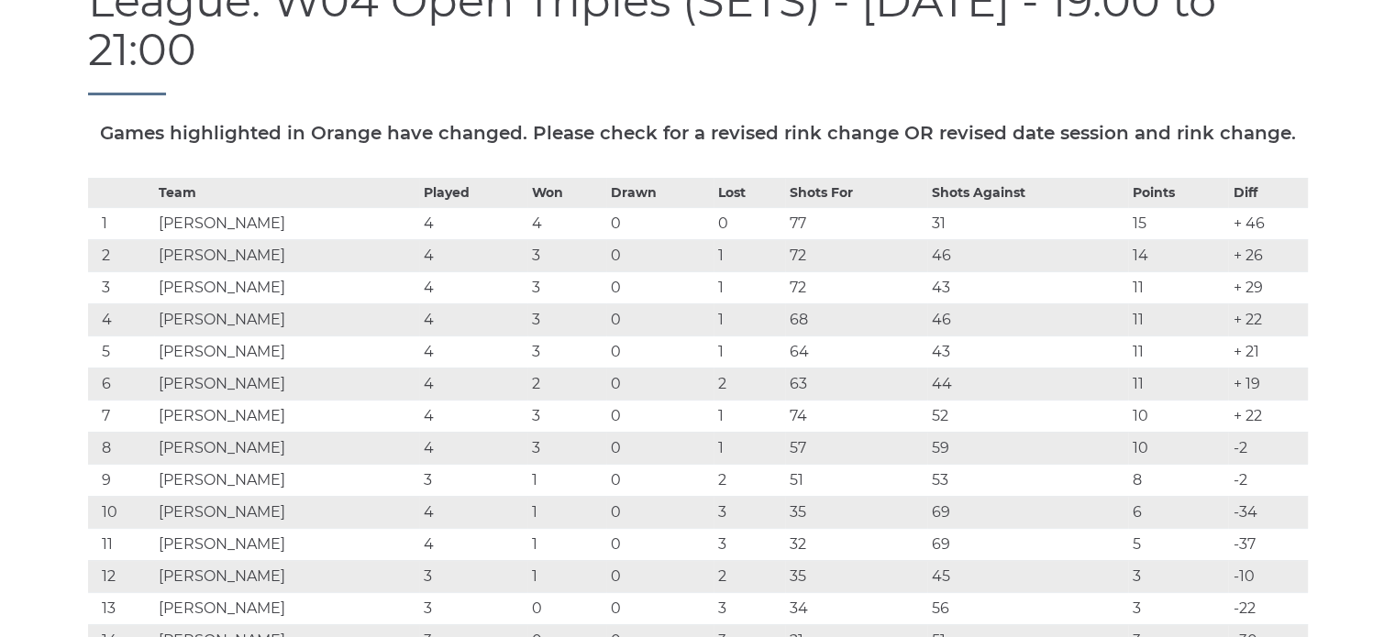
scroll to position [275, 0]
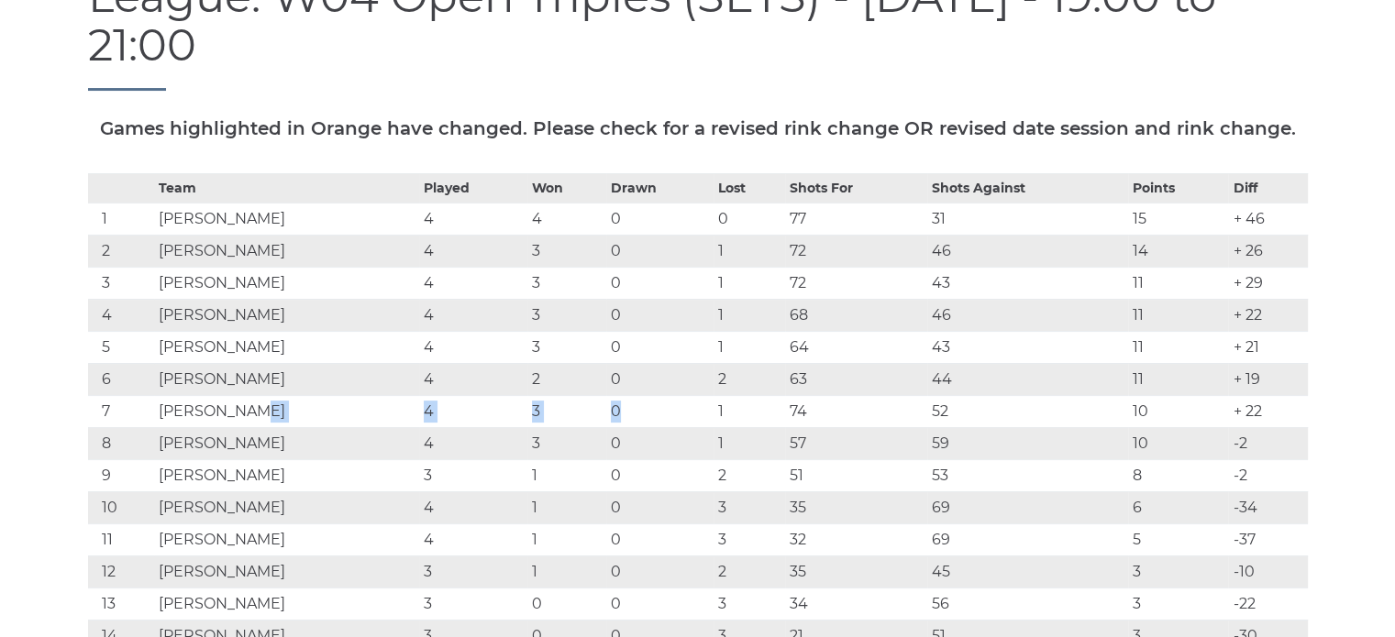
drag, startPoint x: 437, startPoint y: 412, endPoint x: 695, endPoint y: 413, distance: 258.6
click at [695, 413] on tr "7 Andy KENWAY 4 3 0 1 74 52 10 + 22" at bounding box center [698, 411] width 1220 height 32
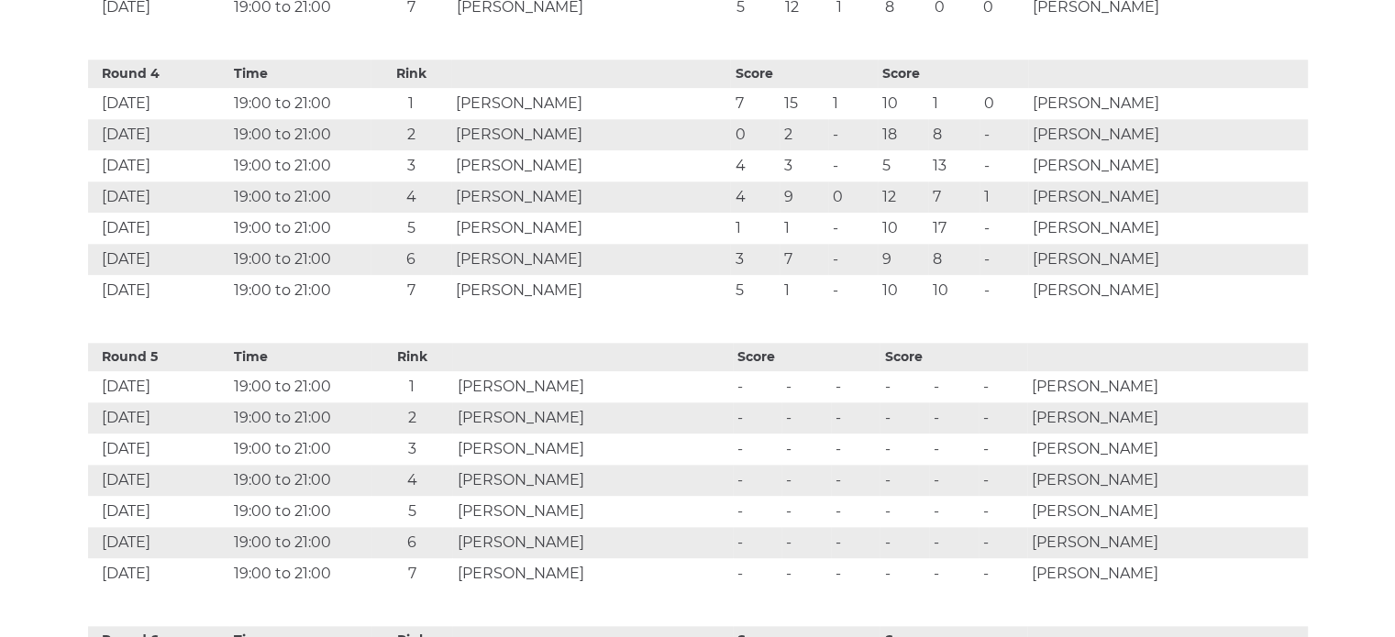
scroll to position [1926, 0]
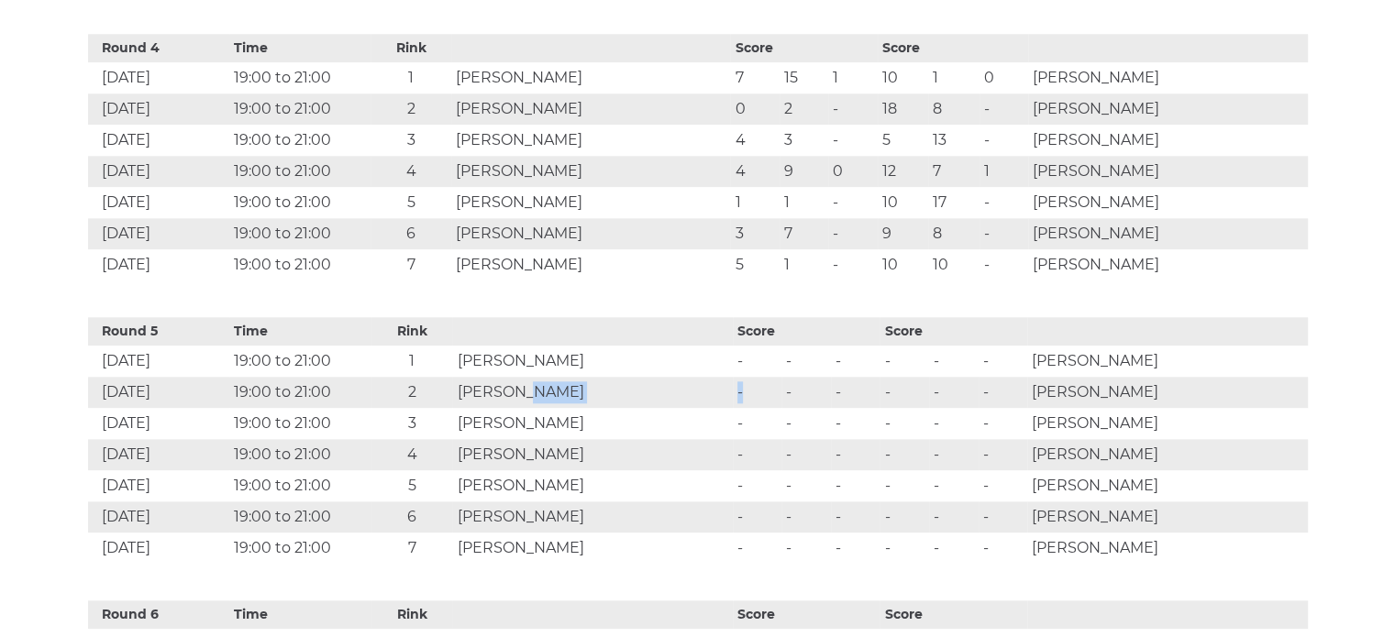
drag, startPoint x: 569, startPoint y: 391, endPoint x: 751, endPoint y: 391, distance: 182.5
click at [751, 391] on tr "20 Oct 2025 19:00 to 21:00 2 Martin BREWER - - - - - - Dave McKENNA" at bounding box center [698, 392] width 1220 height 31
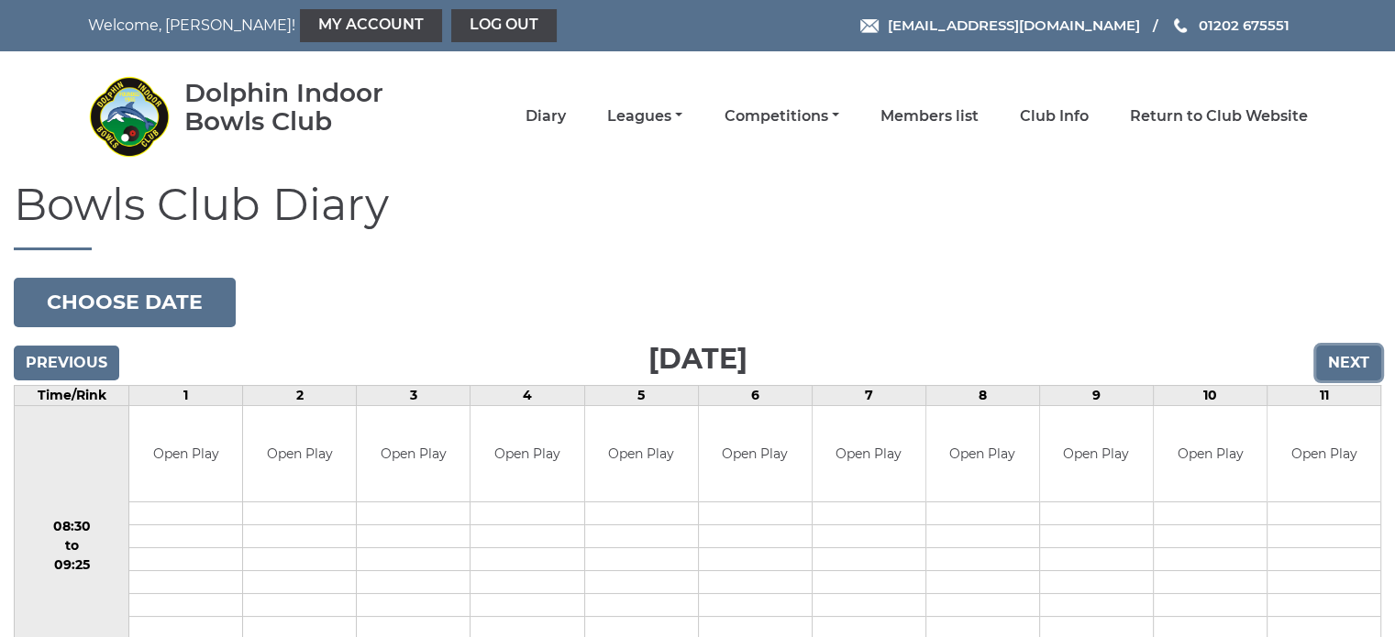
click at [1361, 355] on input "Next" at bounding box center [1348, 363] width 65 height 35
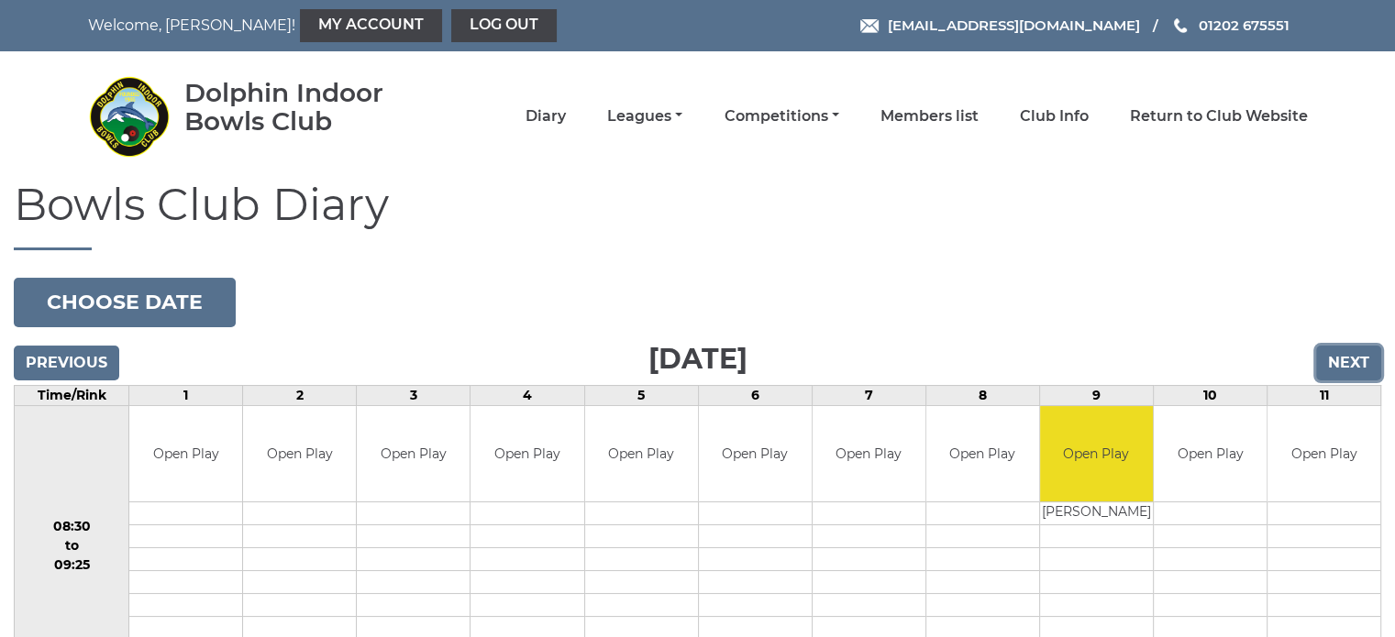
click at [1348, 369] on input "Next" at bounding box center [1348, 363] width 65 height 35
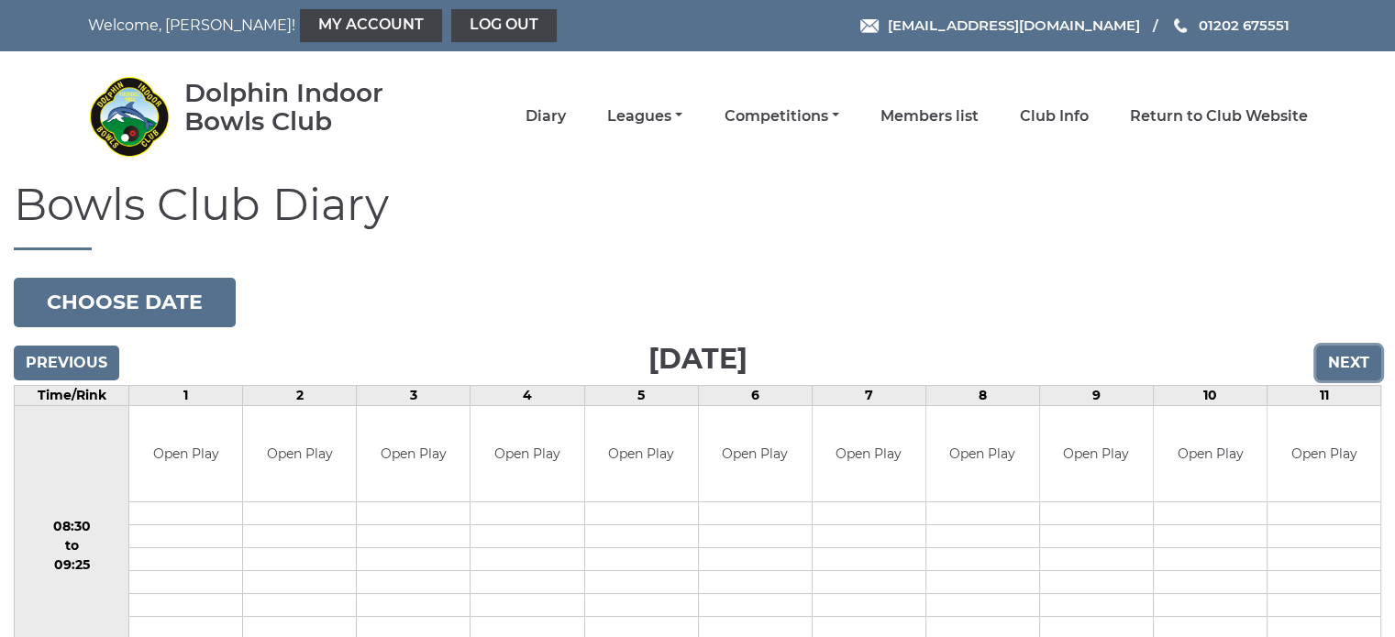
click at [1338, 370] on input "Next" at bounding box center [1348, 363] width 65 height 35
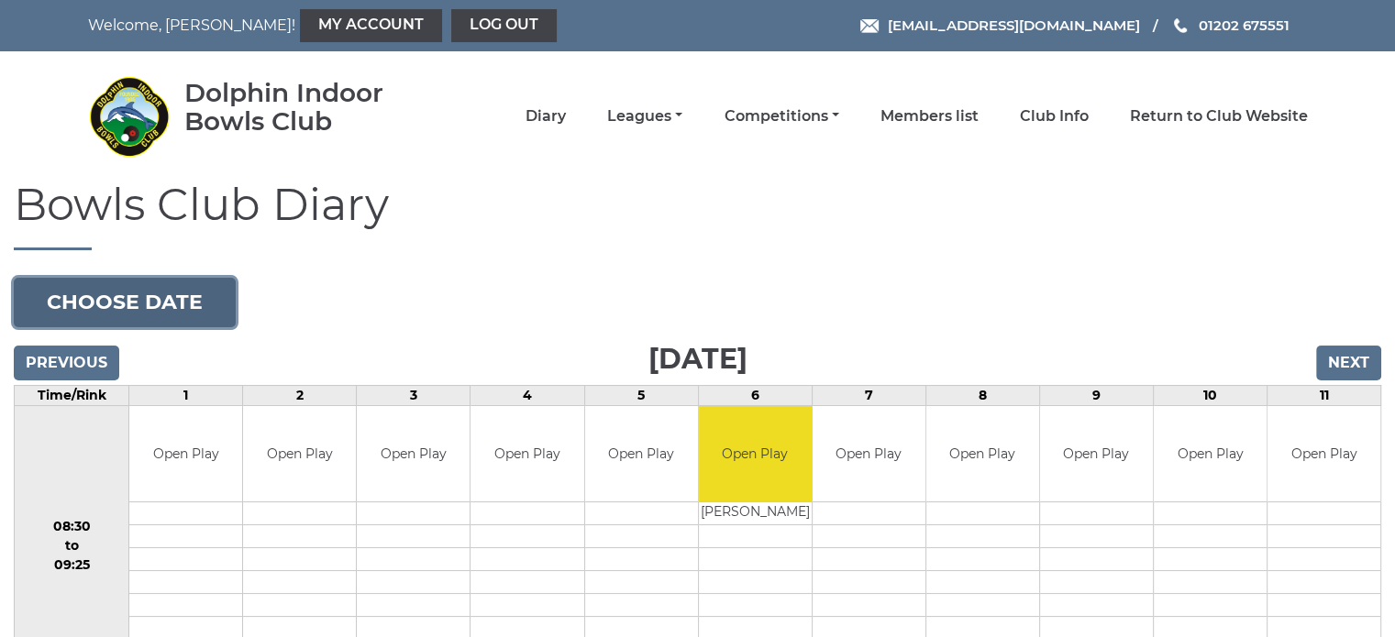
click at [191, 279] on button "Choose date" at bounding box center [125, 303] width 222 height 50
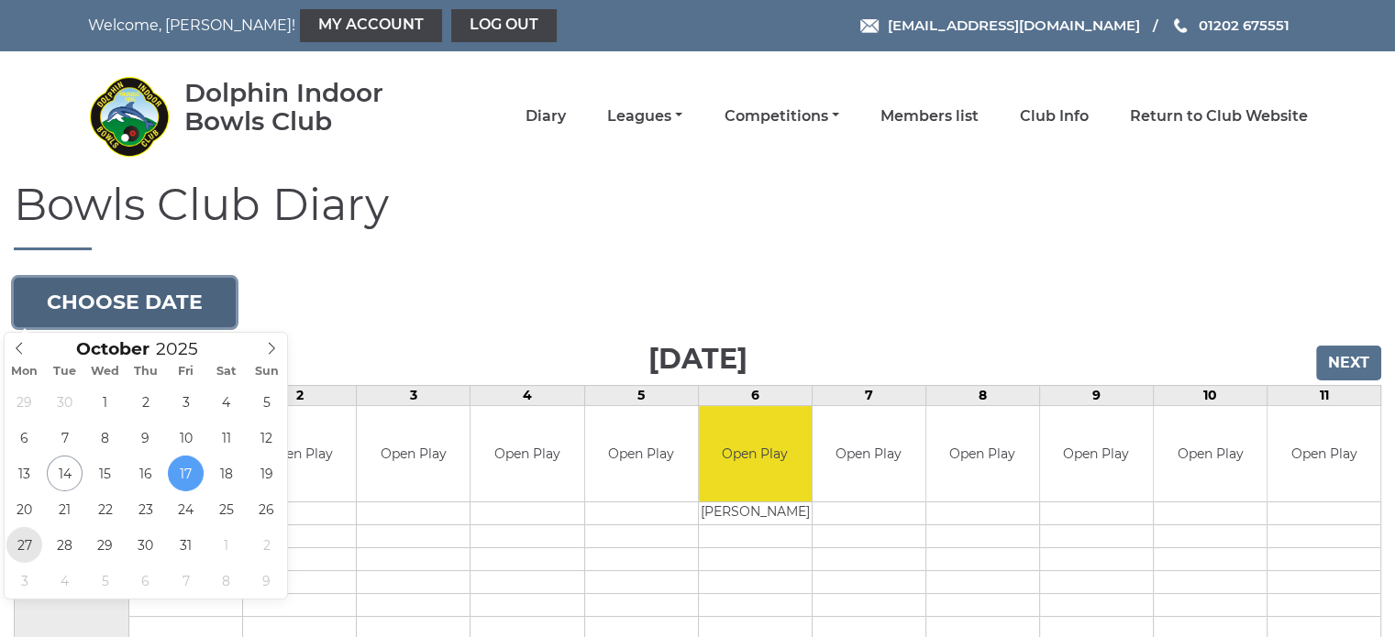
type input "[DATE]"
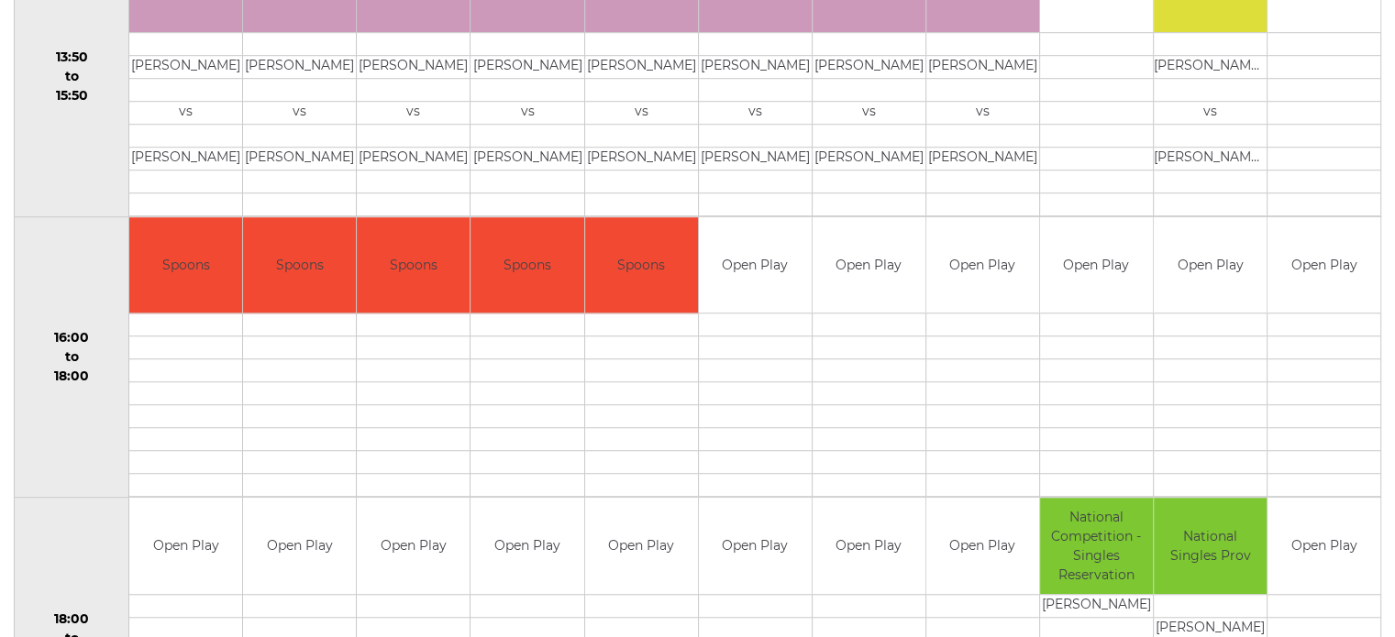
scroll to position [1781, 0]
